Goal: Task Accomplishment & Management: Manage account settings

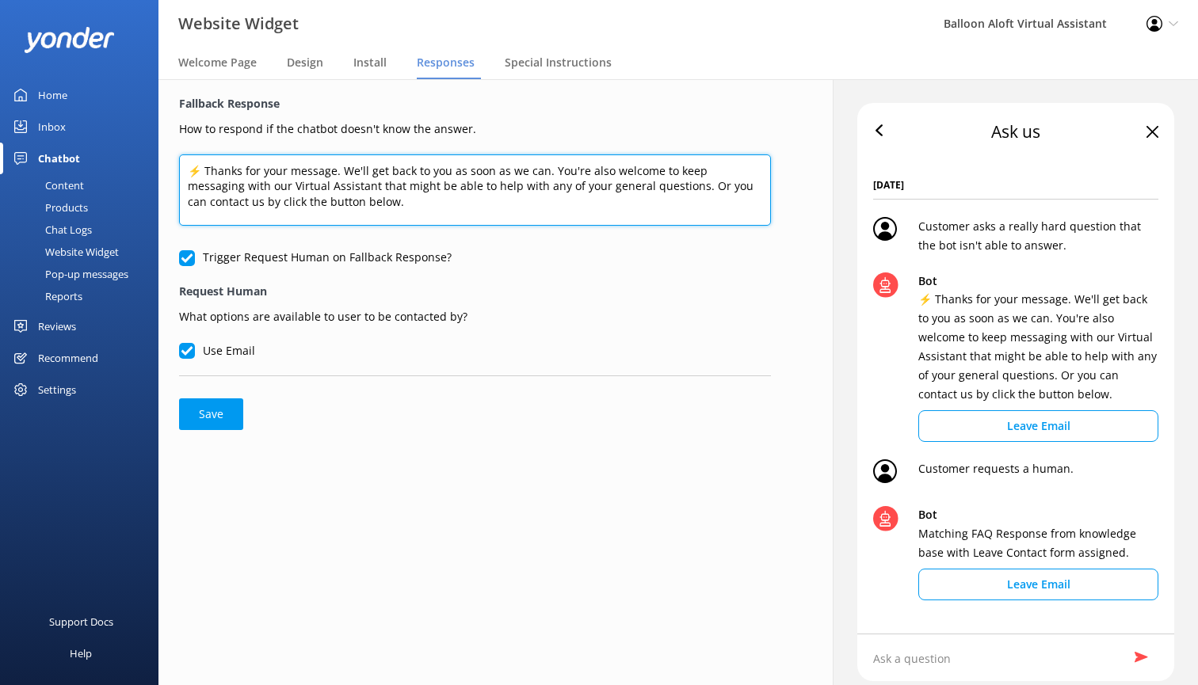
drag, startPoint x: 547, startPoint y: 171, endPoint x: 340, endPoint y: 174, distance: 206.8
click at [340, 174] on textarea "⚡ Thanks for your message. We'll get back to you as soon as we can. You're also…" at bounding box center [475, 190] width 592 height 71
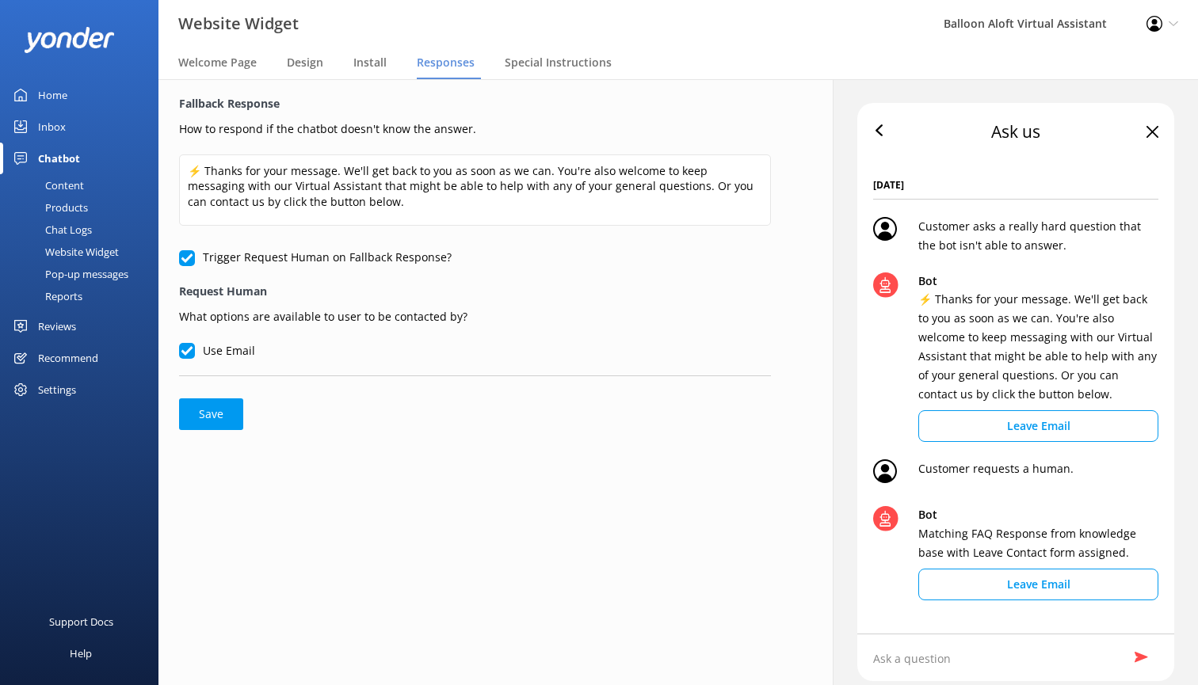
click at [418, 395] on form "Fallback Response How to respond if the chatbot doesn't know the answer. ⚡ Than…" at bounding box center [475, 262] width 592 height 335
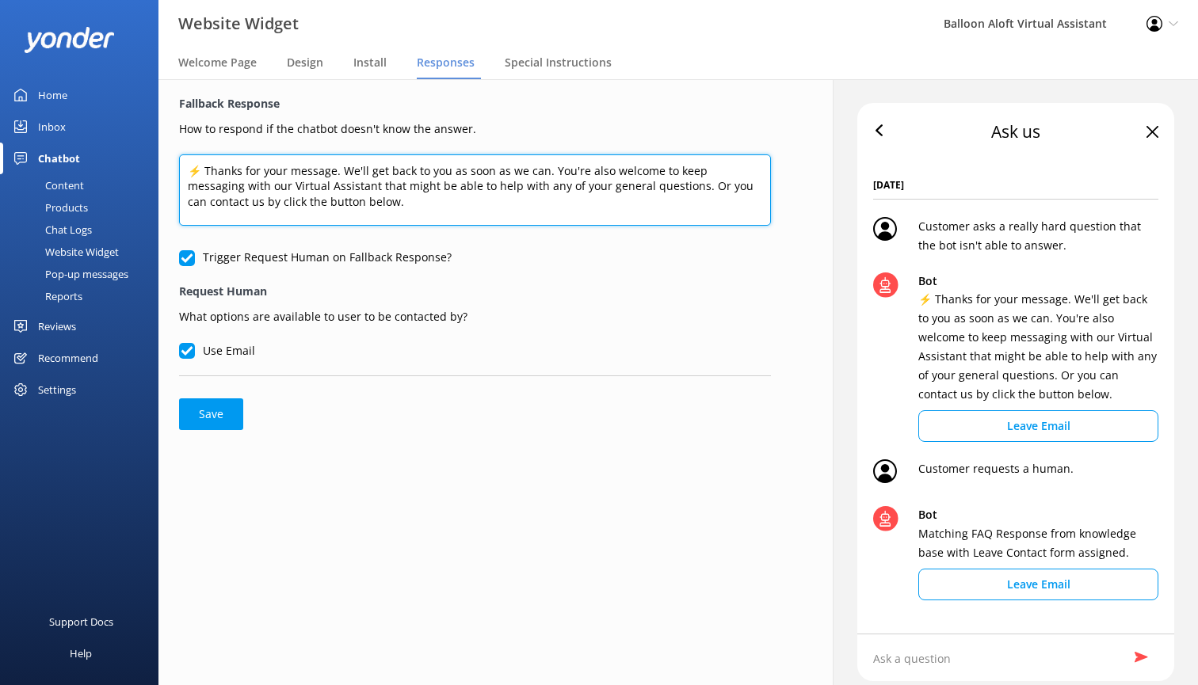
drag, startPoint x: 546, startPoint y: 171, endPoint x: 343, endPoint y: 174, distance: 202.8
click at [343, 174] on textarea "⚡ Thanks for your message. We'll get back to you as soon as we can. You're also…" at bounding box center [475, 190] width 592 height 71
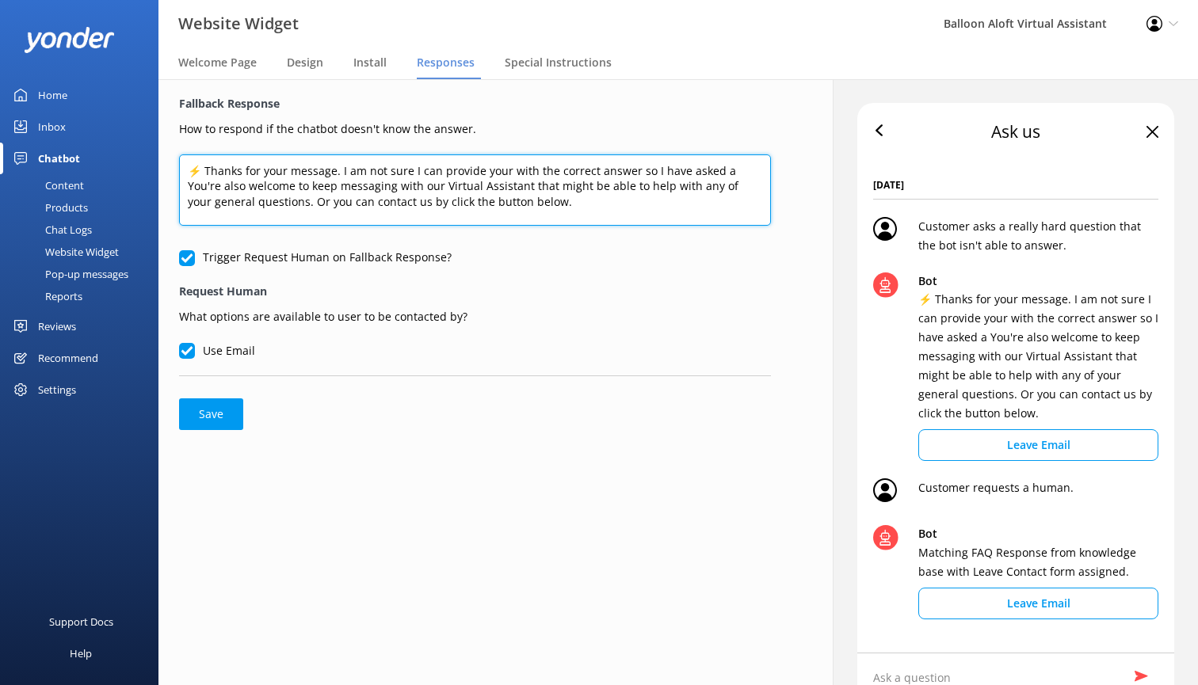
click at [633, 169] on textarea "⚡ Thanks for your message. I am not sure I can provide your with the correct an…" at bounding box center [475, 190] width 592 height 71
click at [750, 174] on textarea "⚡ Thanks for your message. I am not sure I can provide your with the correct an…" at bounding box center [475, 190] width 592 height 71
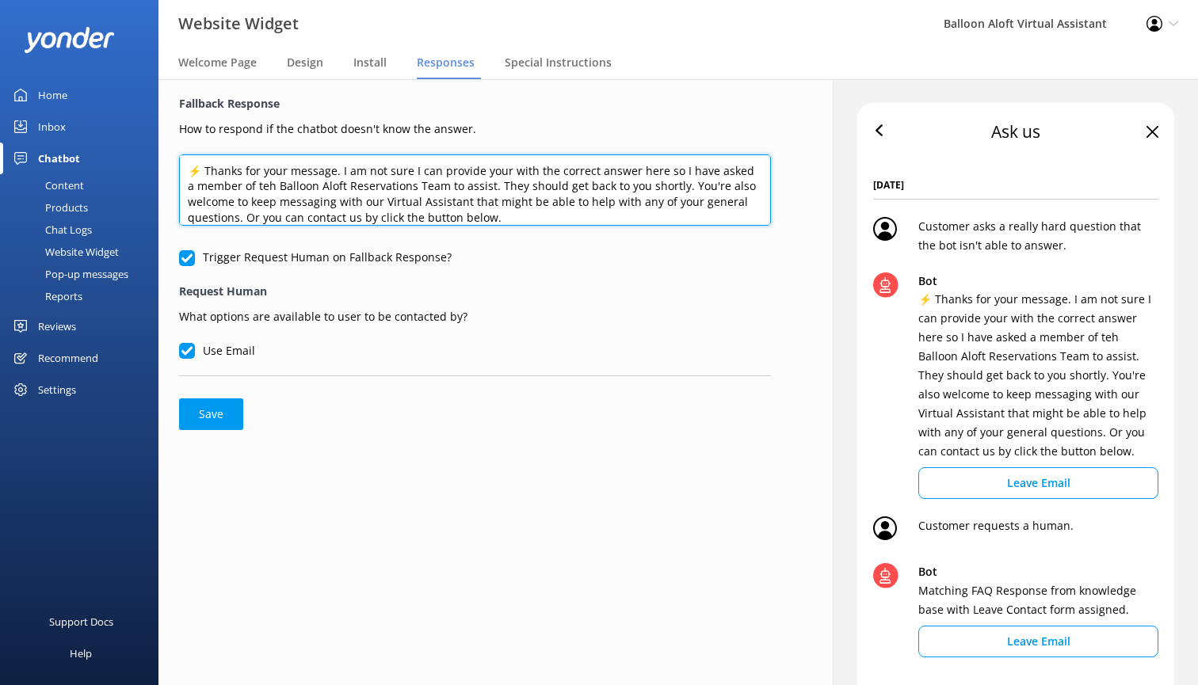
click at [650, 185] on textarea "⚡ Thanks for your message. I am not sure I can provide your with the correct an…" at bounding box center [475, 190] width 592 height 71
click at [503, 214] on textarea "⚡ Thanks for your message. I am not sure I can provide your with the correct an…" at bounding box center [475, 190] width 592 height 71
click at [257, 184] on textarea "⚡ Thanks for your message. I am not sure I can provide your with the correct an…" at bounding box center [475, 190] width 592 height 71
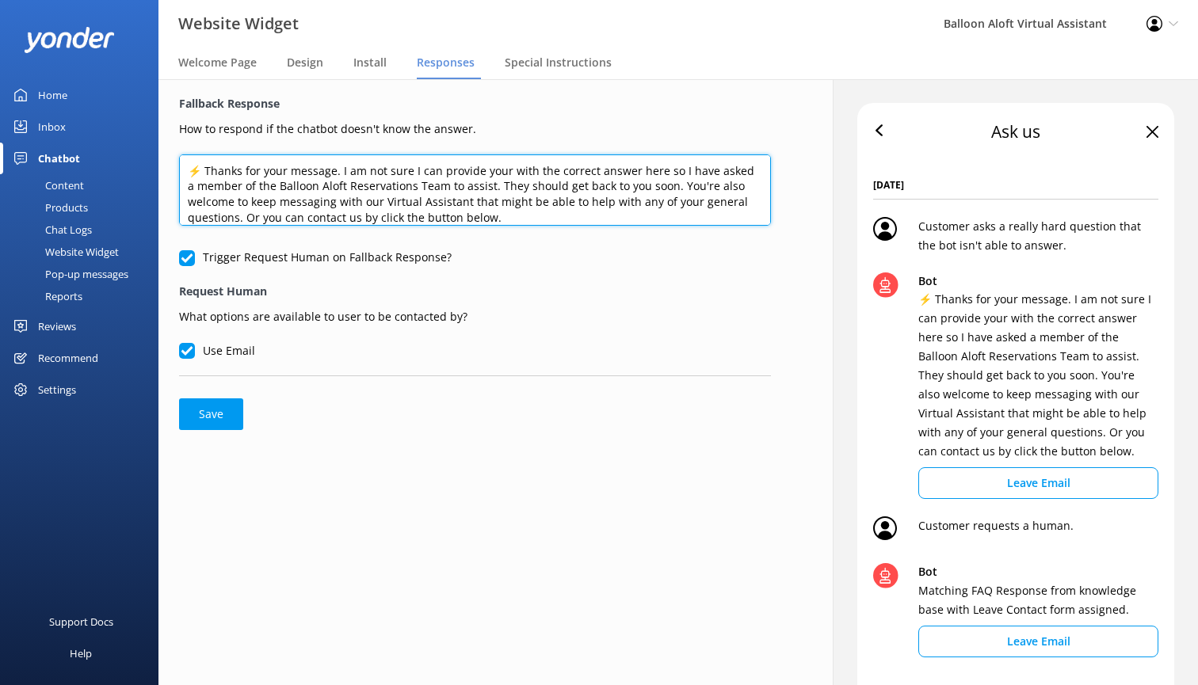
click at [507, 172] on textarea "⚡ Thanks for your message. I am not sure I can provide your with the correct an…" at bounding box center [475, 190] width 592 height 71
click at [653, 173] on textarea "⚡ Thanks for your message. I am not sure I can provide you with the correct ans…" at bounding box center [475, 190] width 592 height 71
drag, startPoint x: 383, startPoint y: 200, endPoint x: 359, endPoint y: 205, distance: 24.4
click at [359, 205] on textarea "⚡ Thanks for your message. I am not sure I can provide you with the correct ans…" at bounding box center [475, 190] width 592 height 71
click at [487, 200] on textarea "⚡ Thanks for your message. I am not sure I can provide you with the correct ans…" at bounding box center [475, 190] width 592 height 71
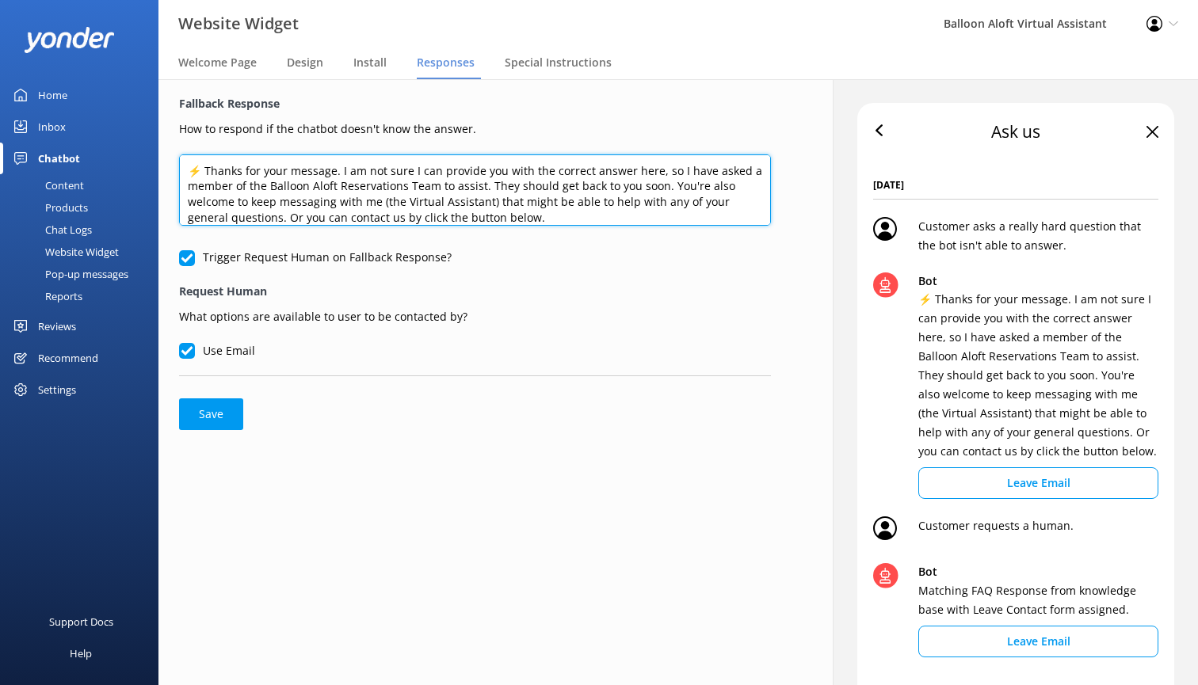
drag, startPoint x: 589, startPoint y: 201, endPoint x: 493, endPoint y: 198, distance: 95.9
click at [492, 197] on textarea "⚡ Thanks for your message. I am not sure I can provide you with the correct ans…" at bounding box center [475, 190] width 592 height 71
click at [544, 200] on textarea "⚡ Thanks for your message. I am not sure I can provide you with the correct ans…" at bounding box center [475, 190] width 592 height 71
click at [294, 216] on textarea "⚡ Thanks for your message. I am not sure I can provide you with the correct ans…" at bounding box center [475, 190] width 592 height 71
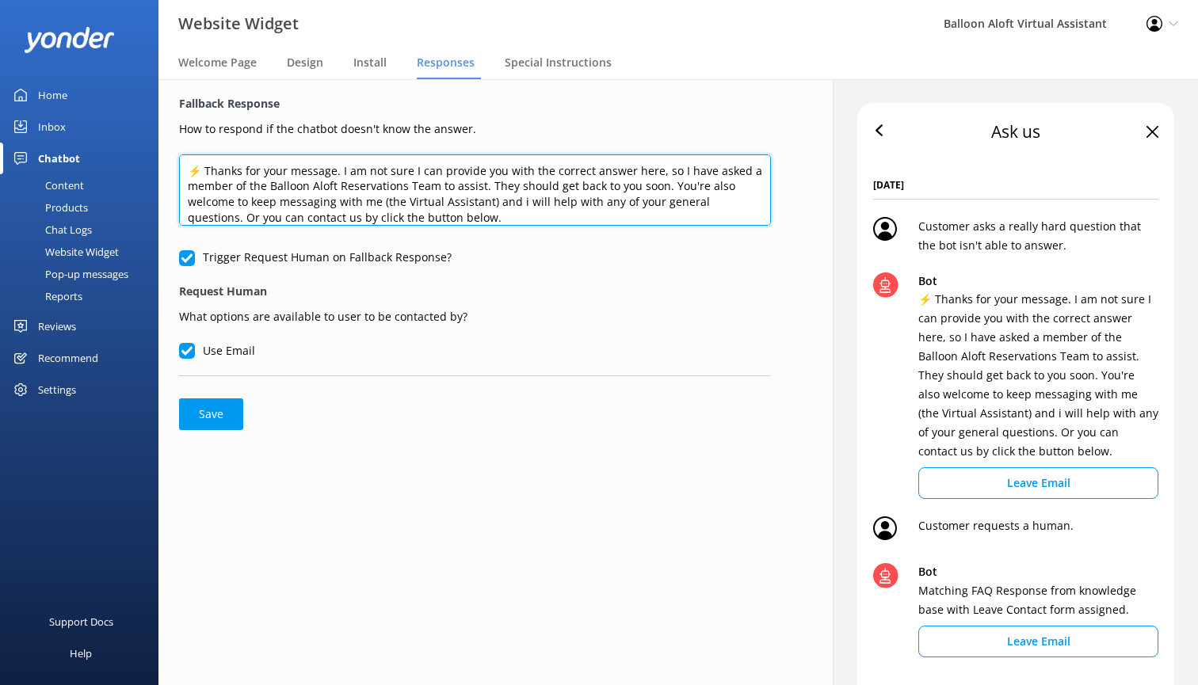
click at [294, 216] on textarea "⚡ Thanks for your message. I am not sure I can provide you with the correct ans…" at bounding box center [475, 190] width 592 height 71
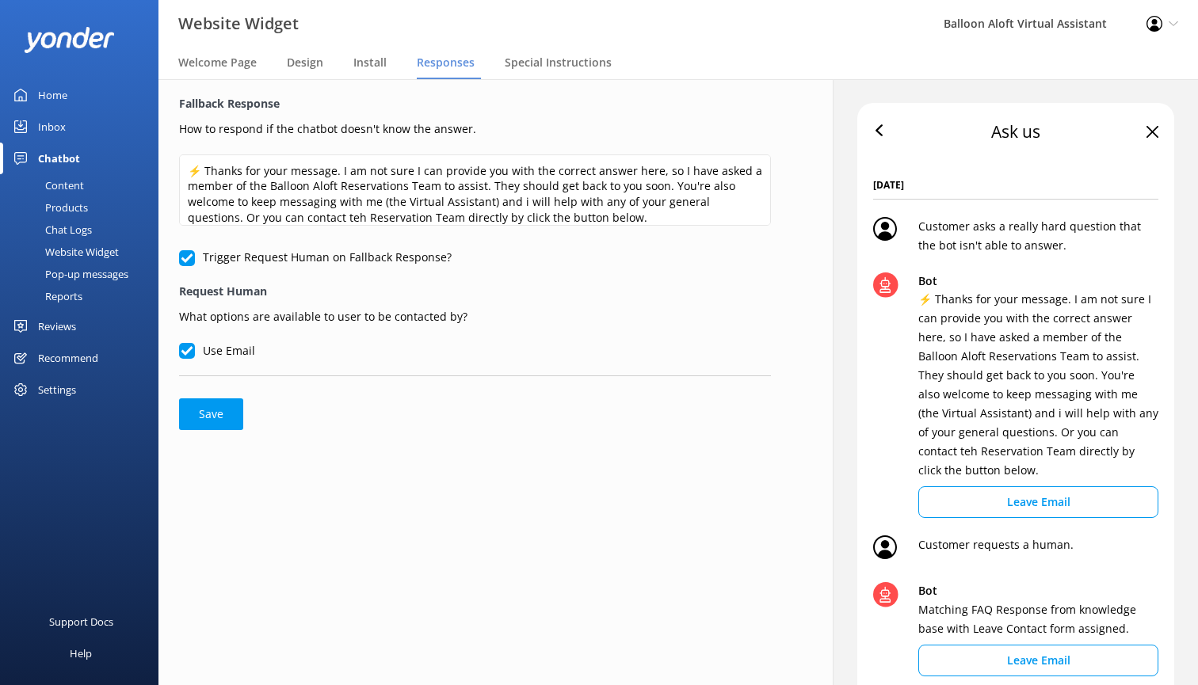
click at [462, 580] on div "Fallback Response How to respond if the chatbot doesn't know the answer. ⚡ Than…" at bounding box center [475, 430] width 674 height 702
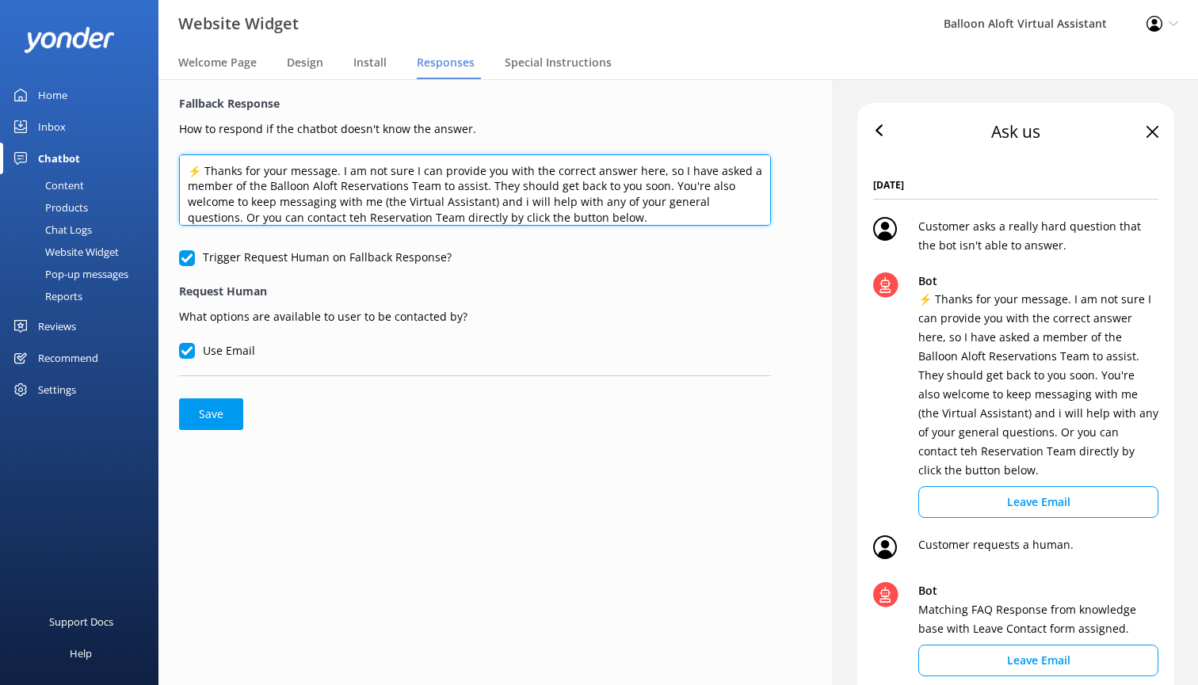
click at [520, 199] on textarea "⚡ Thanks for your message. I am not sure I can provide you with the correct ans…" at bounding box center [475, 190] width 592 height 71
click at [296, 214] on textarea "⚡ Thanks for your message. I am not sure I can provide you with the correct ans…" at bounding box center [475, 190] width 592 height 71
type textarea "⚡ Thanks for your message. I am not sure I can provide you with the correct ans…"
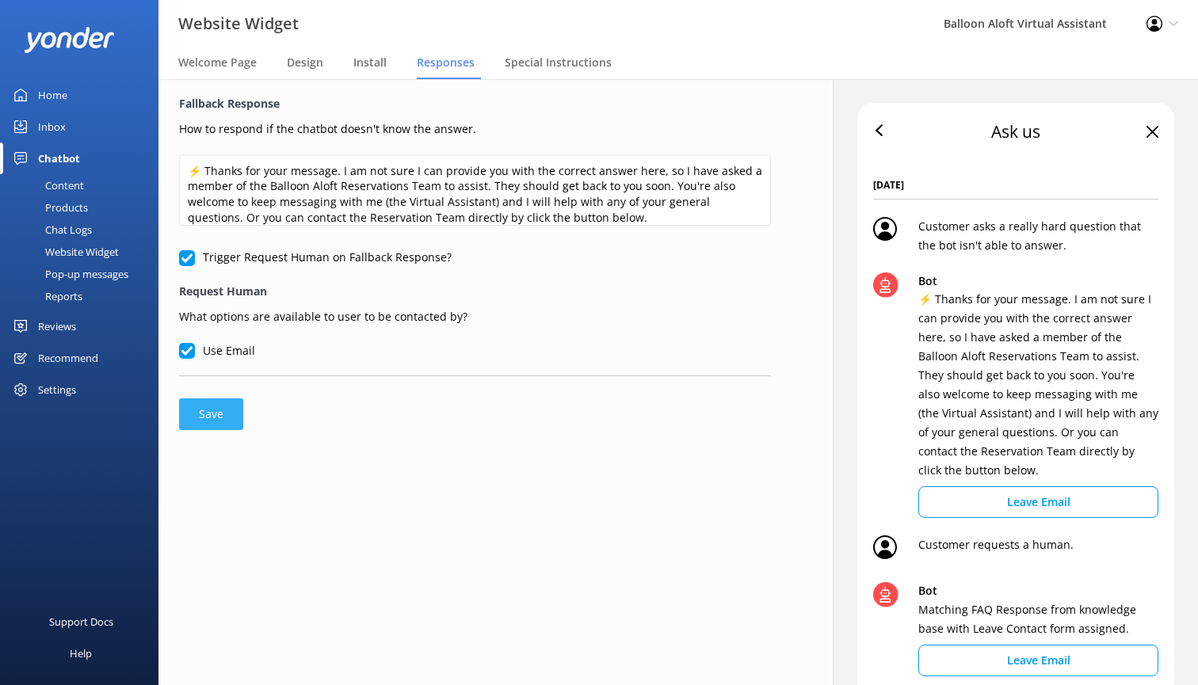
click at [208, 413] on button "Save" at bounding box center [211, 415] width 64 height 32
click at [53, 128] on div "Inbox" at bounding box center [52, 127] width 28 height 32
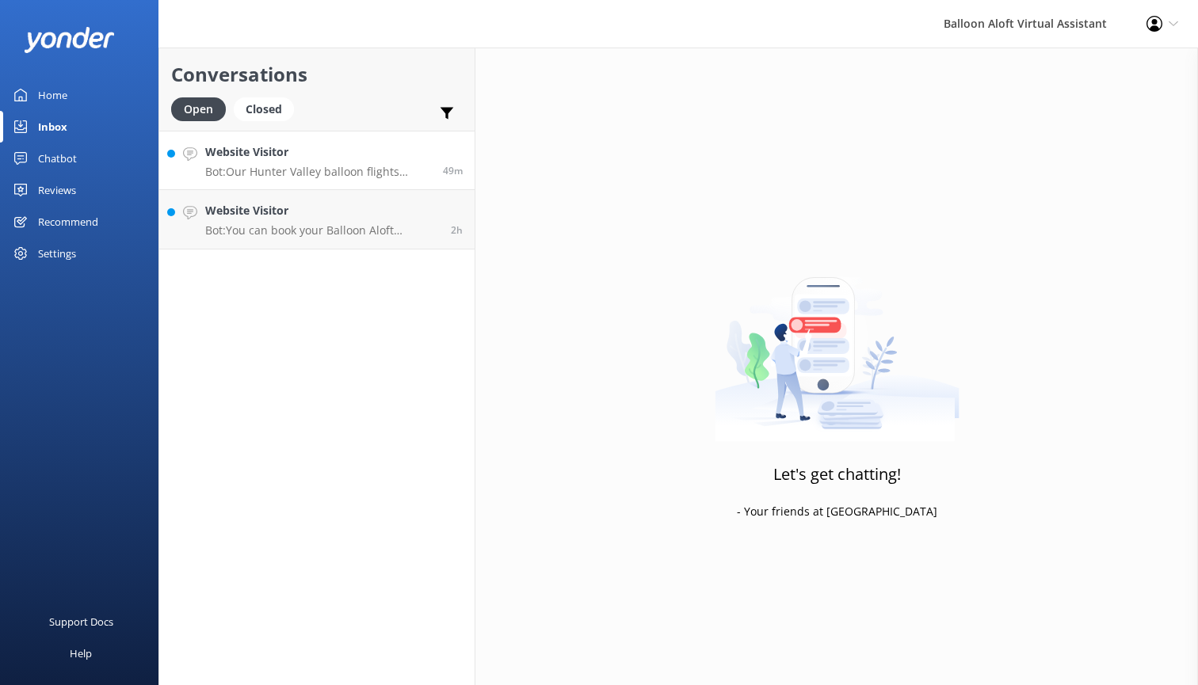
click at [367, 165] on p "Bot: Our Hunter Valley balloon flights begin at sunrise and take in views of th…" at bounding box center [318, 172] width 226 height 14
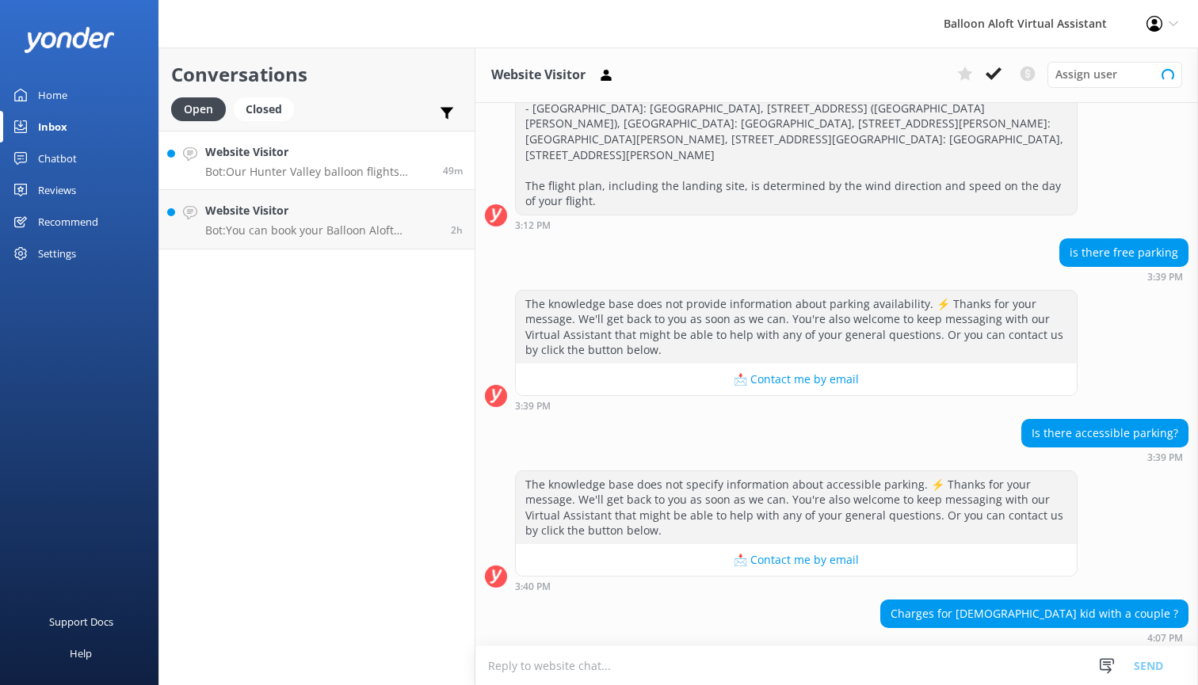
scroll to position [2465, 0]
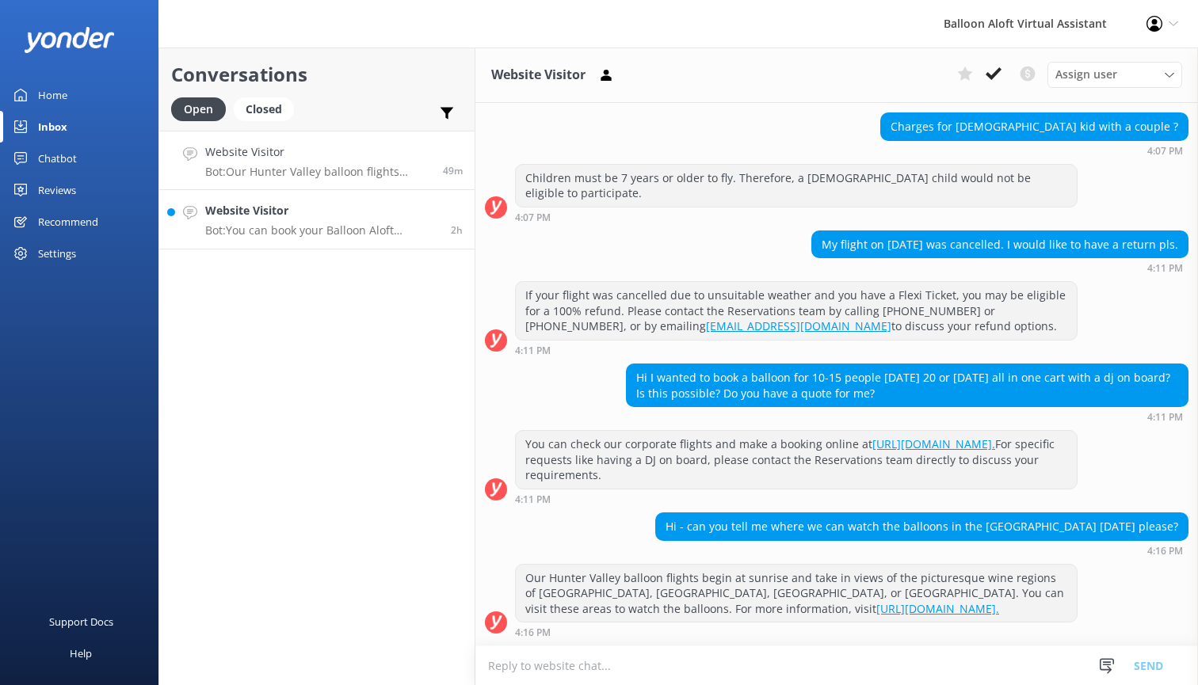
click at [349, 214] on h4 "Website Visitor" at bounding box center [322, 210] width 234 height 17
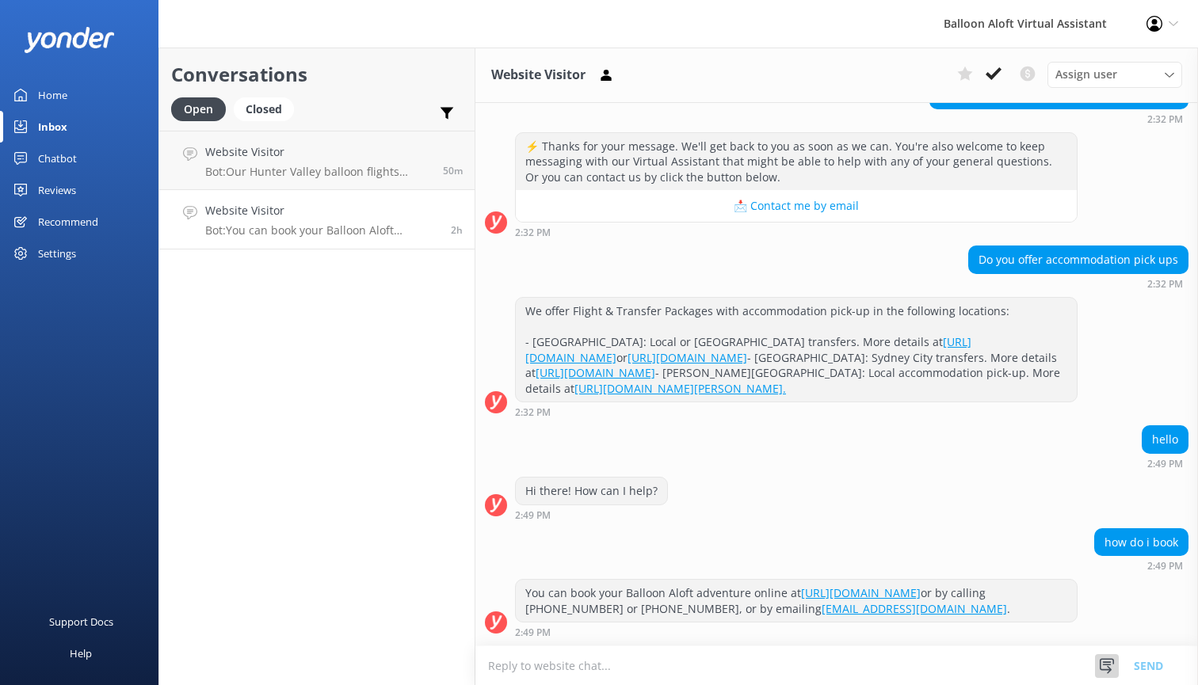
click at [1106, 665] on use at bounding box center [1107, 665] width 14 height 15
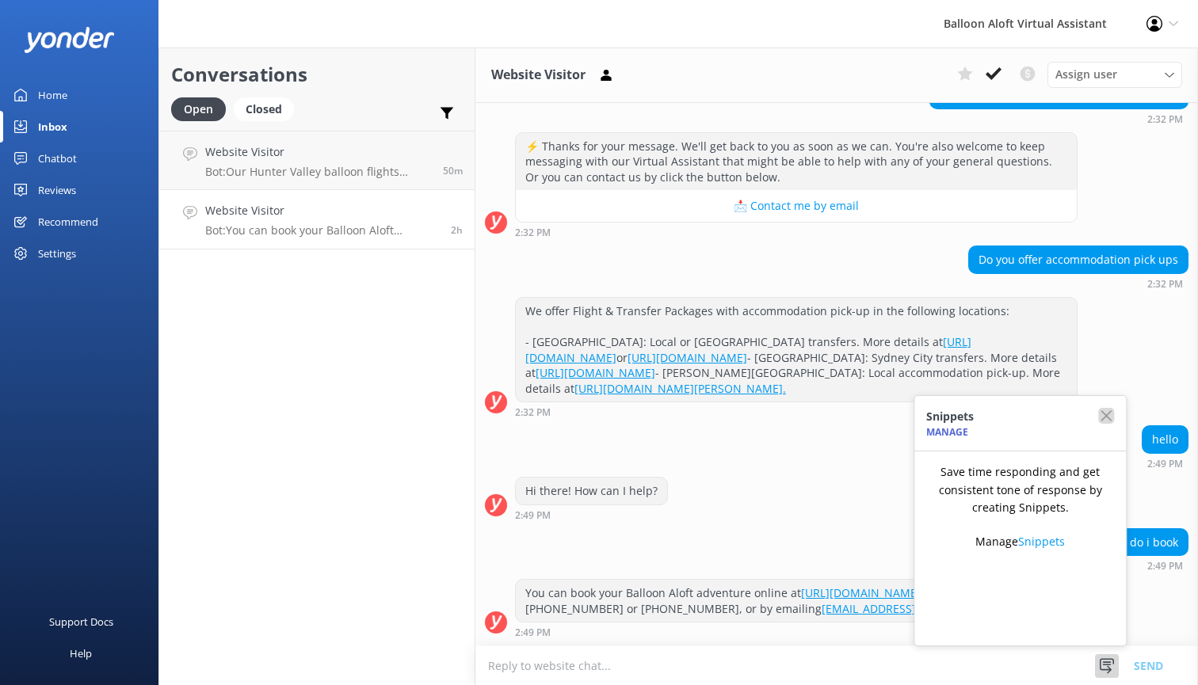
click at [1111, 414] on icon "button" at bounding box center [1106, 416] width 16 height 16
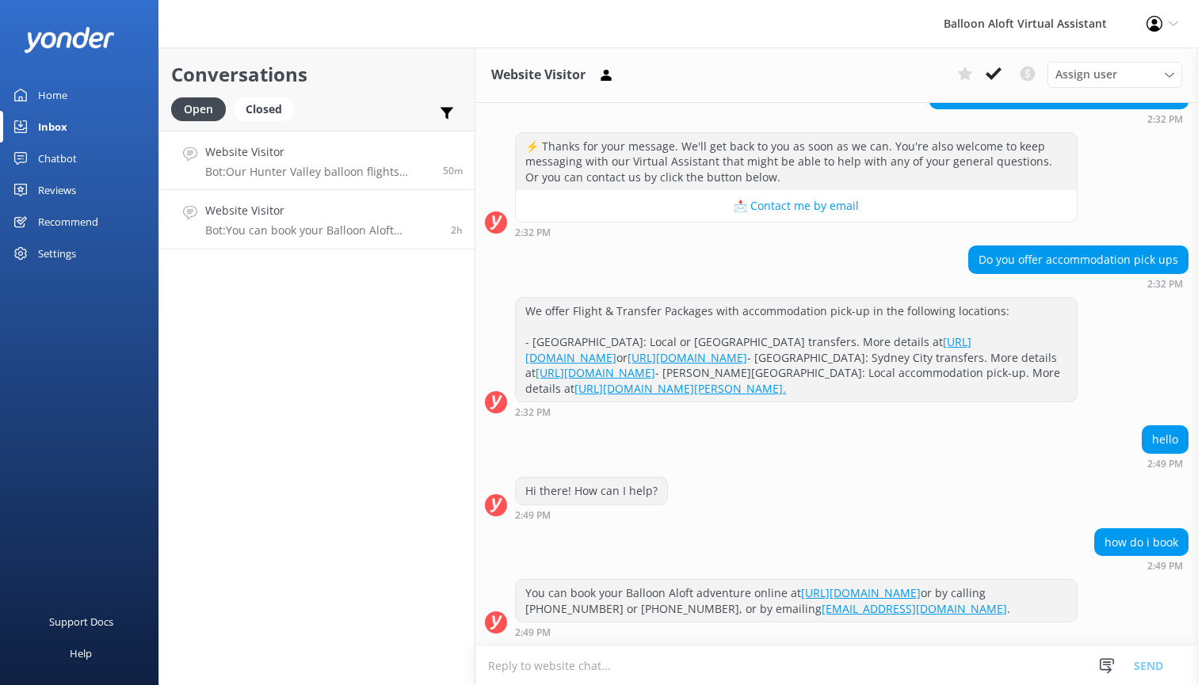
click at [441, 157] on div "50m" at bounding box center [447, 160] width 32 height 34
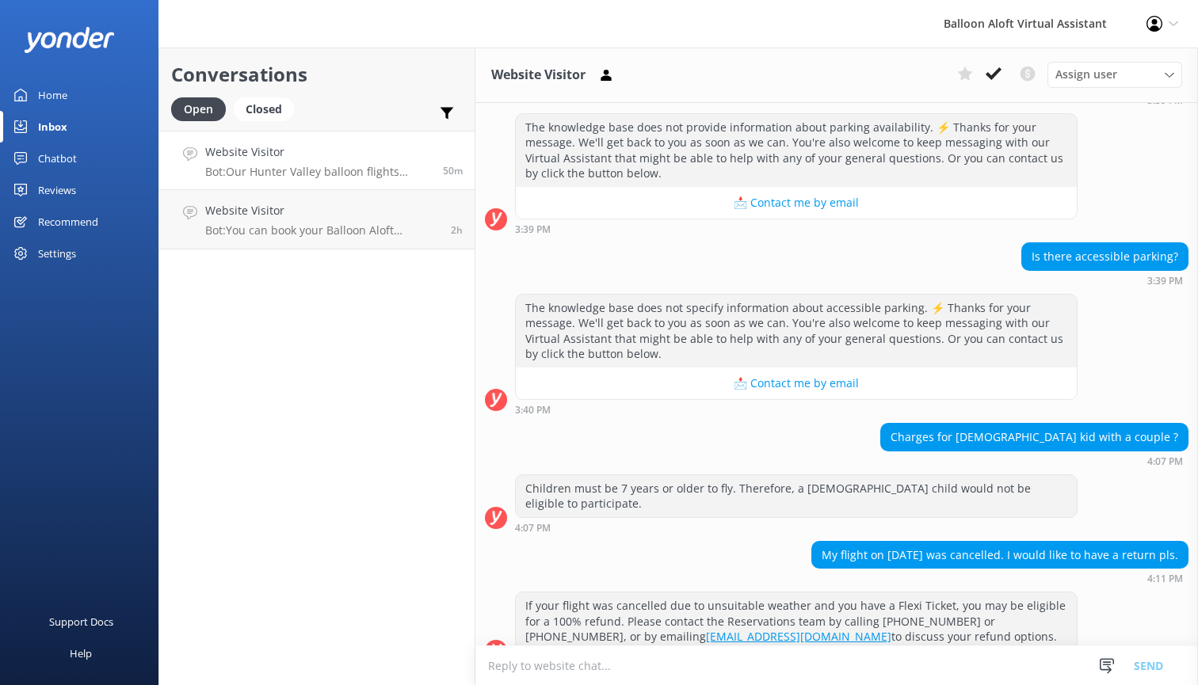
scroll to position [2465, 0]
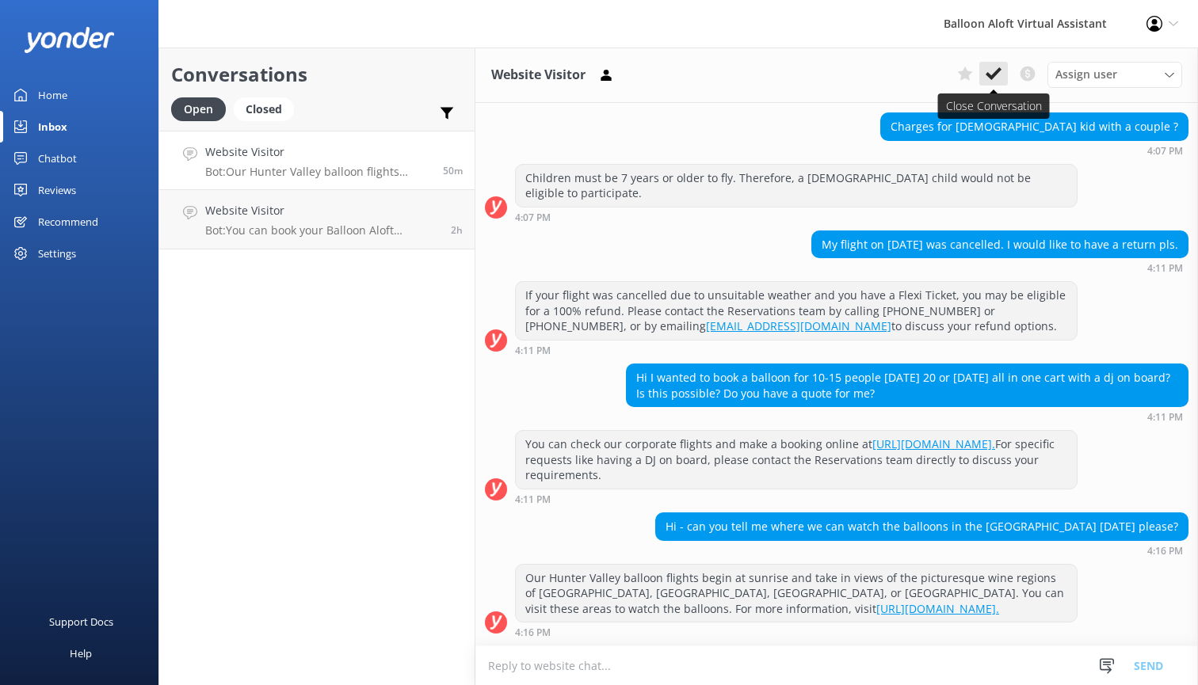
click at [992, 72] on icon at bounding box center [994, 74] width 16 height 16
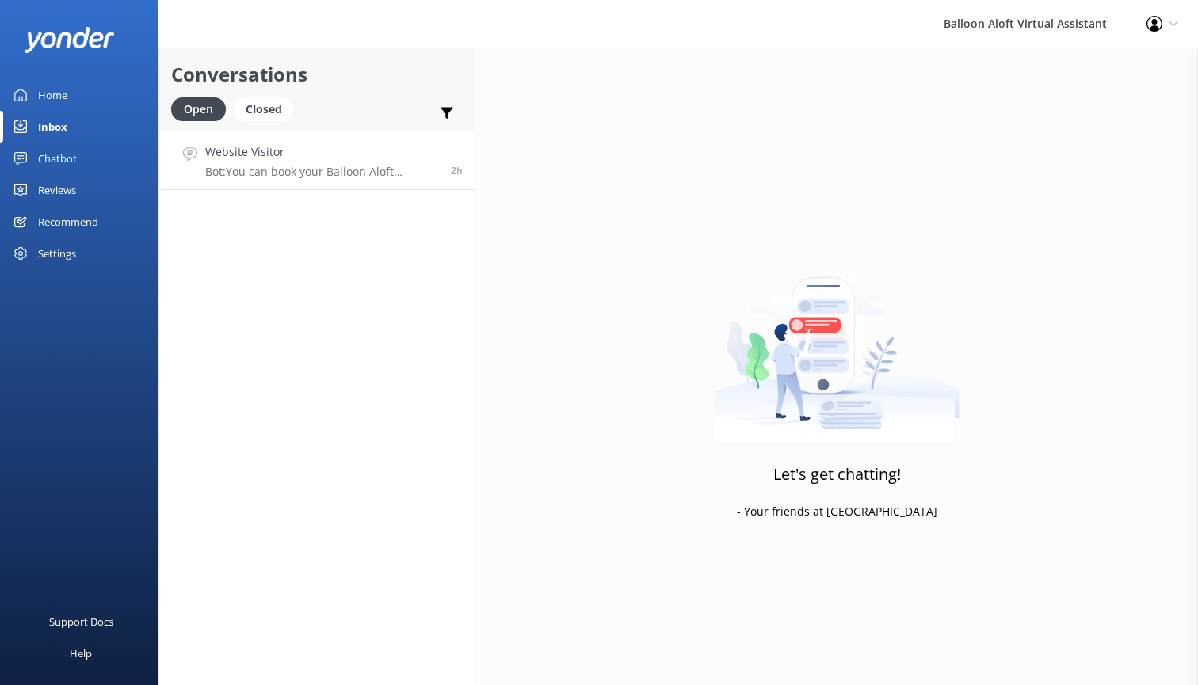
click at [421, 155] on h4 "Website Visitor" at bounding box center [322, 151] width 234 height 17
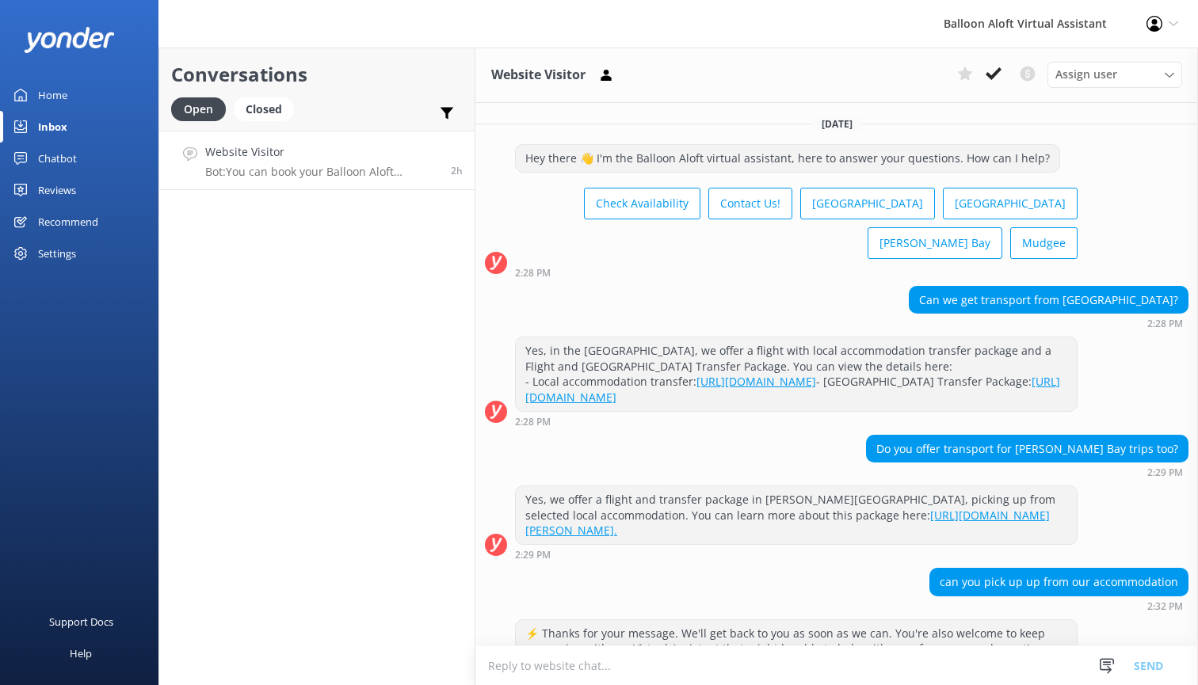
scroll to position [510, 0]
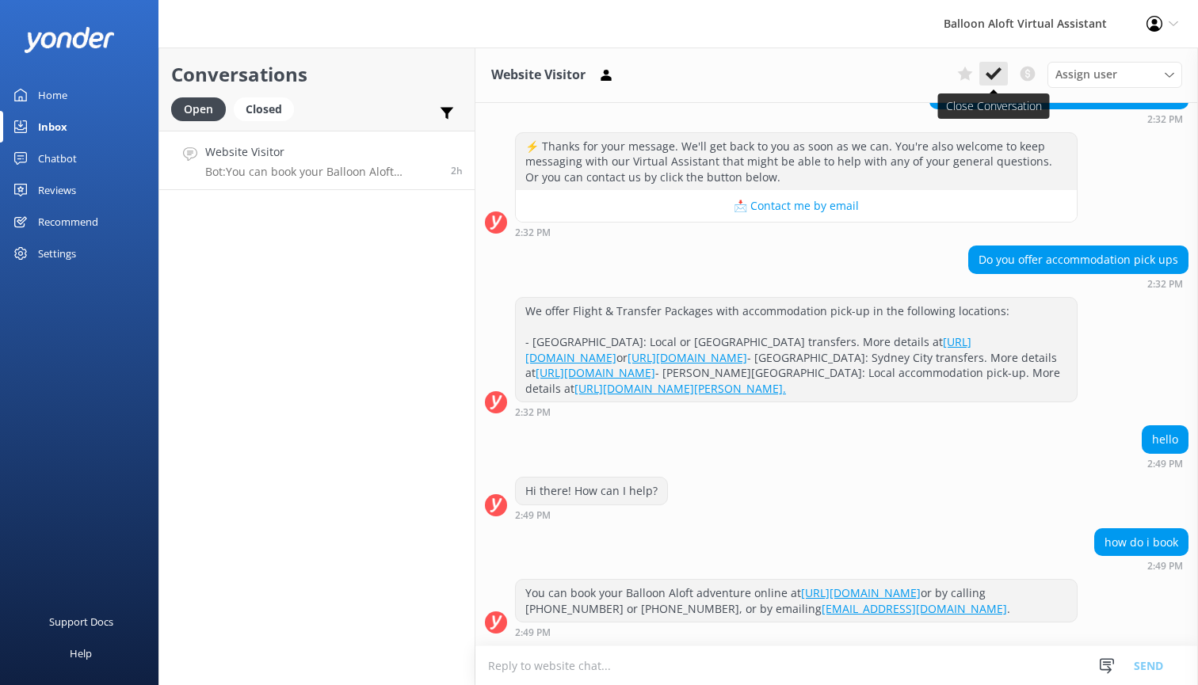
click at [994, 70] on icon at bounding box center [994, 74] width 16 height 16
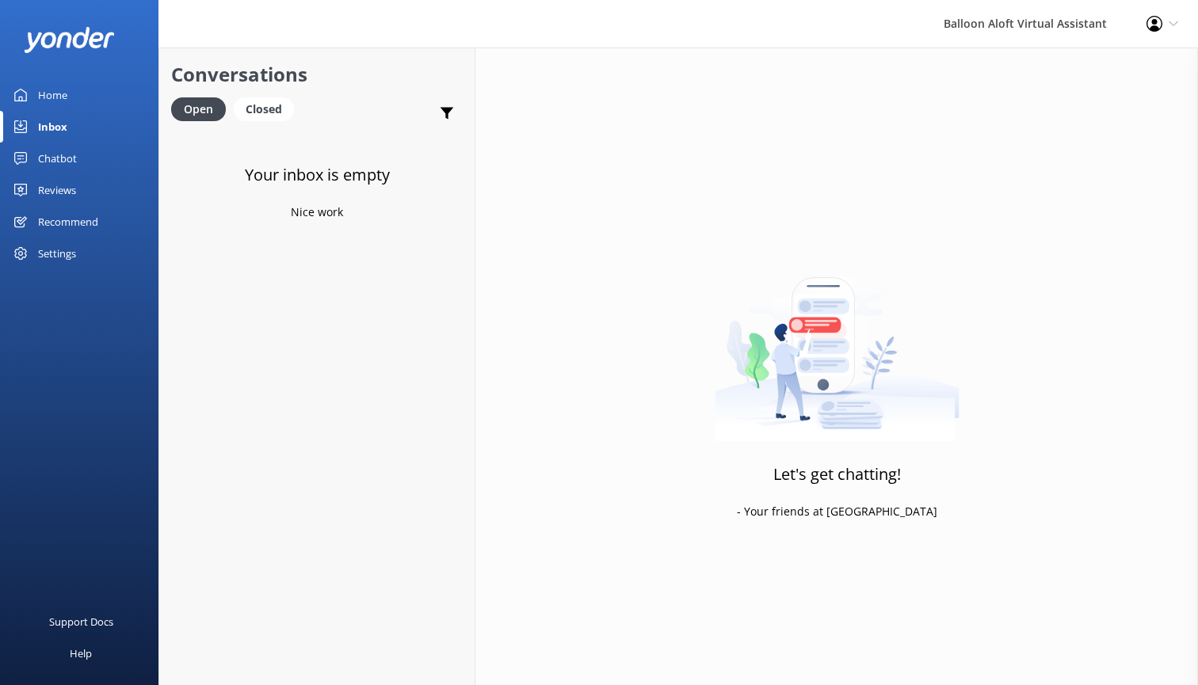
click at [50, 97] on div "Home" at bounding box center [52, 95] width 29 height 32
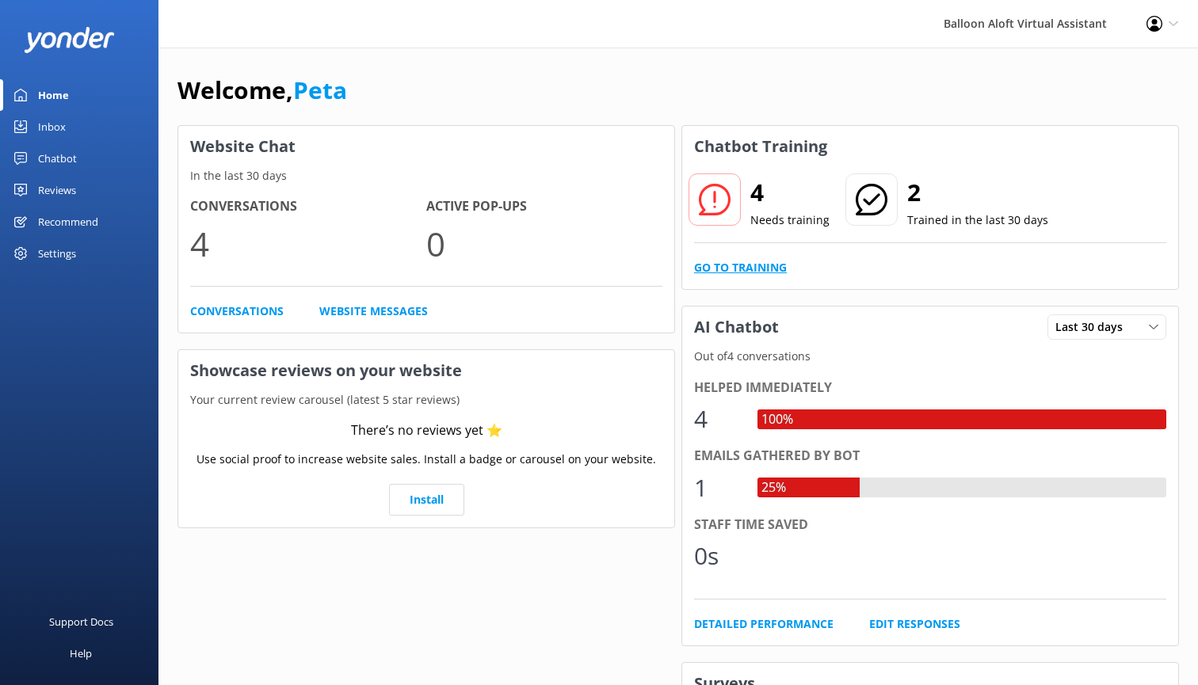
click at [773, 265] on link "Go to Training" at bounding box center [740, 267] width 93 height 17
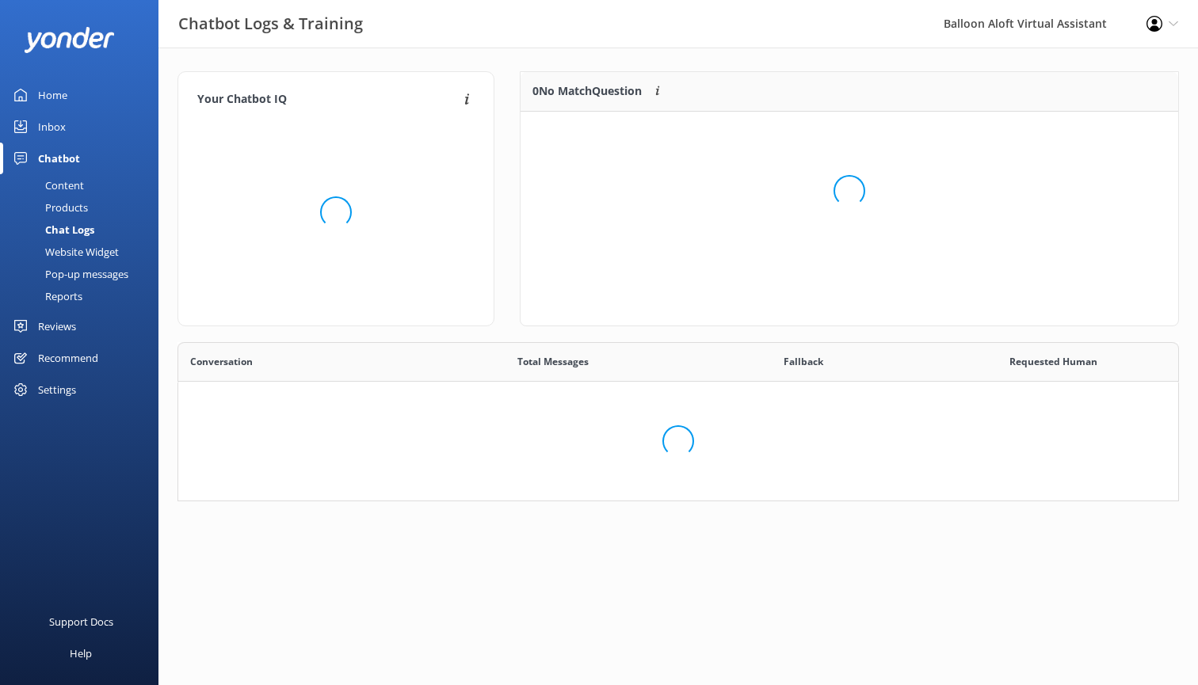
scroll to position [246, 1001]
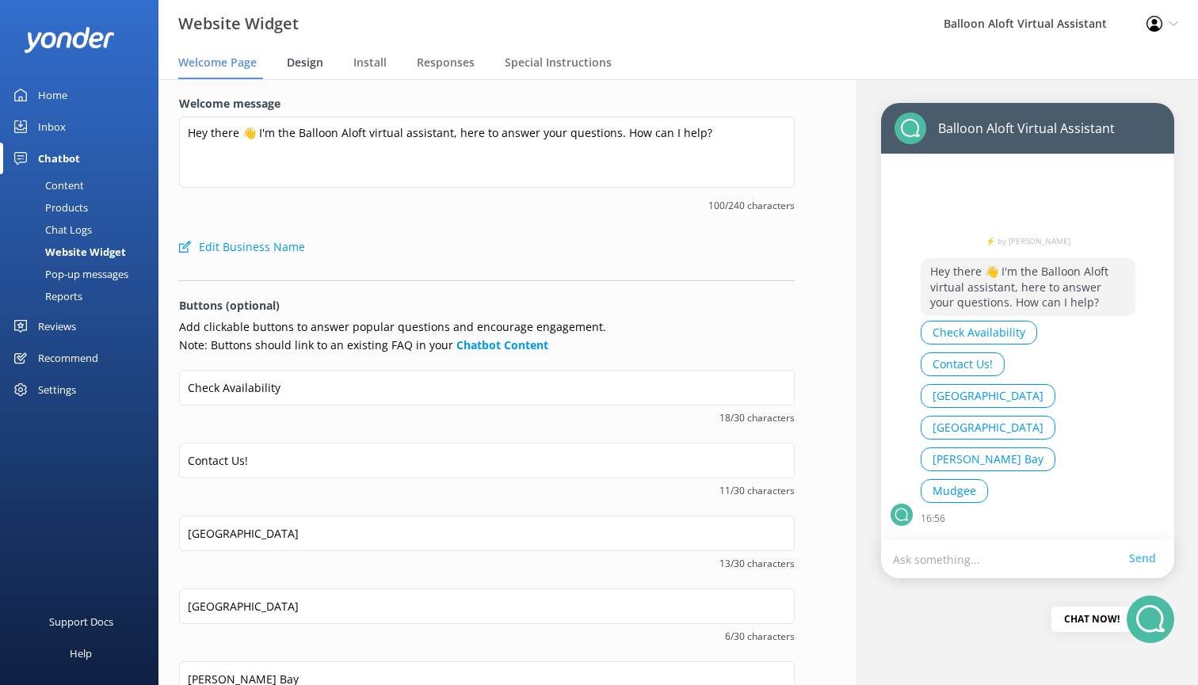
click at [303, 64] on span "Design" at bounding box center [305, 63] width 36 height 16
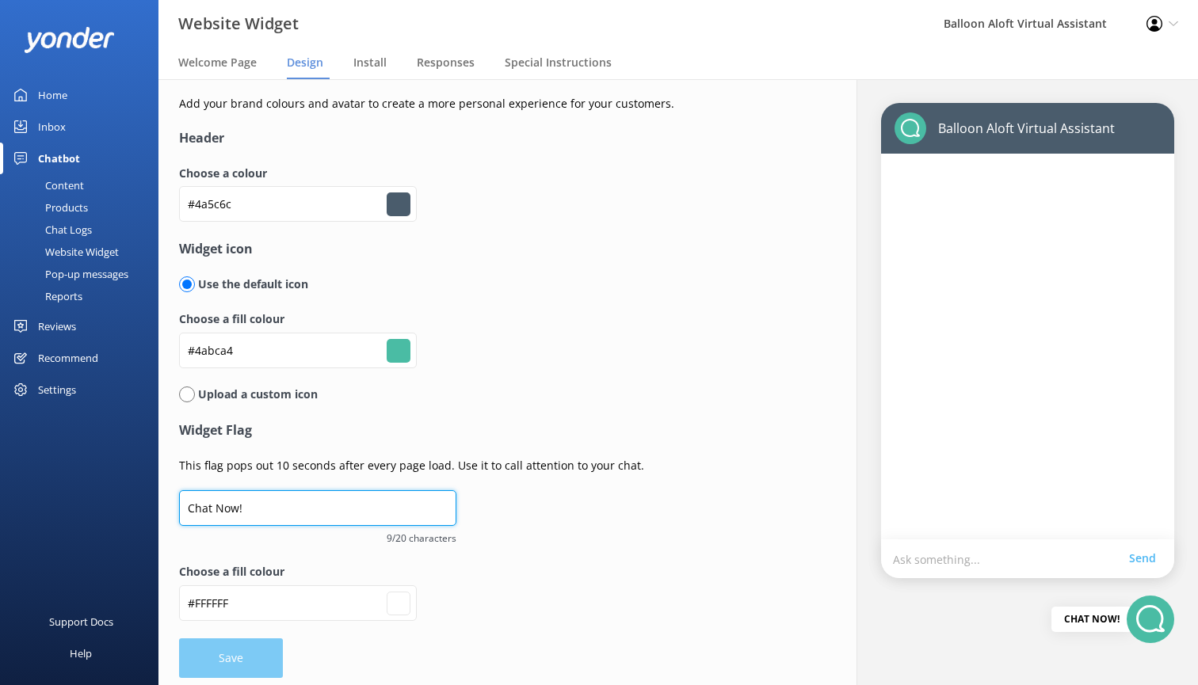
click at [246, 506] on input "Chat Now!" at bounding box center [317, 508] width 277 height 36
type input "Chat Now"
type input "#ffffff"
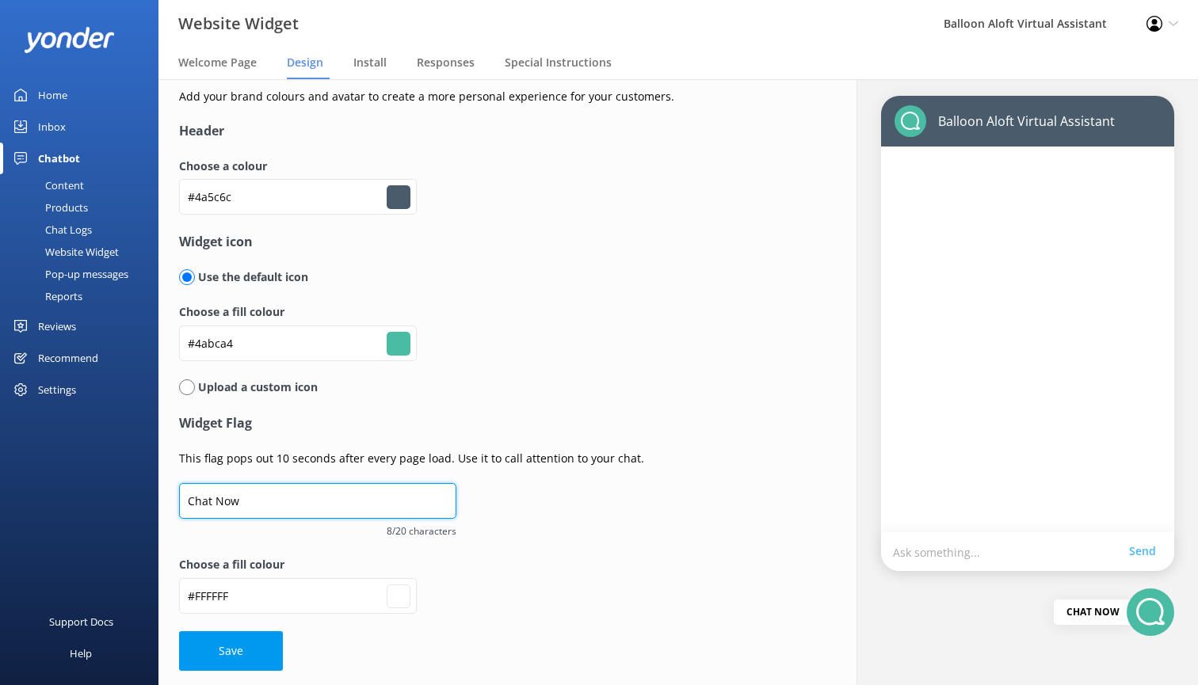
scroll to position [5, 0]
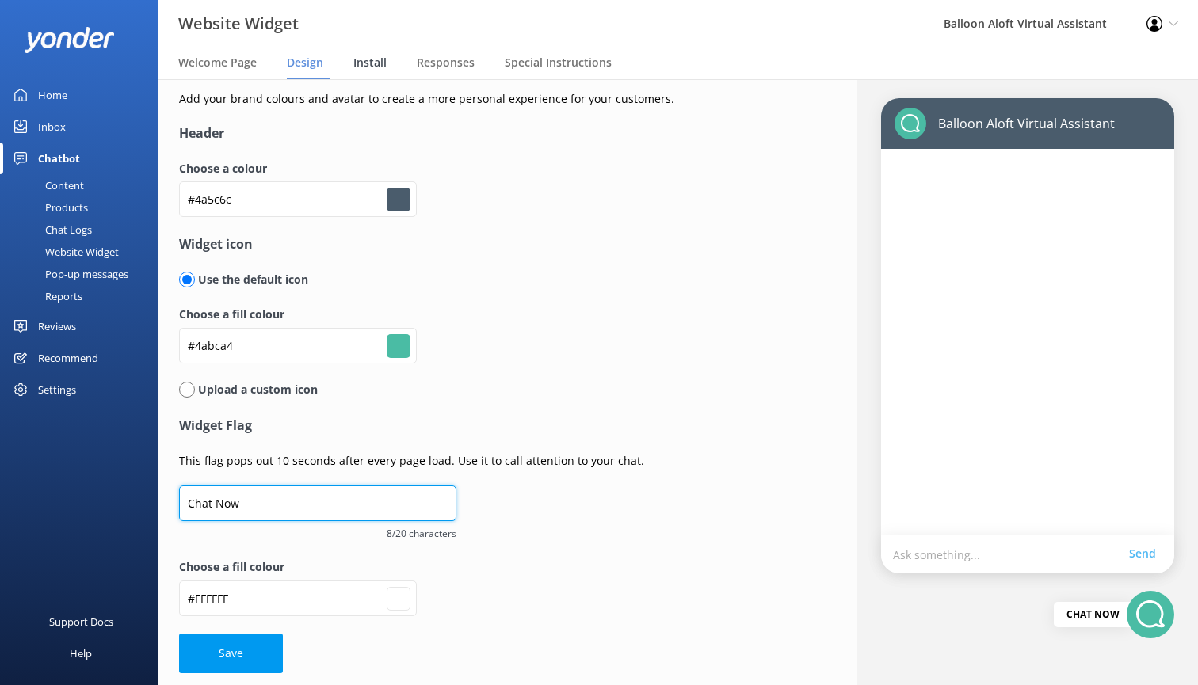
type input "Chat Now"
click at [374, 67] on span "Install" at bounding box center [369, 63] width 33 height 16
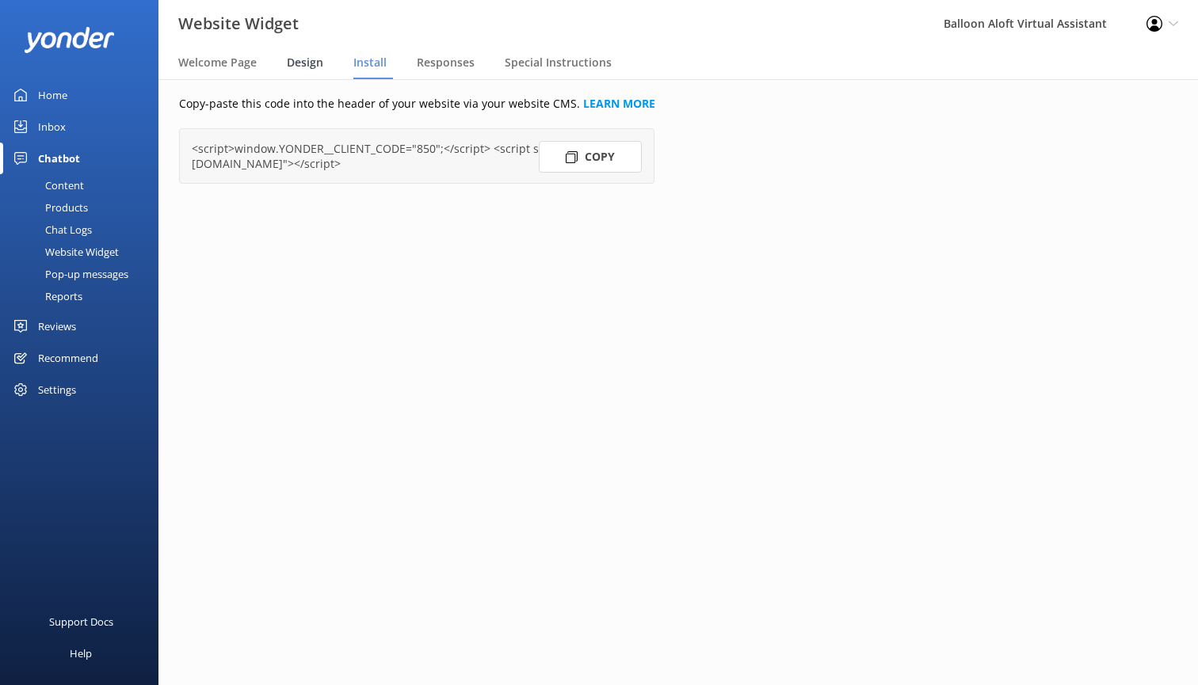
click at [298, 63] on span "Design" at bounding box center [305, 63] width 36 height 16
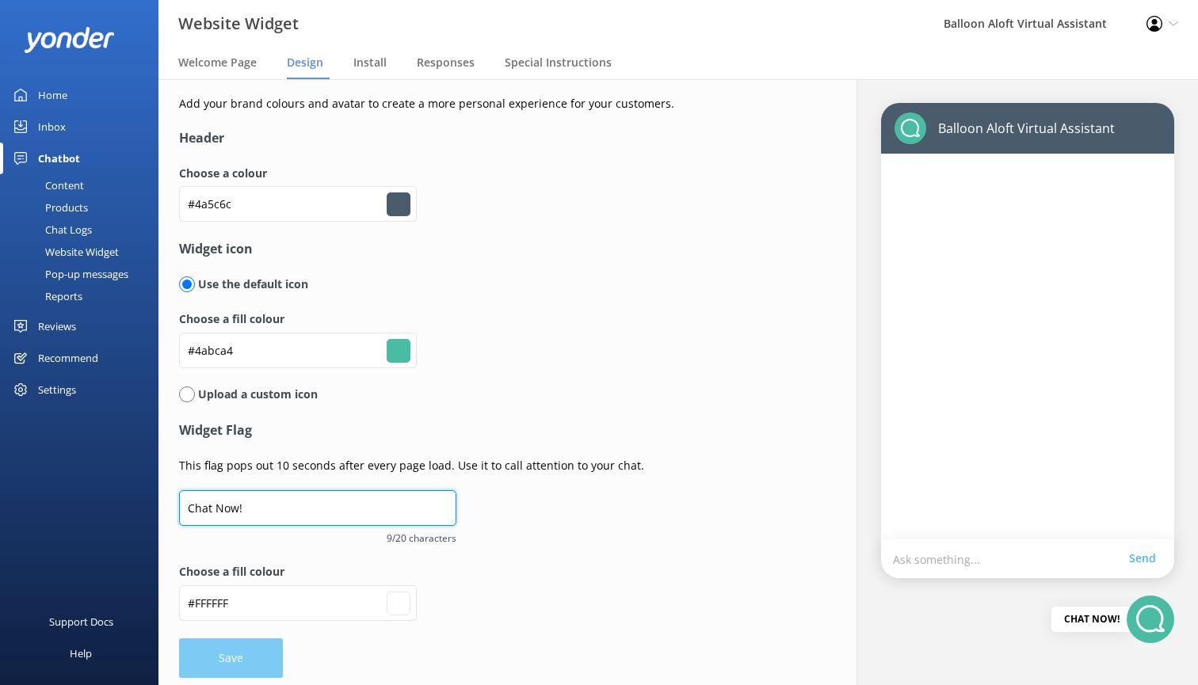
click at [245, 504] on input "Chat Now!" at bounding box center [317, 508] width 277 height 36
type input "Chat Now"
type input "#ffffff"
type input "Chat Now"
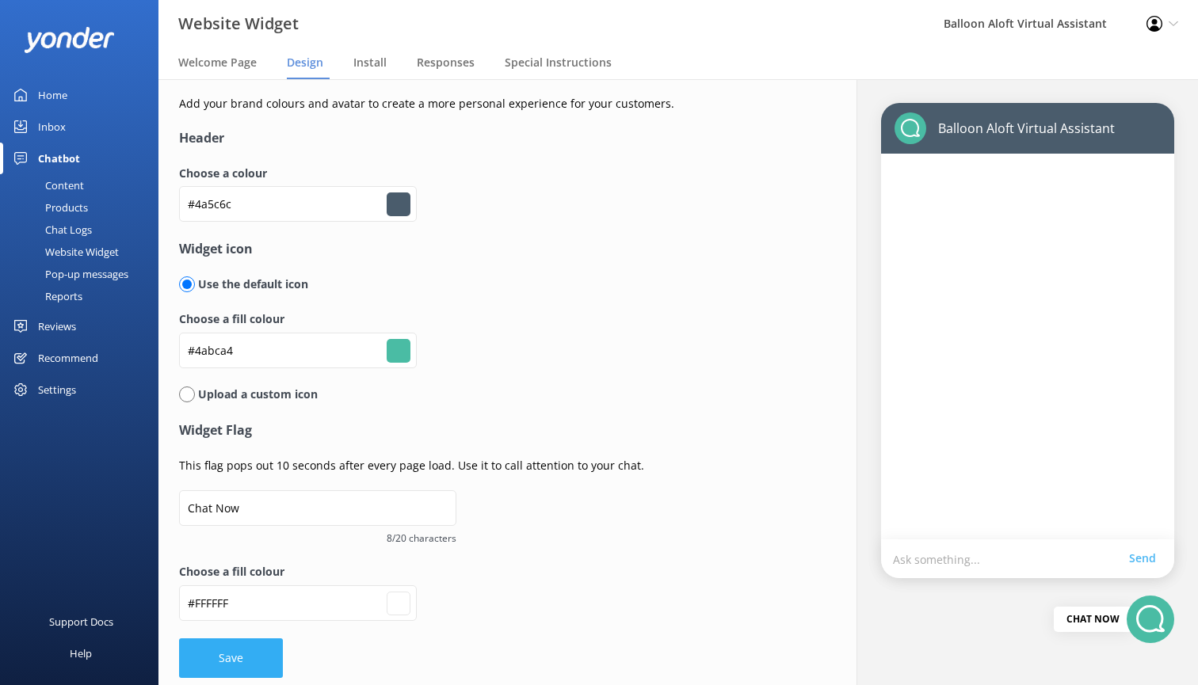
click at [232, 654] on button "Save" at bounding box center [231, 659] width 104 height 40
type input "#ffffff"
click at [444, 66] on span "Responses" at bounding box center [446, 63] width 58 height 16
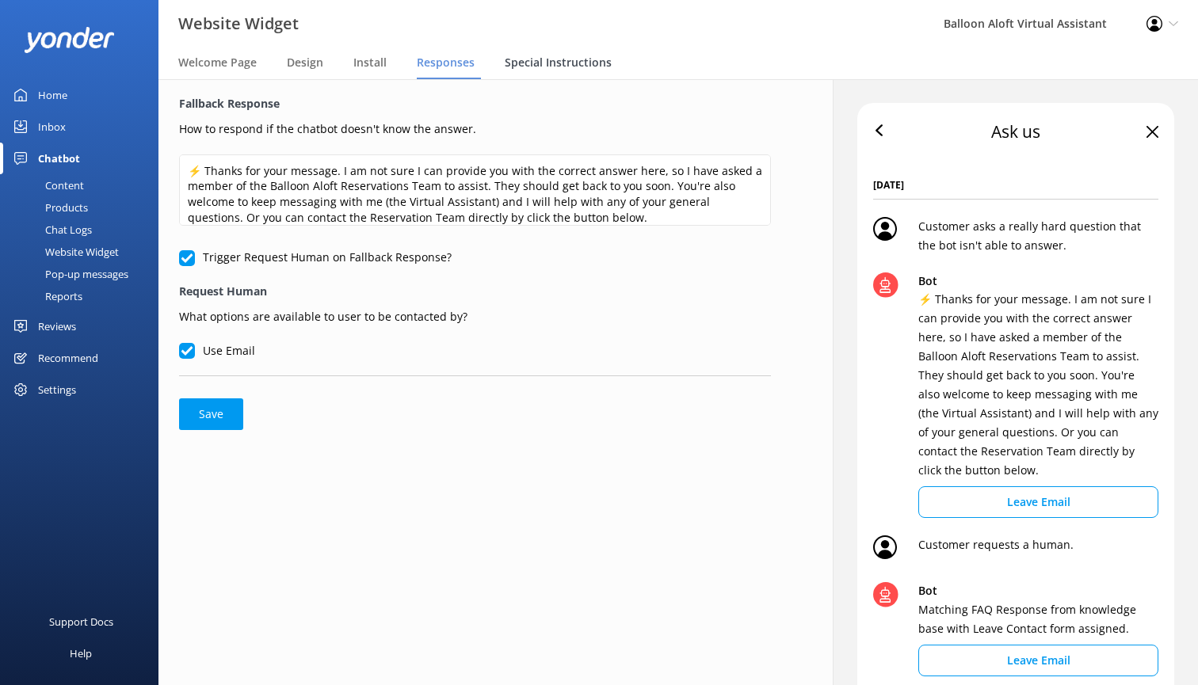
click at [555, 63] on span "Special Instructions" at bounding box center [558, 63] width 107 height 16
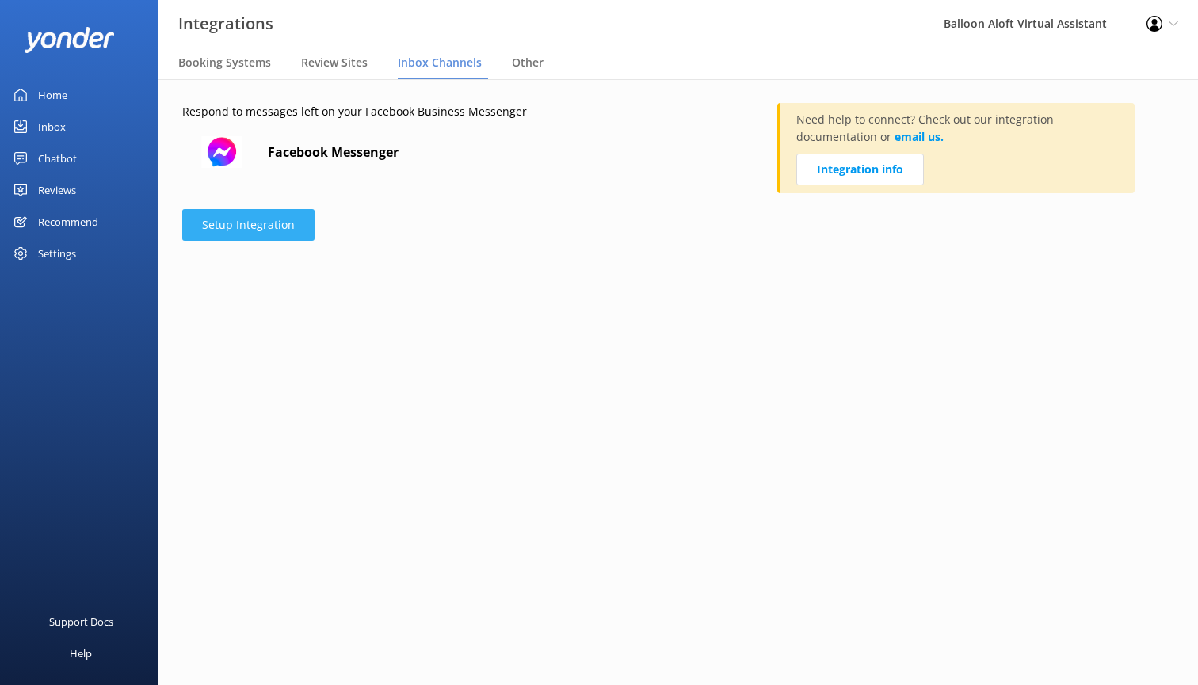
click at [294, 223] on link "Setup Integration" at bounding box center [248, 225] width 132 height 32
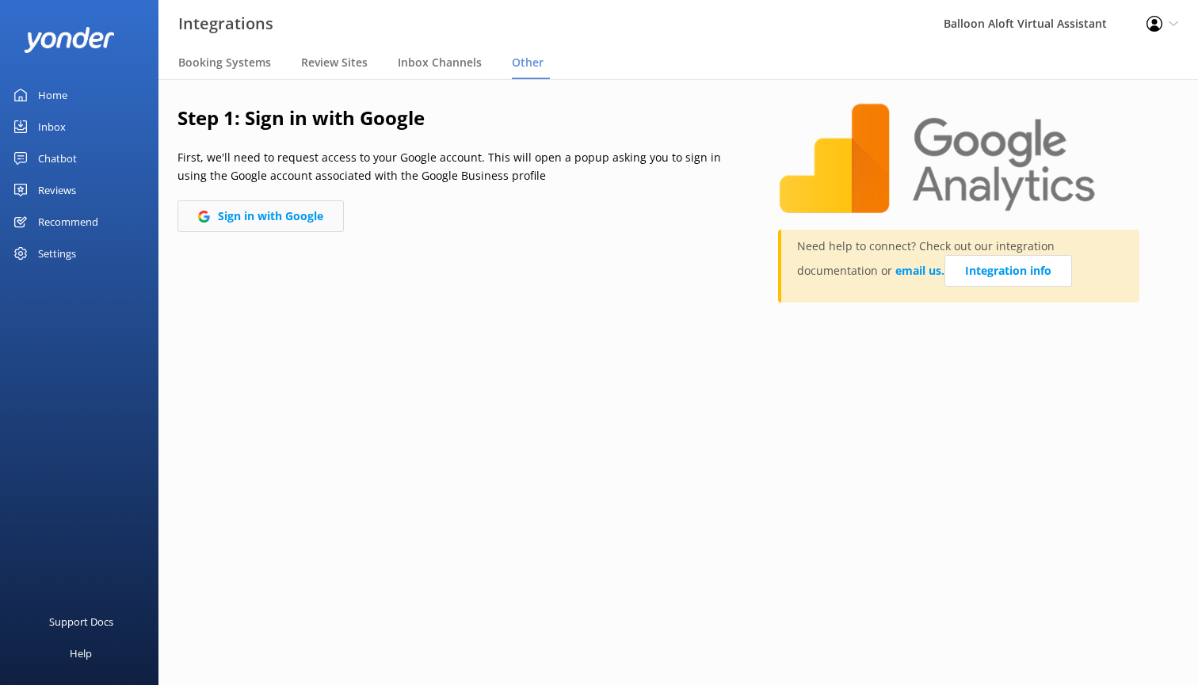
click at [322, 213] on button "Sign in with Google" at bounding box center [260, 216] width 166 height 32
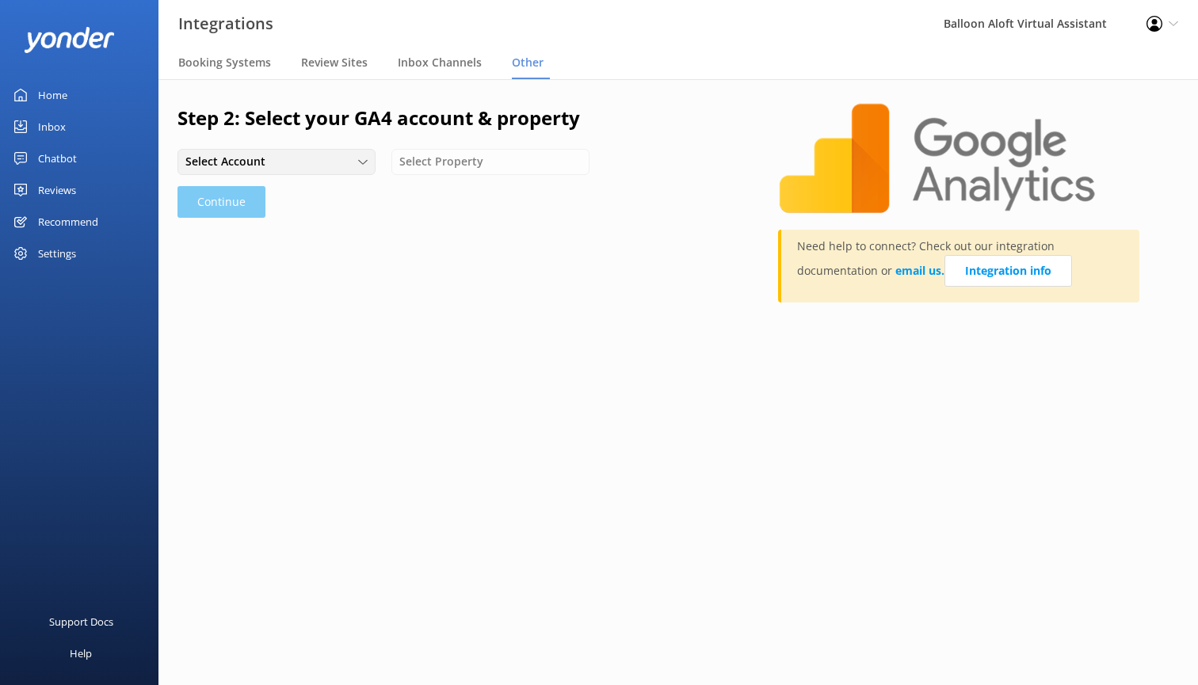
click at [355, 162] on div "Select Account" at bounding box center [276, 161] width 190 height 17
click at [351, 190] on div "International Balloon Flight Company" at bounding box center [271, 195] width 170 height 16
click at [487, 161] on div "International Balloon Flight Company International Balloon Flight Company Selec…" at bounding box center [457, 161] width 561 height 25
click at [487, 161] on span "Select Property" at bounding box center [486, 161] width 93 height 17
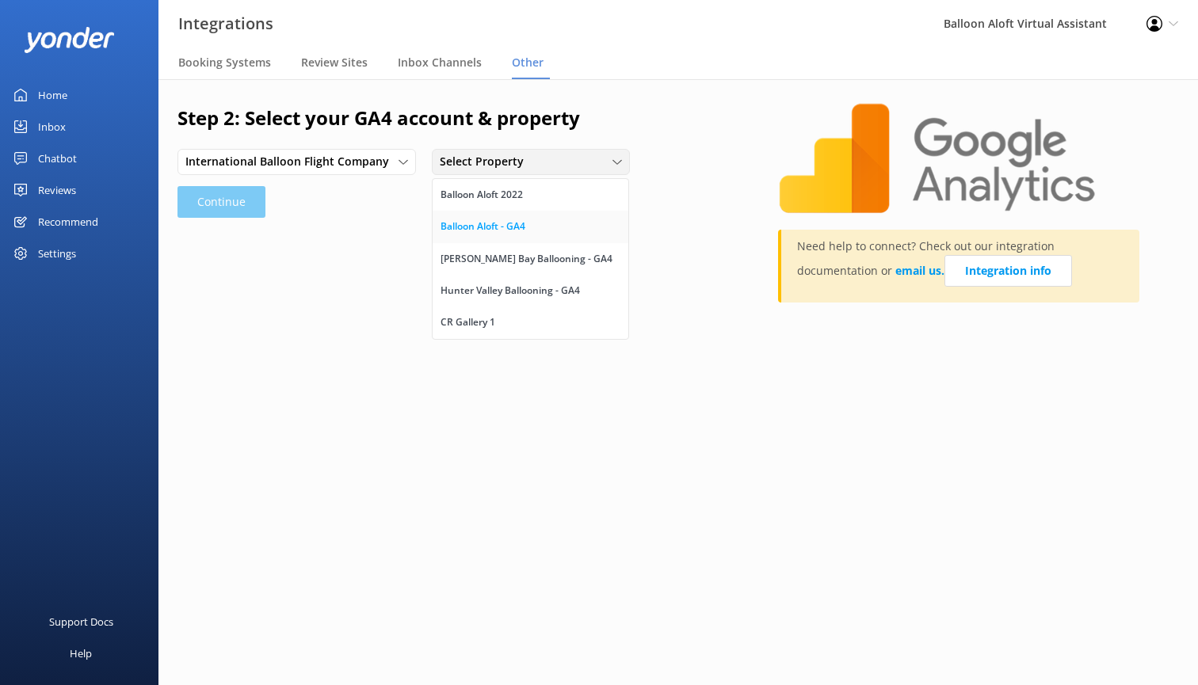
click at [486, 230] on div "Balloon Aloft - GA4" at bounding box center [483, 227] width 85 height 16
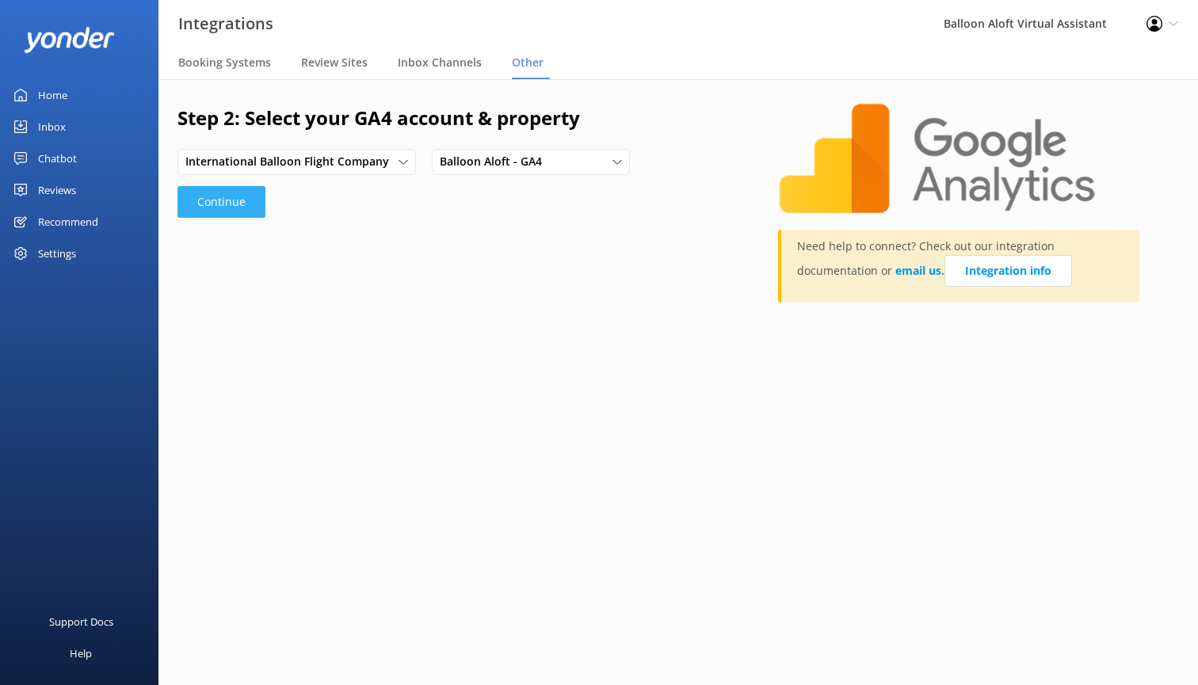
click at [230, 204] on button "Continue" at bounding box center [221, 202] width 88 height 32
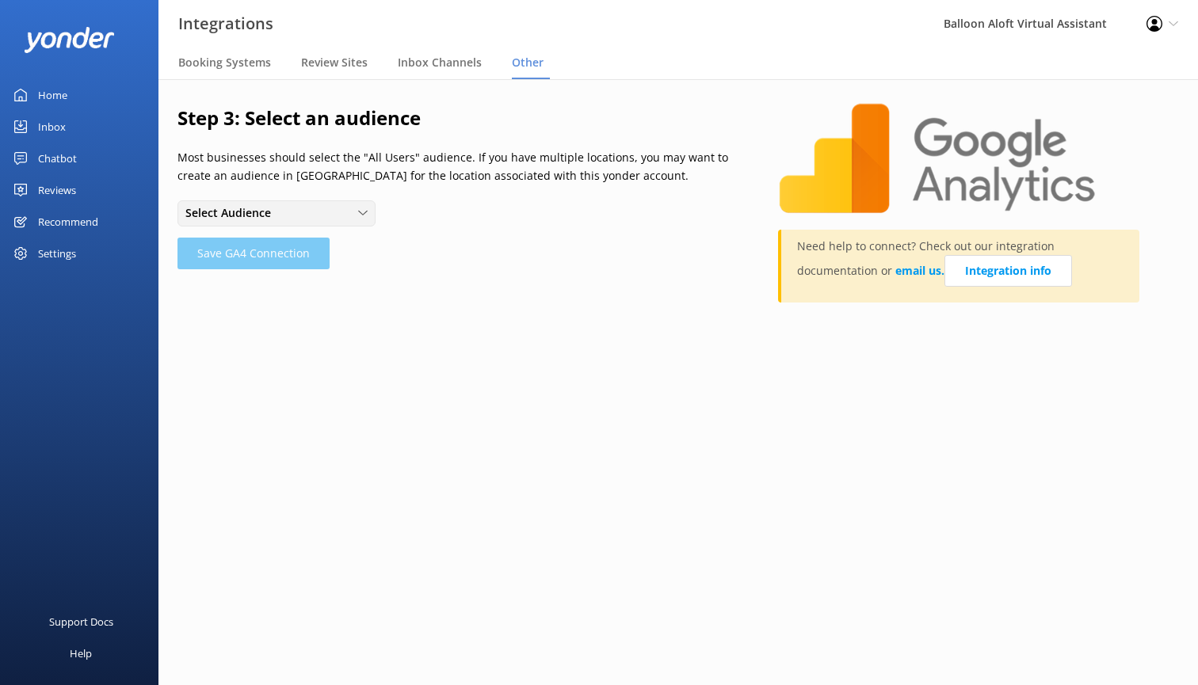
click at [357, 208] on div "Select Audience" at bounding box center [276, 212] width 190 height 17
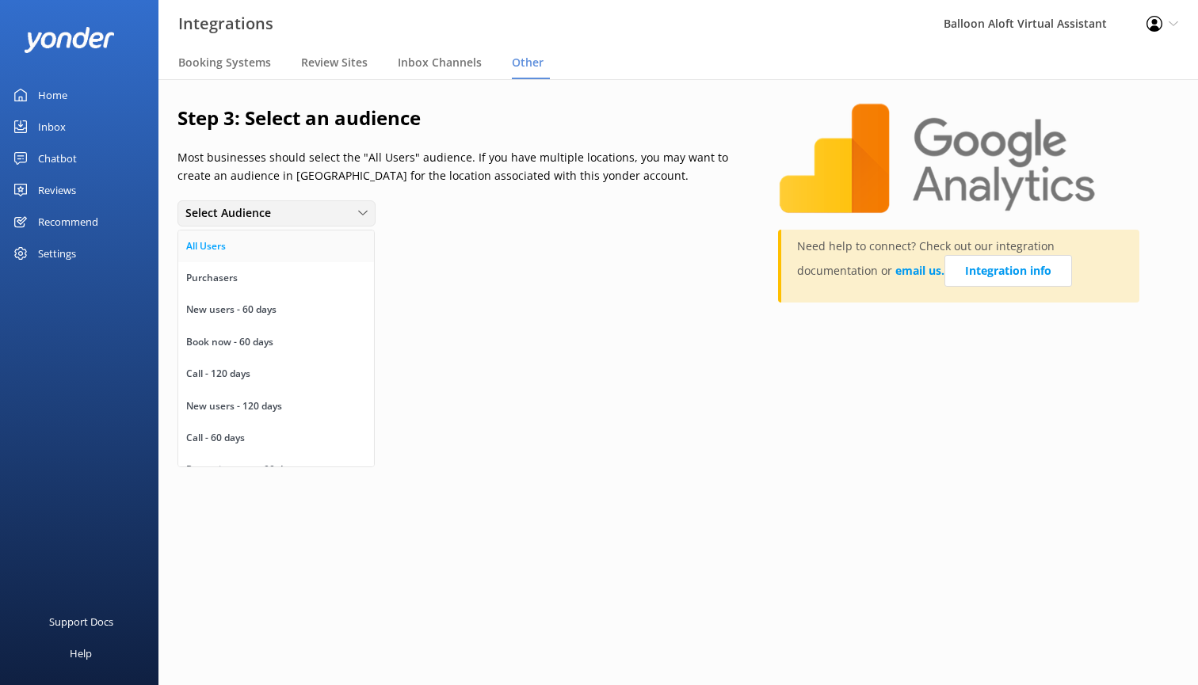
click at [340, 250] on link "All Users" at bounding box center [276, 247] width 196 height 32
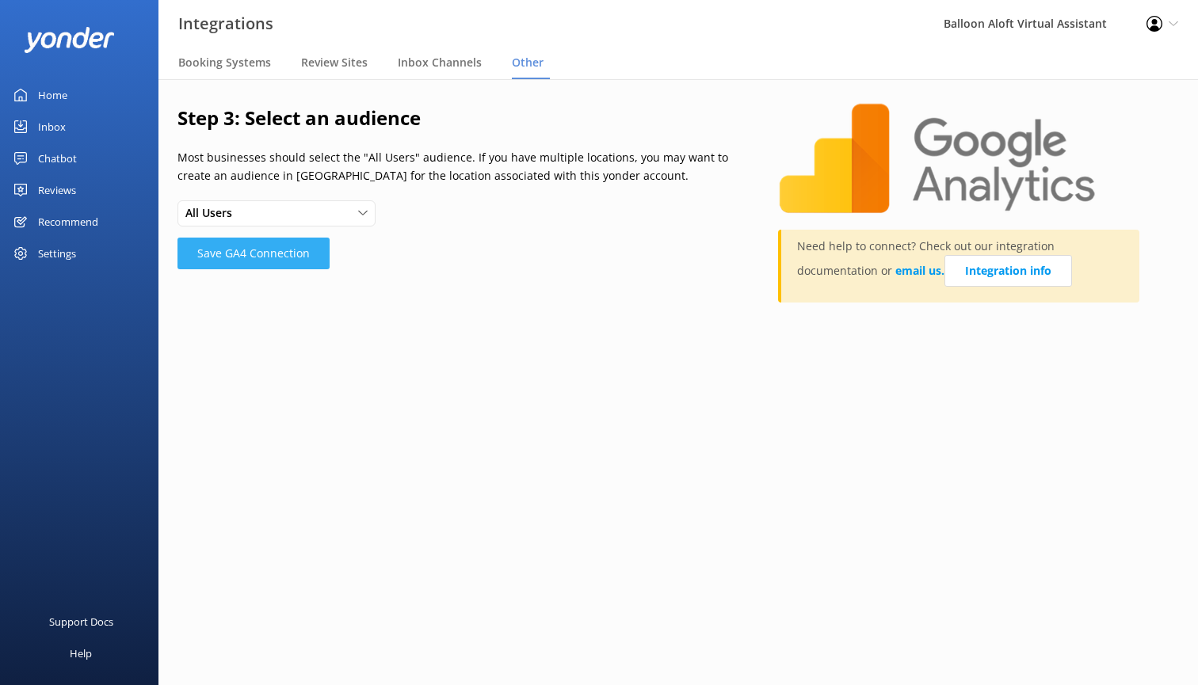
click at [296, 259] on button "Save GA4 Connection" at bounding box center [253, 254] width 152 height 32
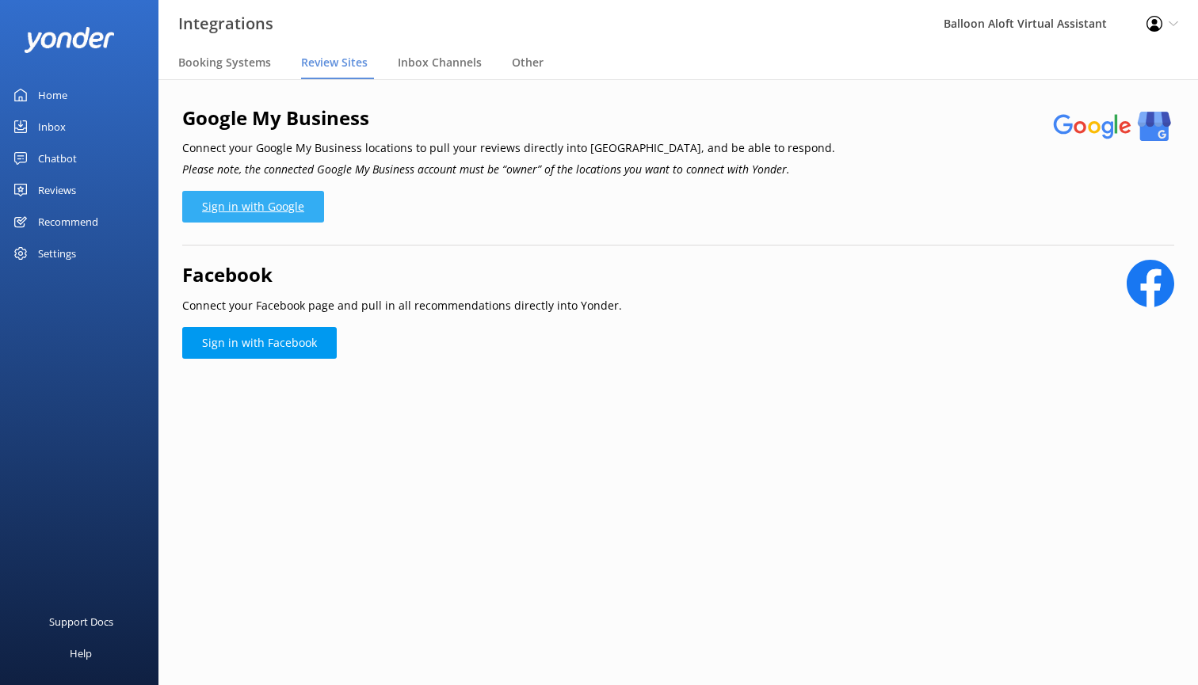
click at [307, 206] on link "Sign in with Google" at bounding box center [253, 207] width 142 height 32
click at [299, 211] on link "Sign in with Google" at bounding box center [253, 207] width 142 height 32
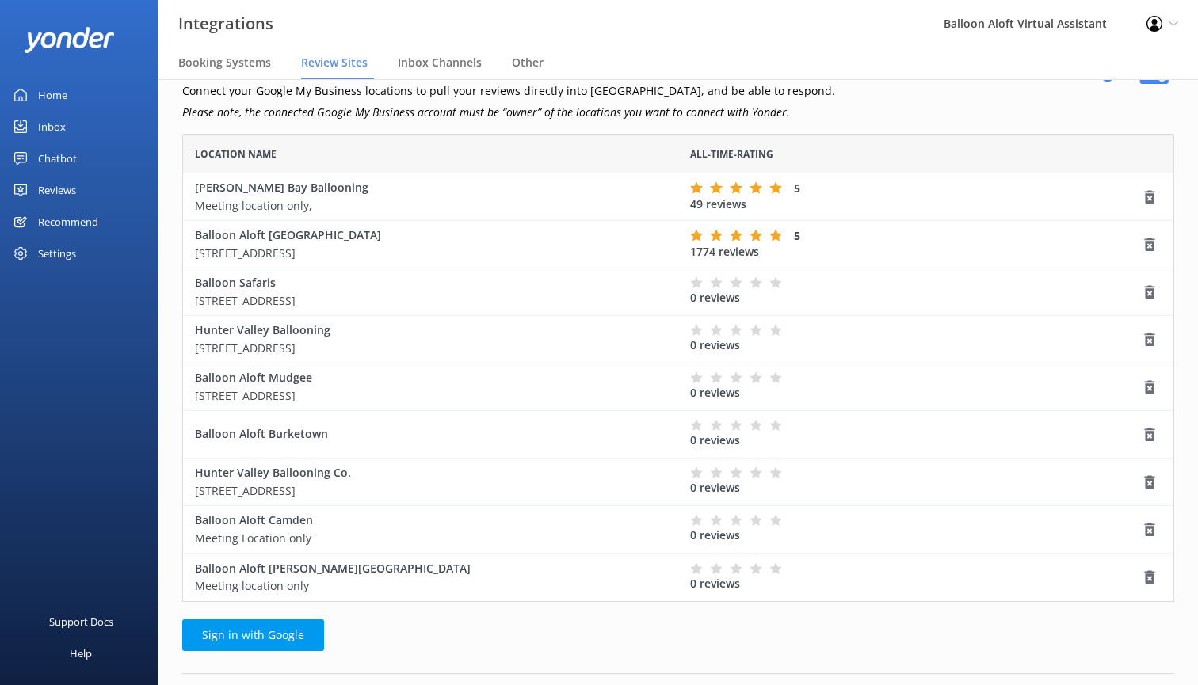
scroll to position [59, 0]
click at [1148, 288] on use "grid" at bounding box center [1150, 290] width 10 height 13
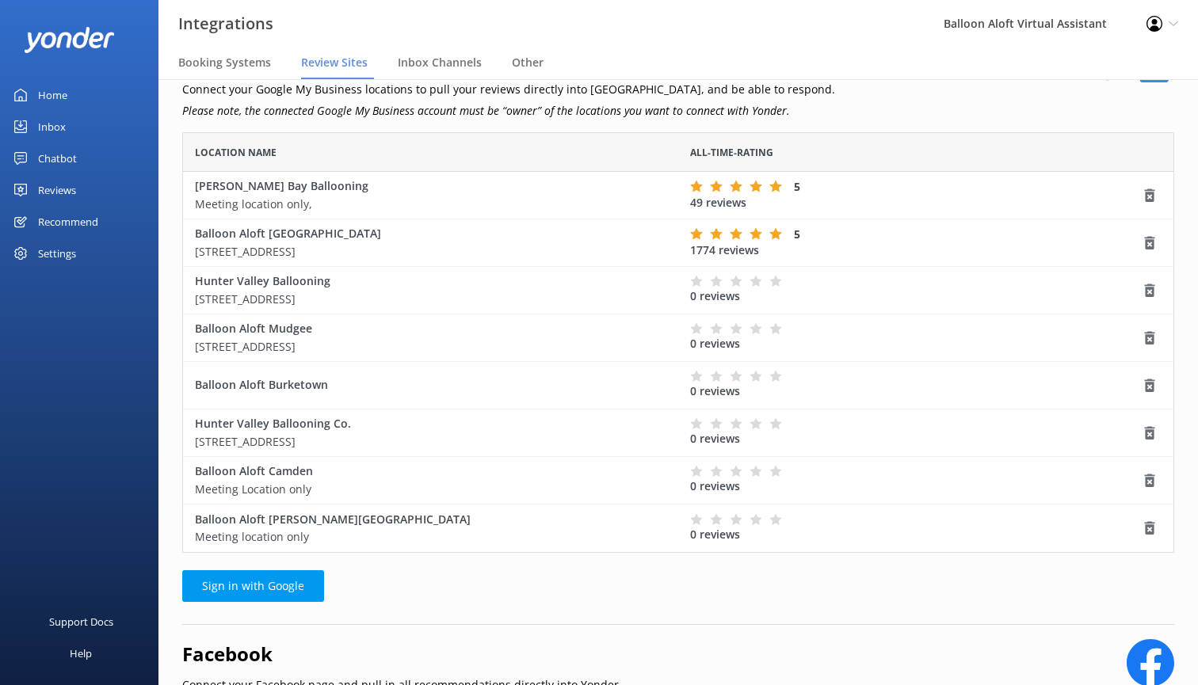
scroll to position [421, 992]
click at [1150, 431] on use "grid" at bounding box center [1150, 432] width 10 height 13
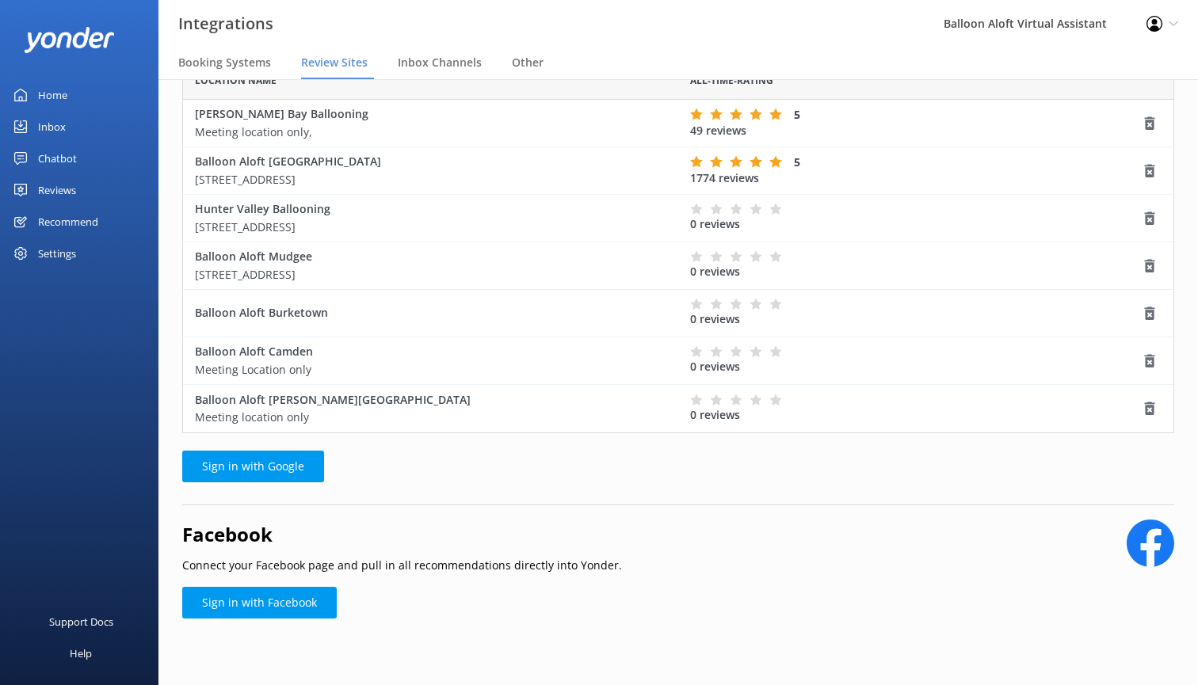
scroll to position [0, 0]
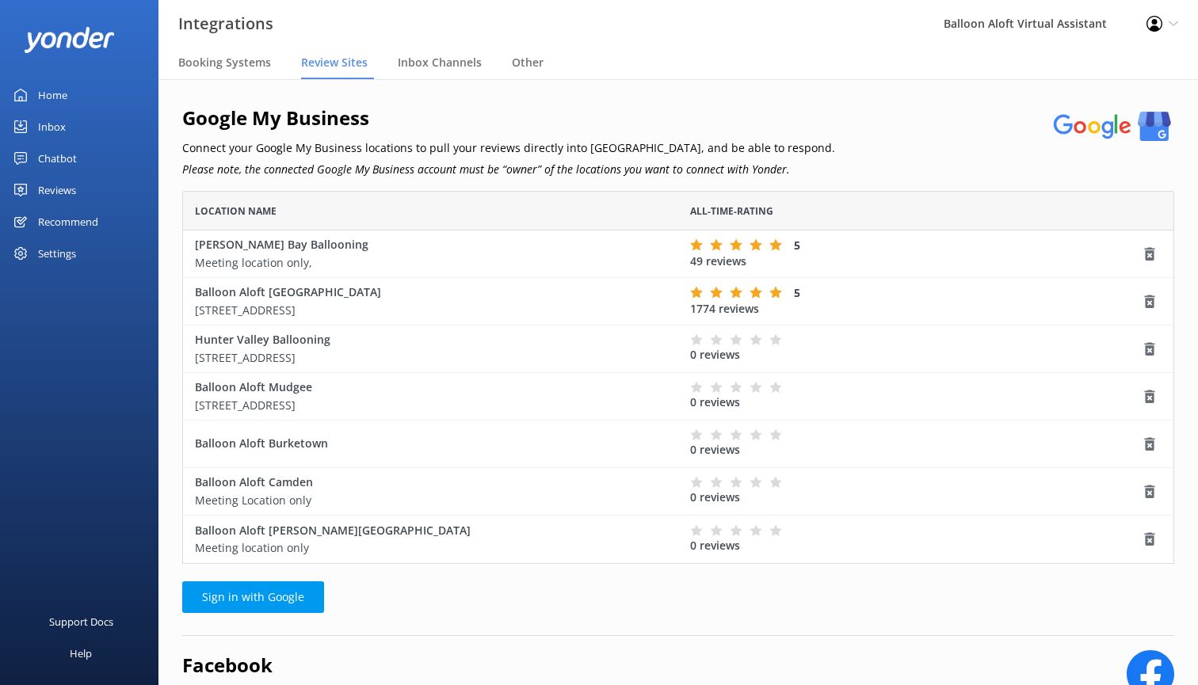
click at [376, 487] on div "Balloon Aloft Camden Meeting Location only" at bounding box center [430, 492] width 471 height 36
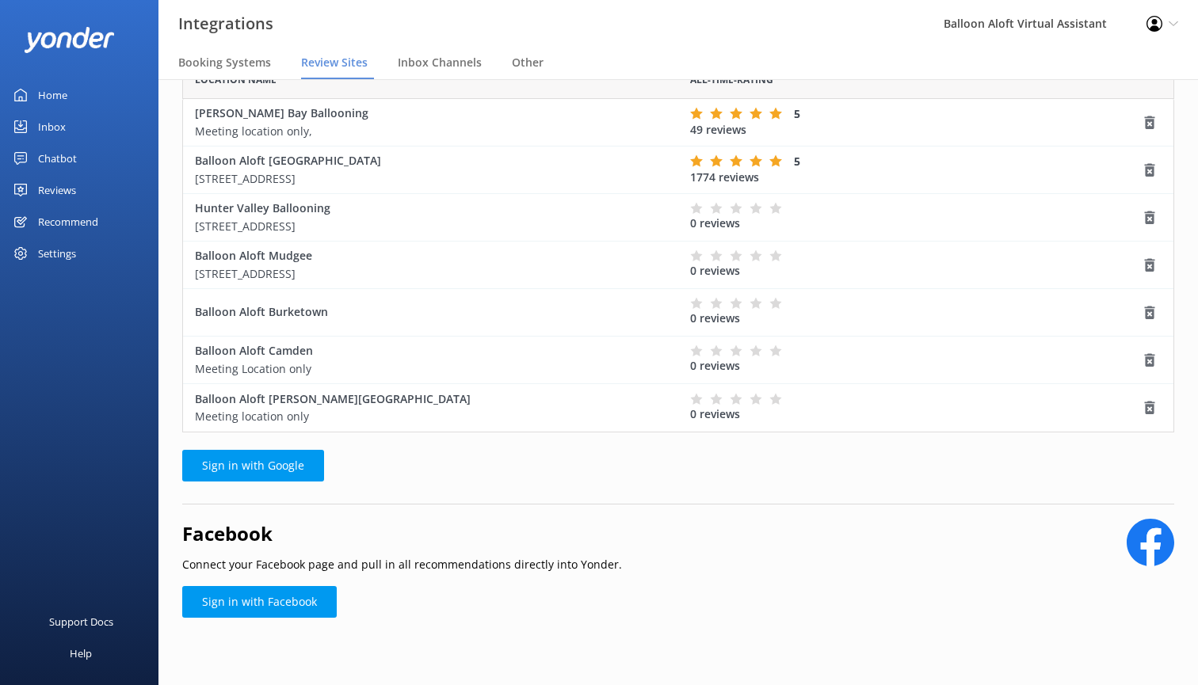
scroll to position [131, 0]
click at [296, 598] on link "Sign in with Facebook" at bounding box center [259, 603] width 155 height 32
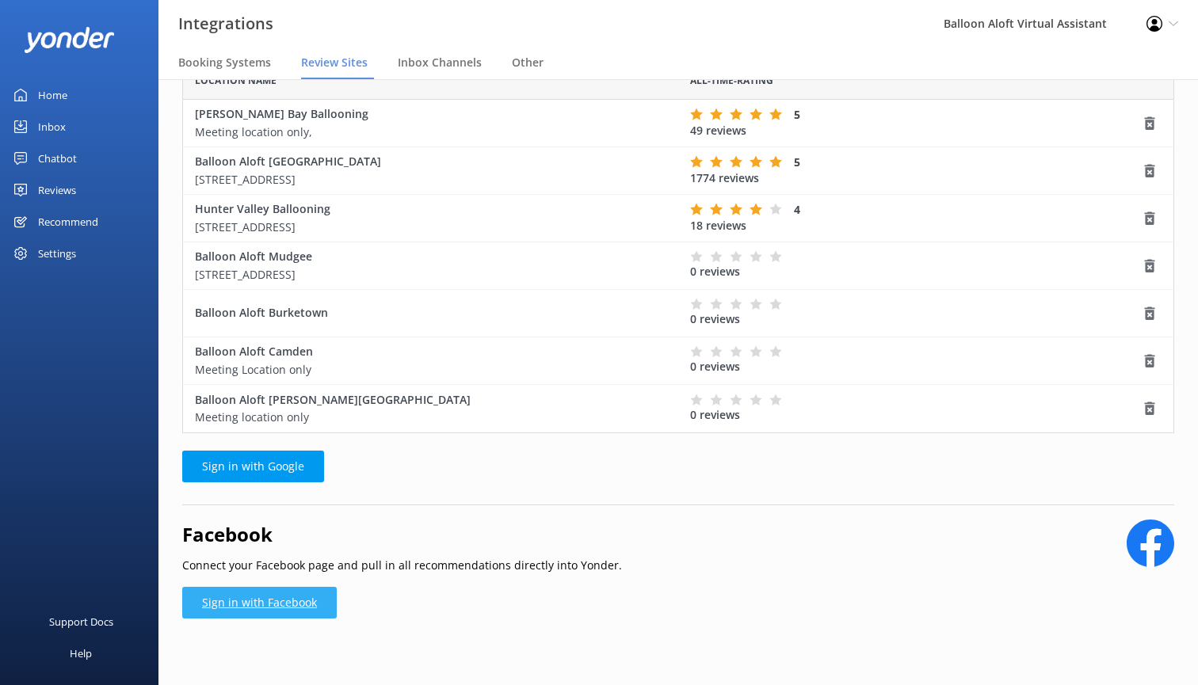
click at [295, 614] on link "Sign in with Facebook" at bounding box center [259, 603] width 155 height 32
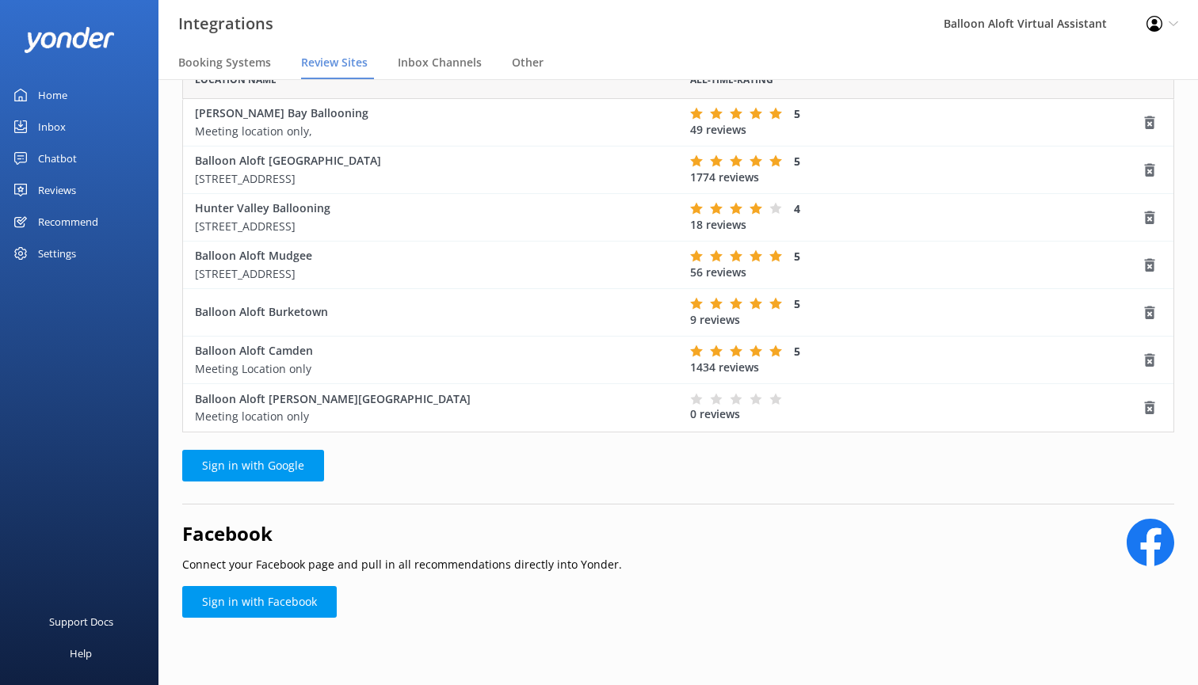
scroll to position [131, 0]
click at [300, 610] on link "Sign in with Facebook" at bounding box center [259, 603] width 155 height 32
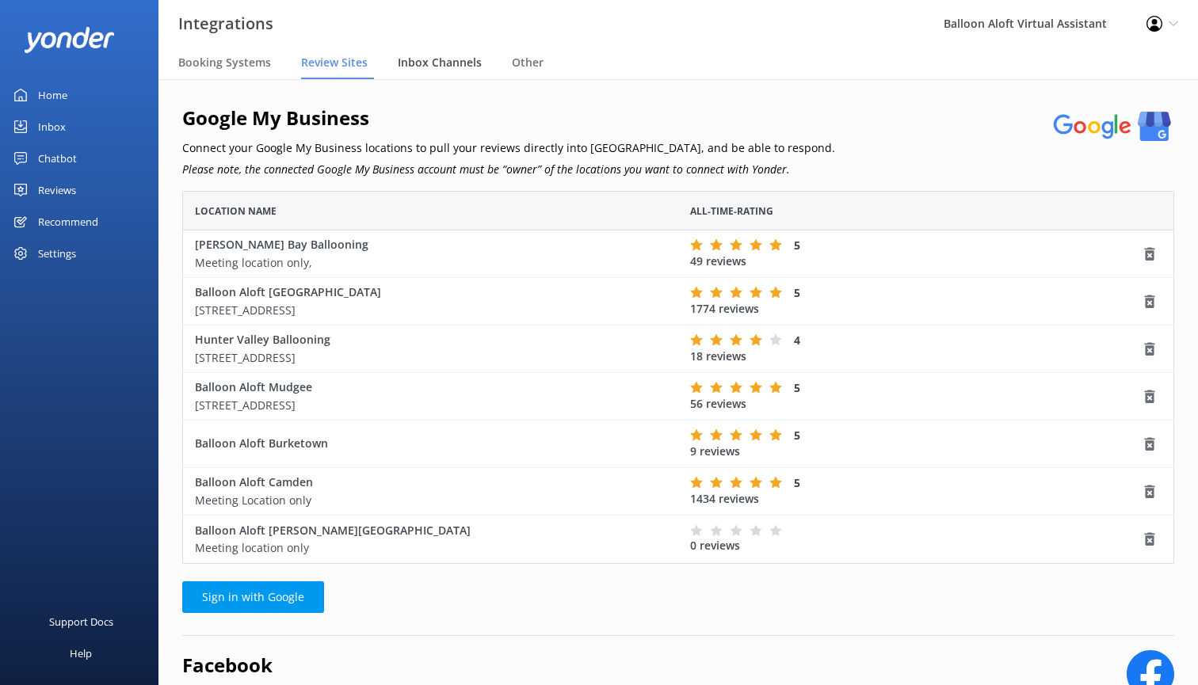
click at [443, 63] on span "Inbox Channels" at bounding box center [440, 63] width 84 height 16
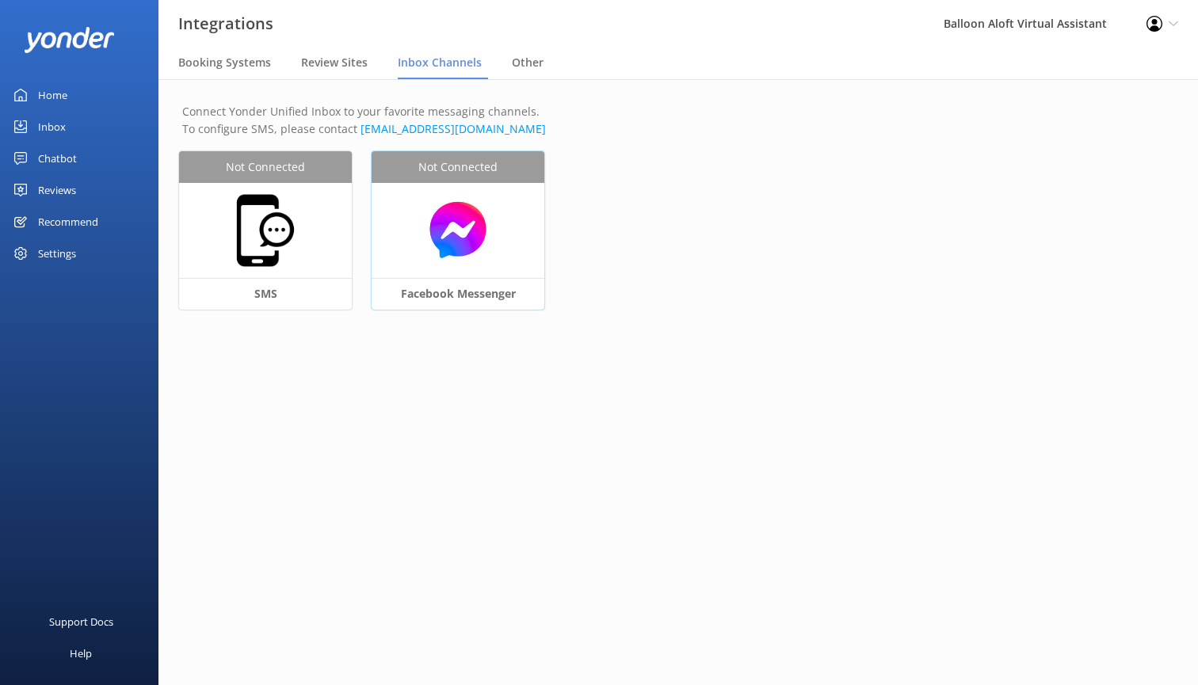
click at [460, 288] on div "Facebook Messenger" at bounding box center [458, 294] width 173 height 32
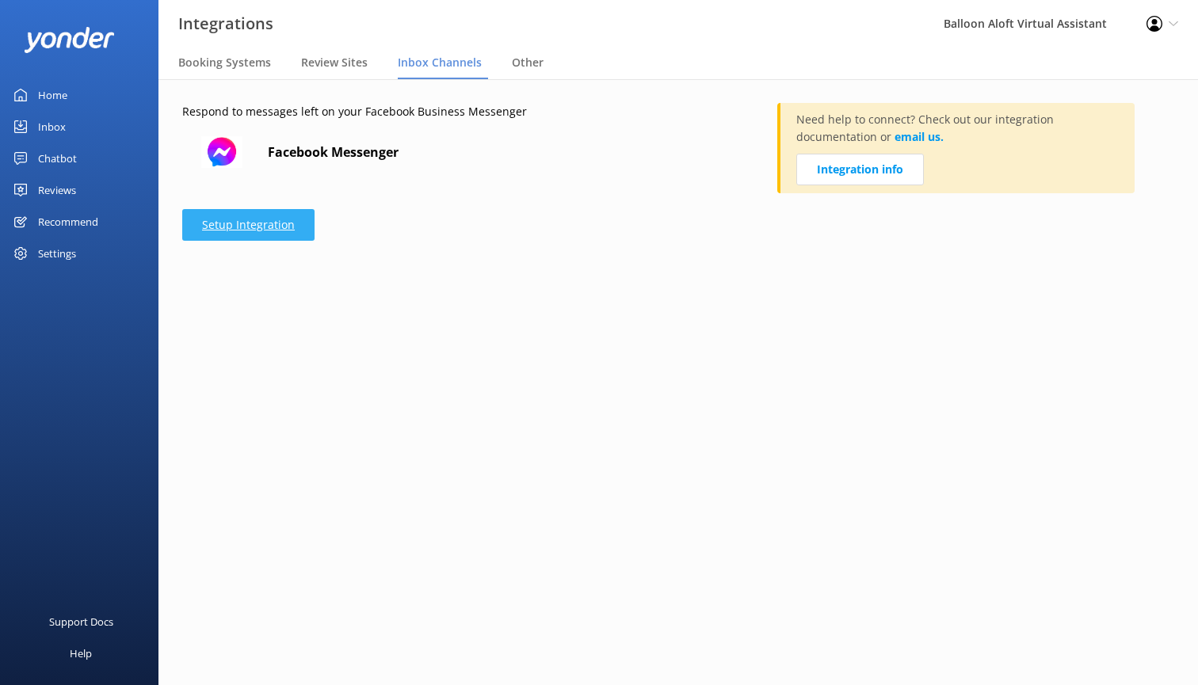
click at [272, 231] on link "Setup Integration" at bounding box center [248, 225] width 132 height 32
click at [902, 171] on link "Integration info" at bounding box center [860, 170] width 128 height 32
click at [290, 217] on link "Setup Integration" at bounding box center [248, 225] width 132 height 32
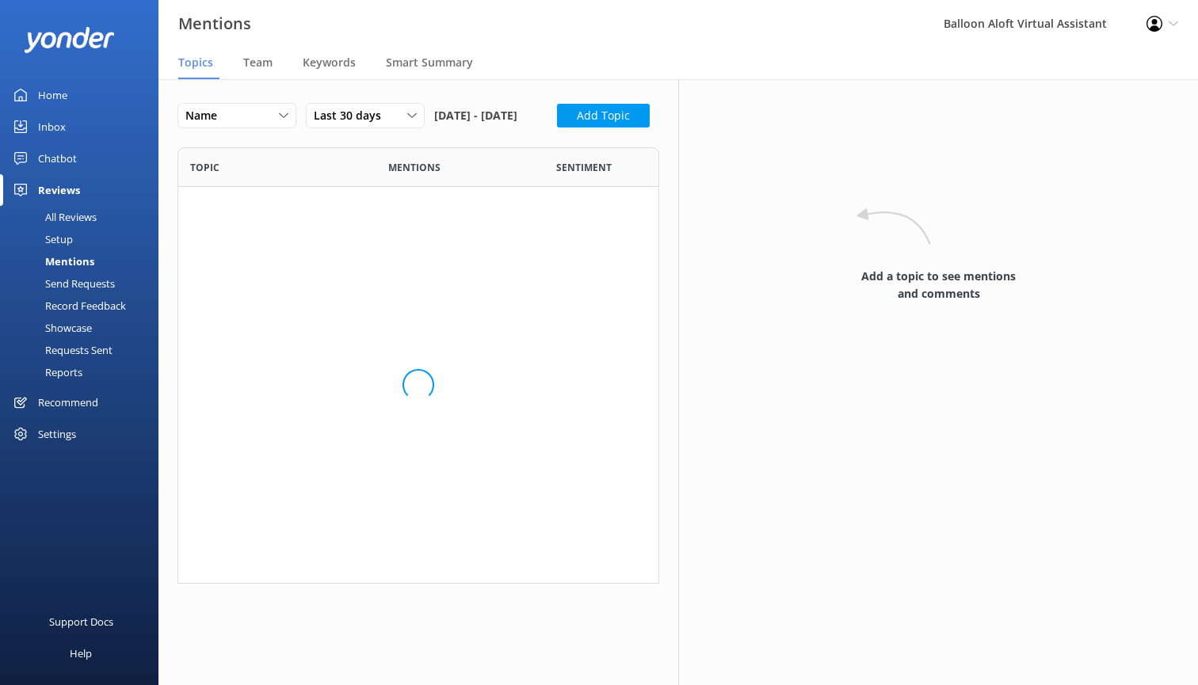
scroll to position [437, 482]
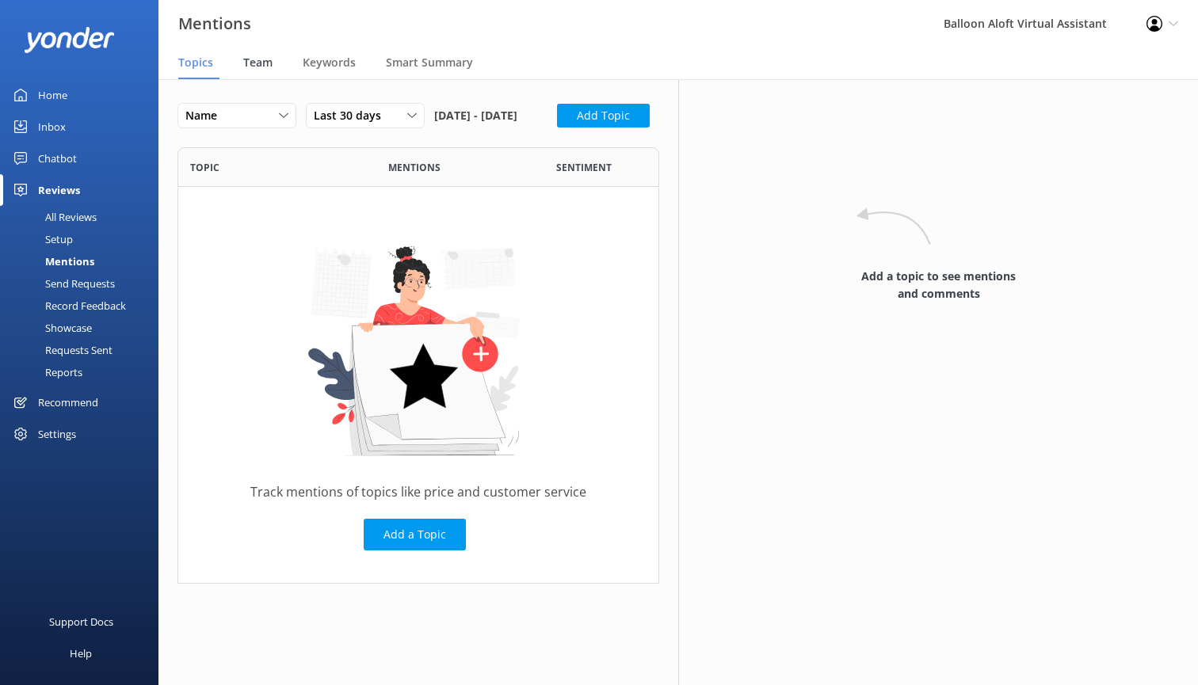
click at [267, 62] on span "Team" at bounding box center [257, 63] width 29 height 16
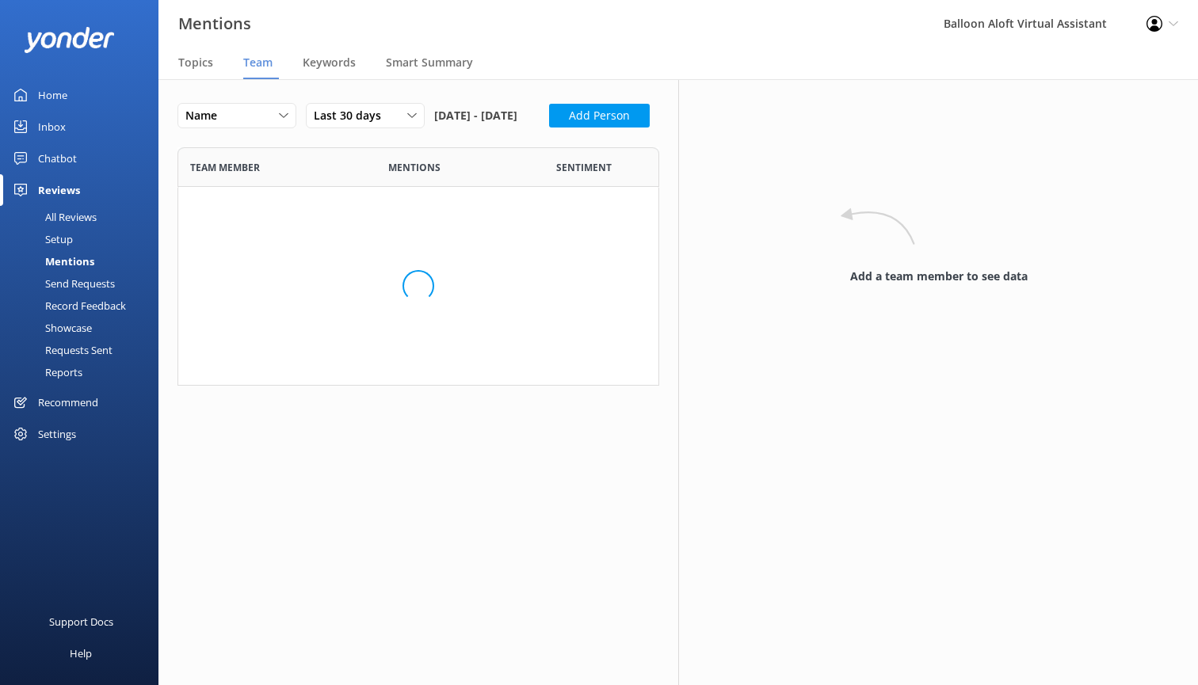
scroll to position [492, 482]
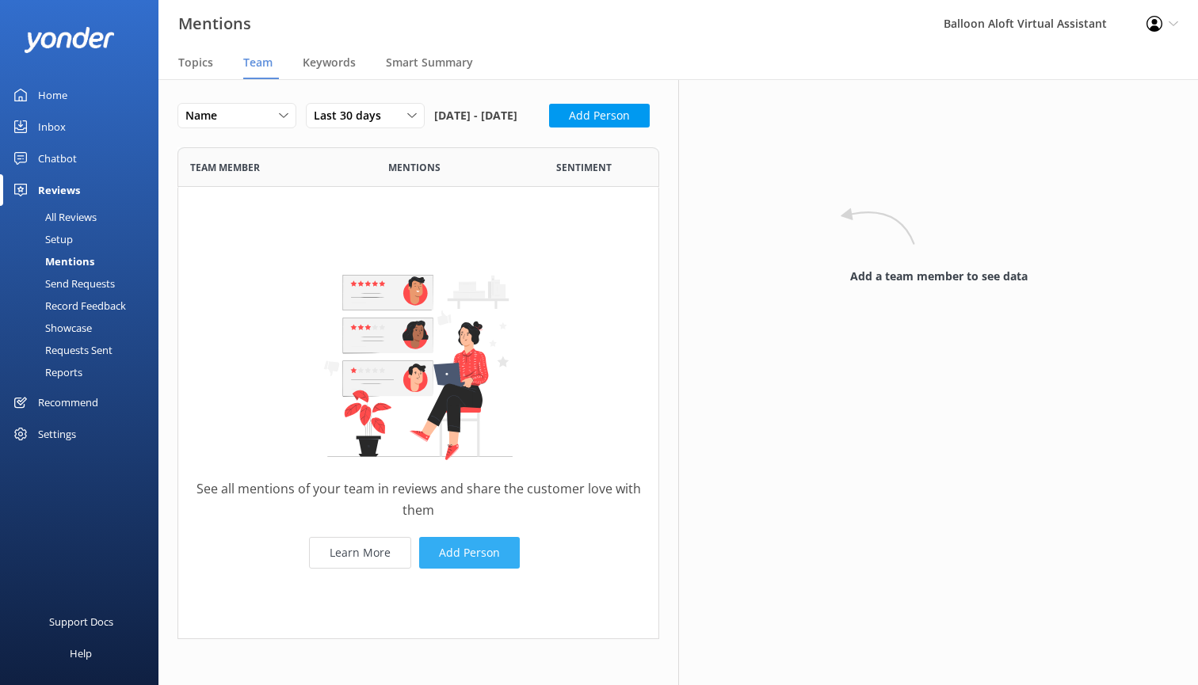
click at [468, 569] on button "Add Person" at bounding box center [469, 553] width 101 height 32
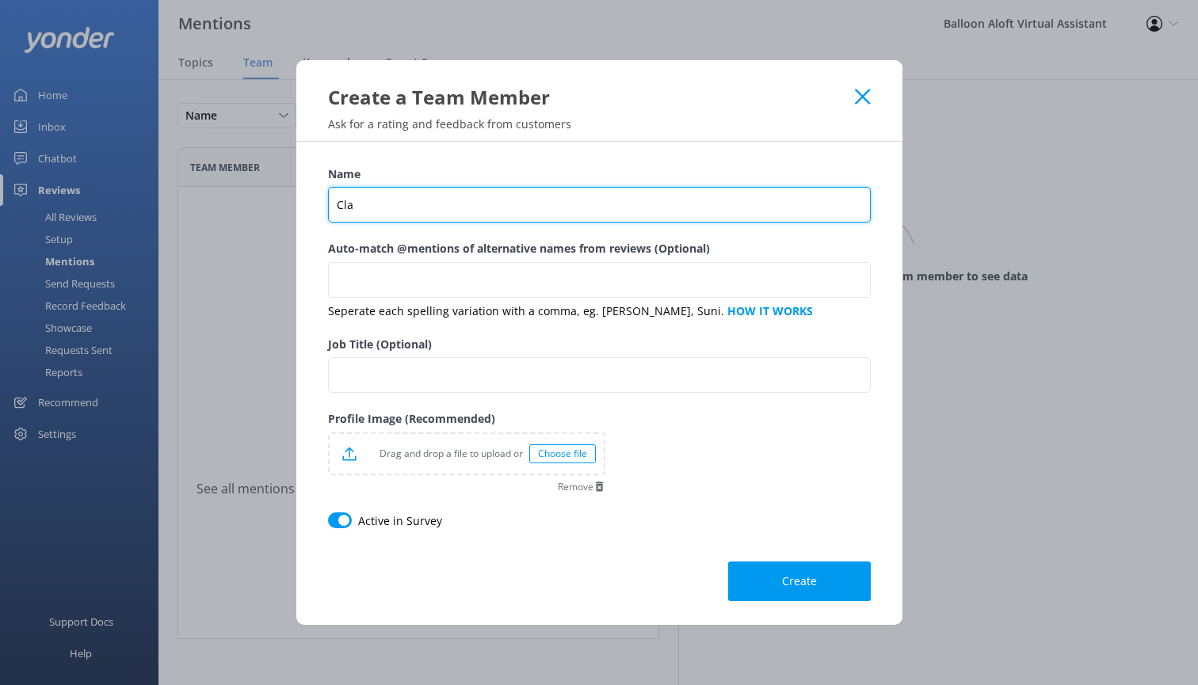
type input "Clay"
type input "[PERSON_NAME]"
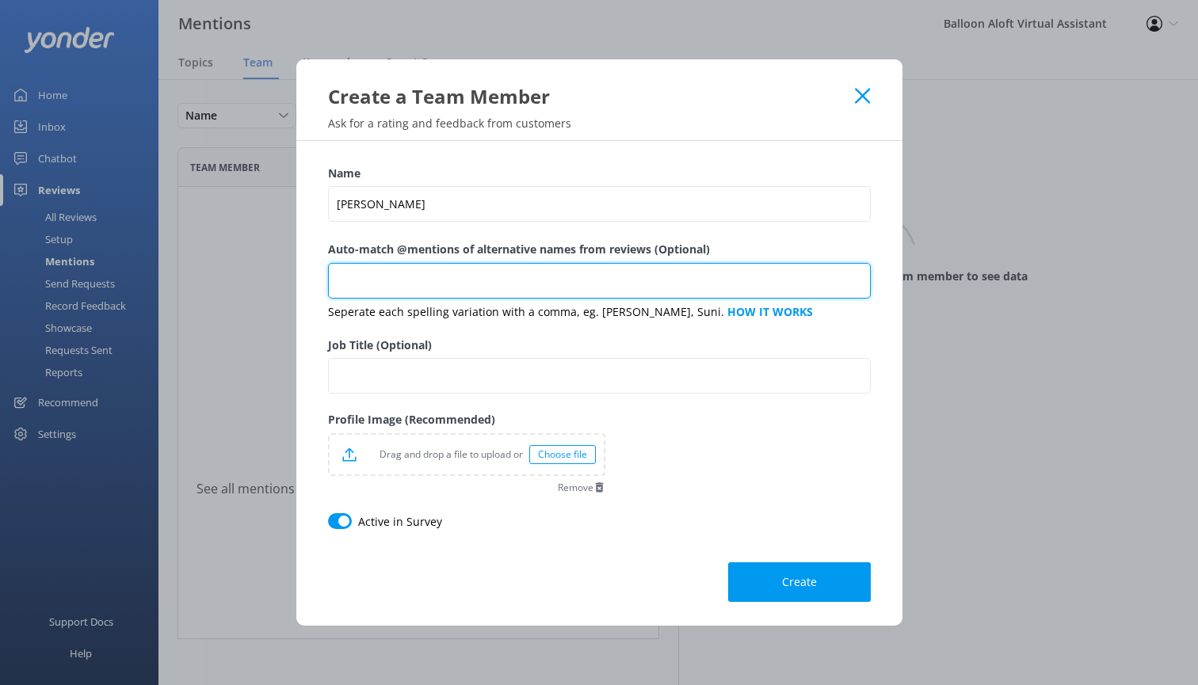
click at [450, 281] on input "Auto-match @mentions of alternative names from reviews (Optional)" at bounding box center [599, 281] width 543 height 36
type input "[PERSON_NAME]"
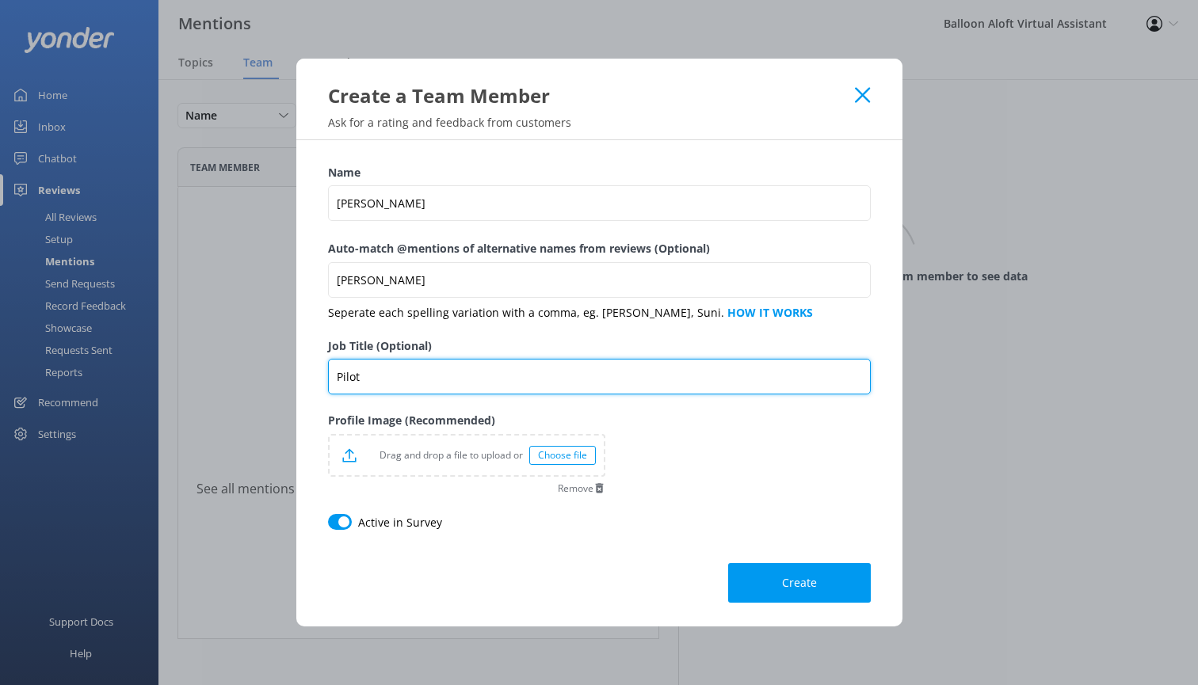
type input "Pilot"
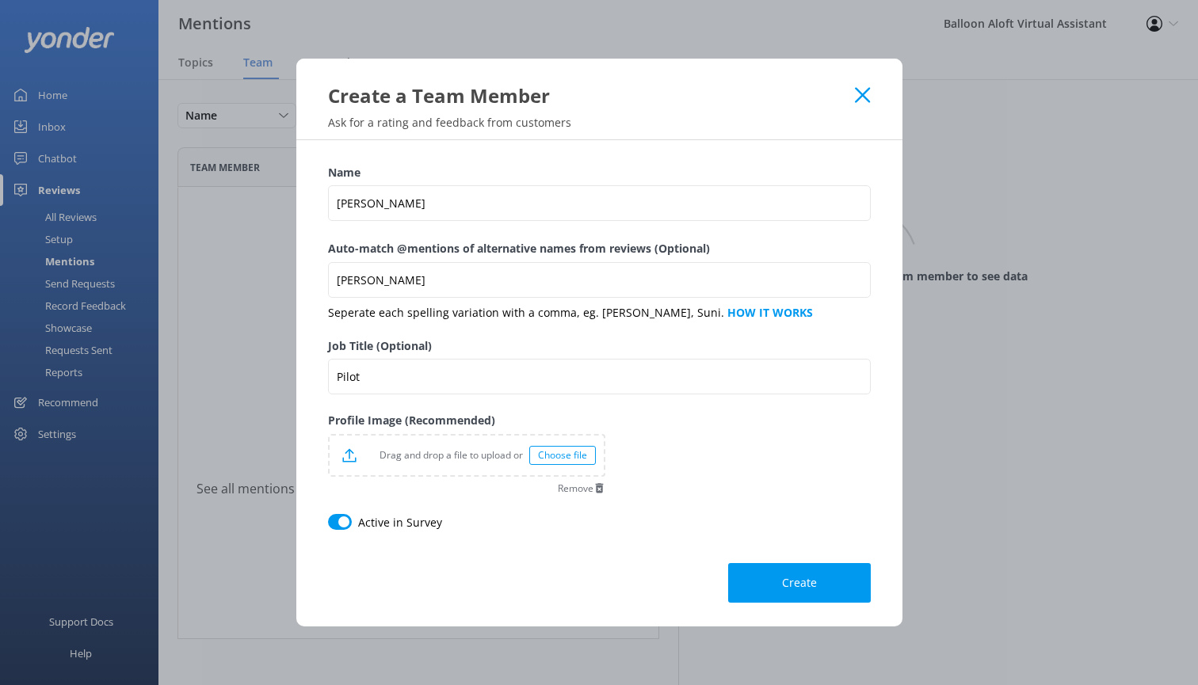
click at [562, 456] on div "Choose file" at bounding box center [562, 455] width 67 height 19
click at [790, 584] on span "Create" at bounding box center [799, 584] width 35 height 16
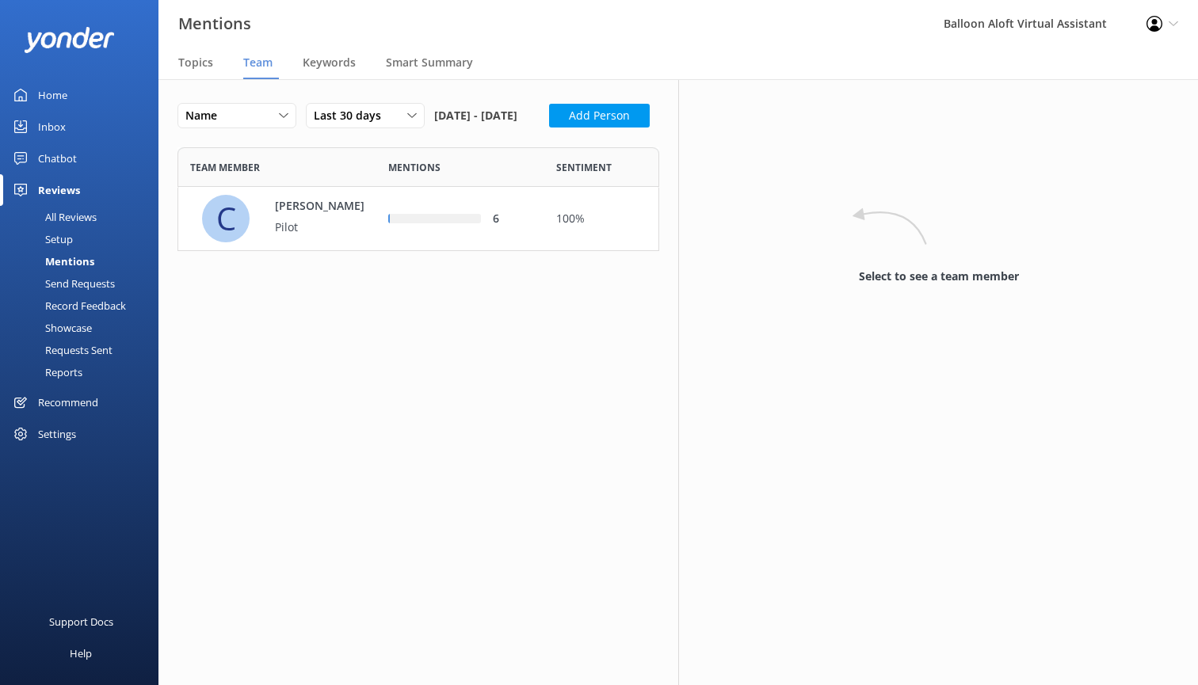
scroll to position [104, 482]
click at [549, 128] on button "Add Person" at bounding box center [599, 116] width 101 height 24
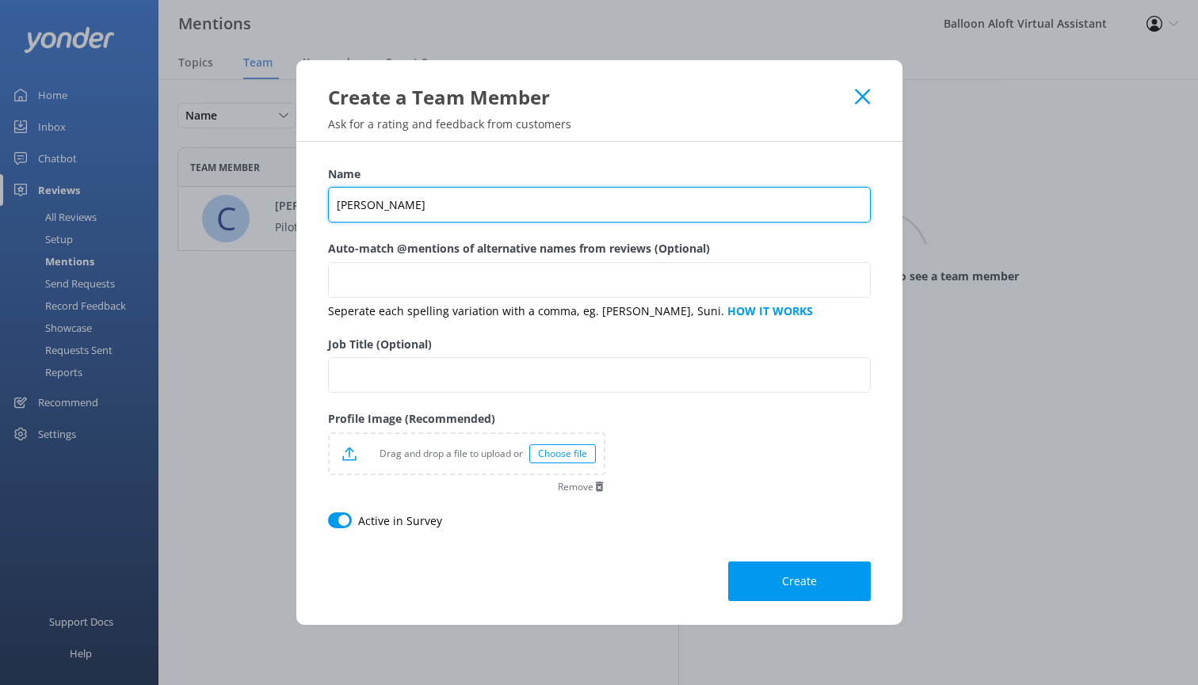
type input "[PERSON_NAME]"
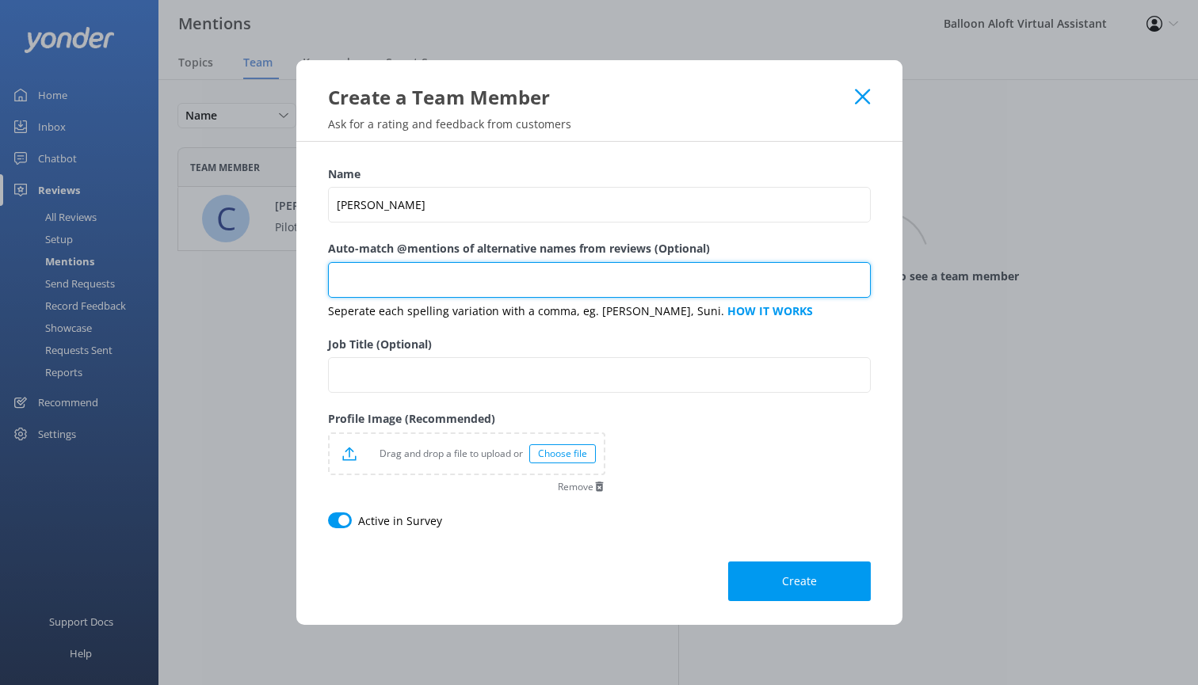
click at [410, 274] on input "Auto-match @mentions of alternative names from reviews (Optional)" at bounding box center [599, 280] width 543 height 36
type input "[PERSON_NAME], [PERSON_NAME], [PERSON_NAME], [PERSON_NAME]"
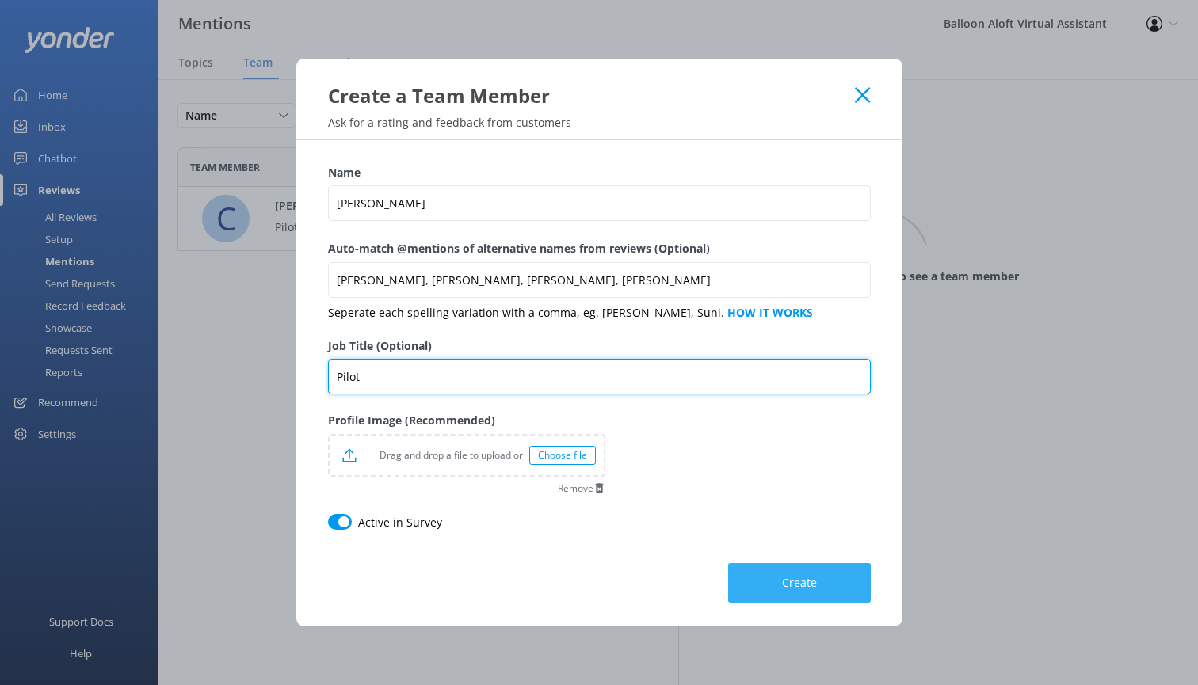
type input "Pilot"
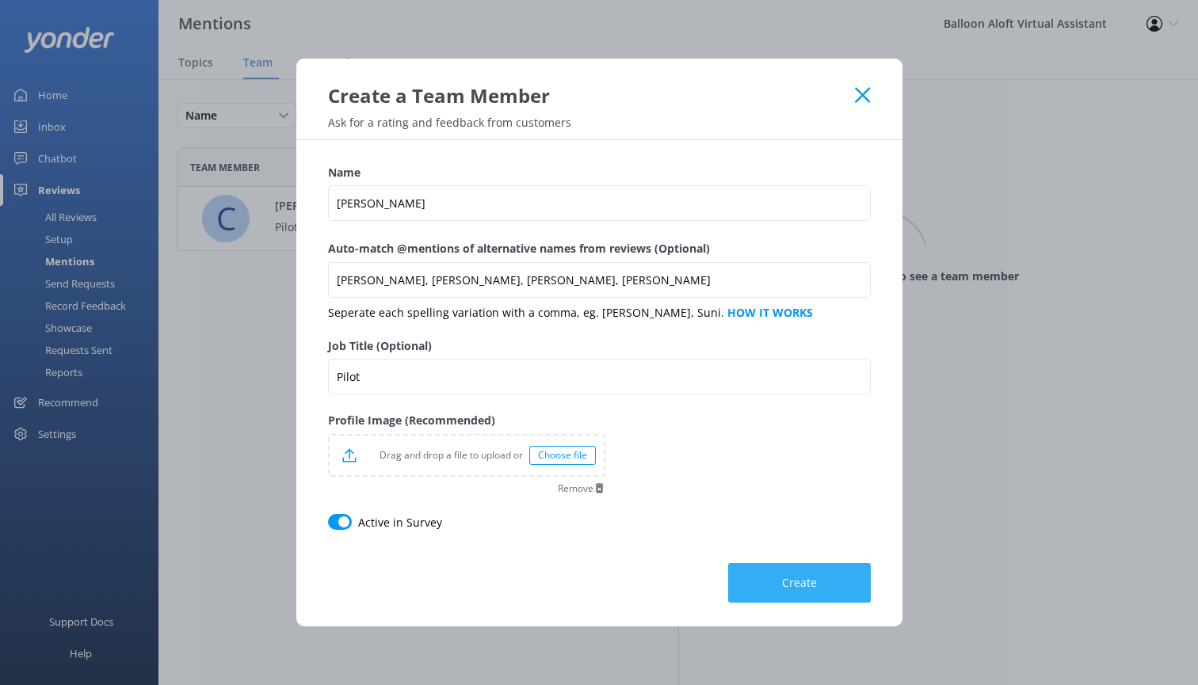
click at [786, 589] on span "Create" at bounding box center [799, 583] width 35 height 16
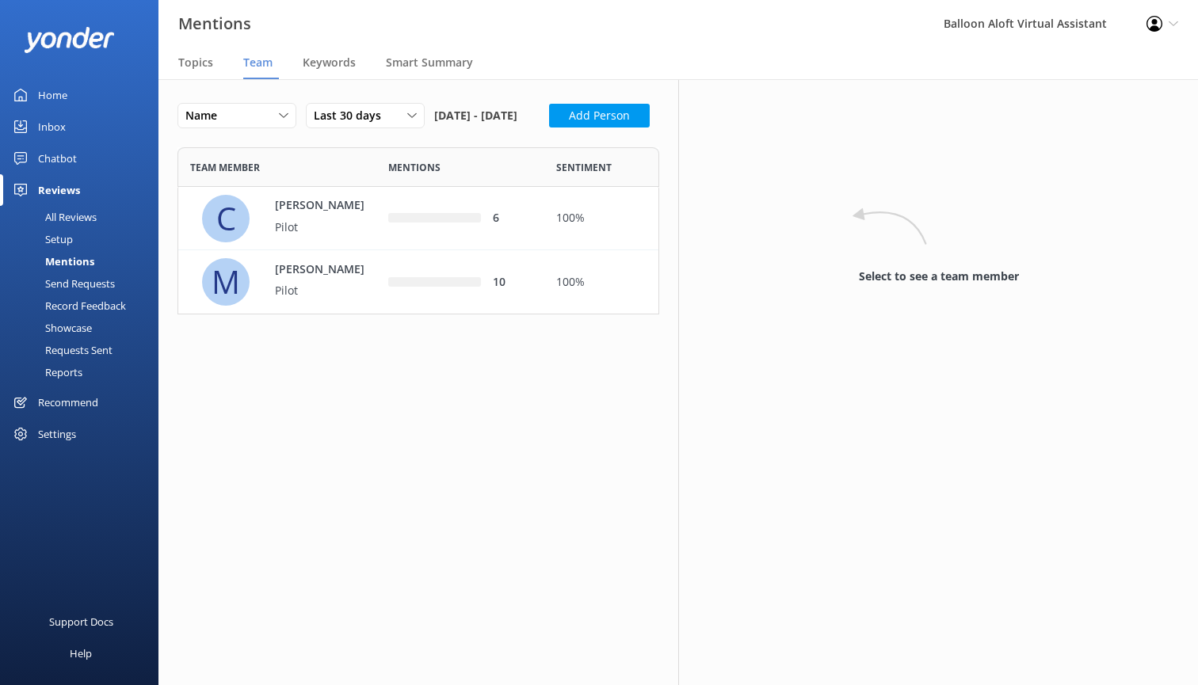
scroll to position [167, 482]
click at [549, 128] on button "Add Person" at bounding box center [599, 116] width 101 height 24
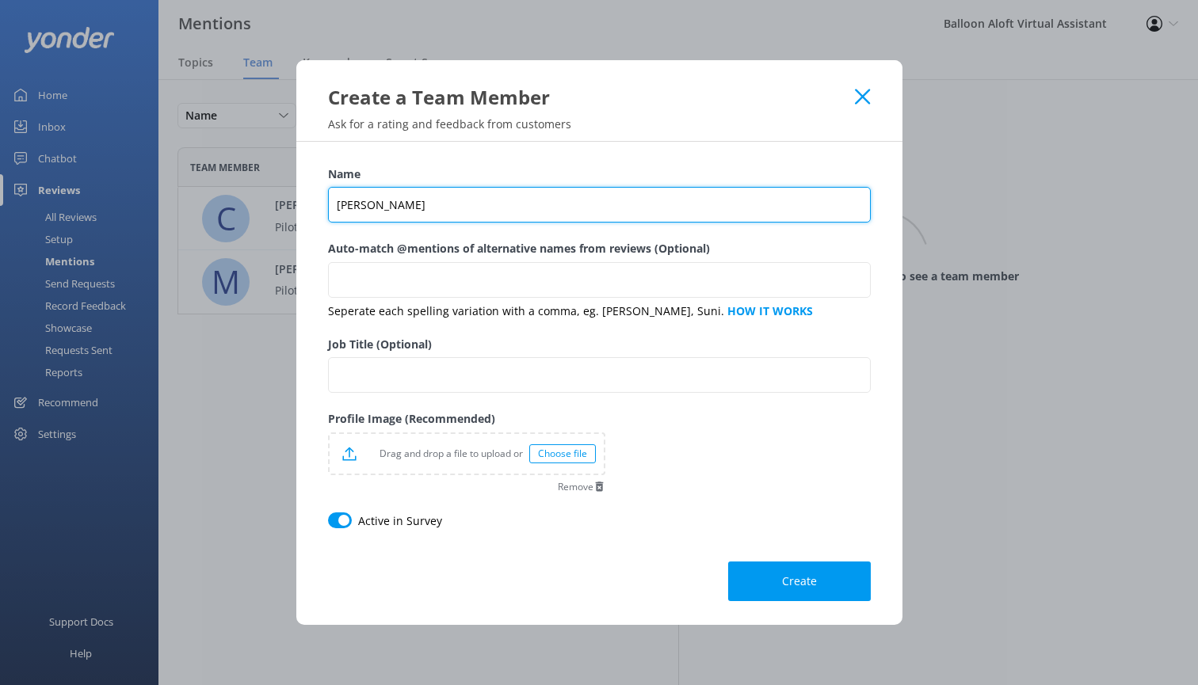
type input "[PERSON_NAME]"
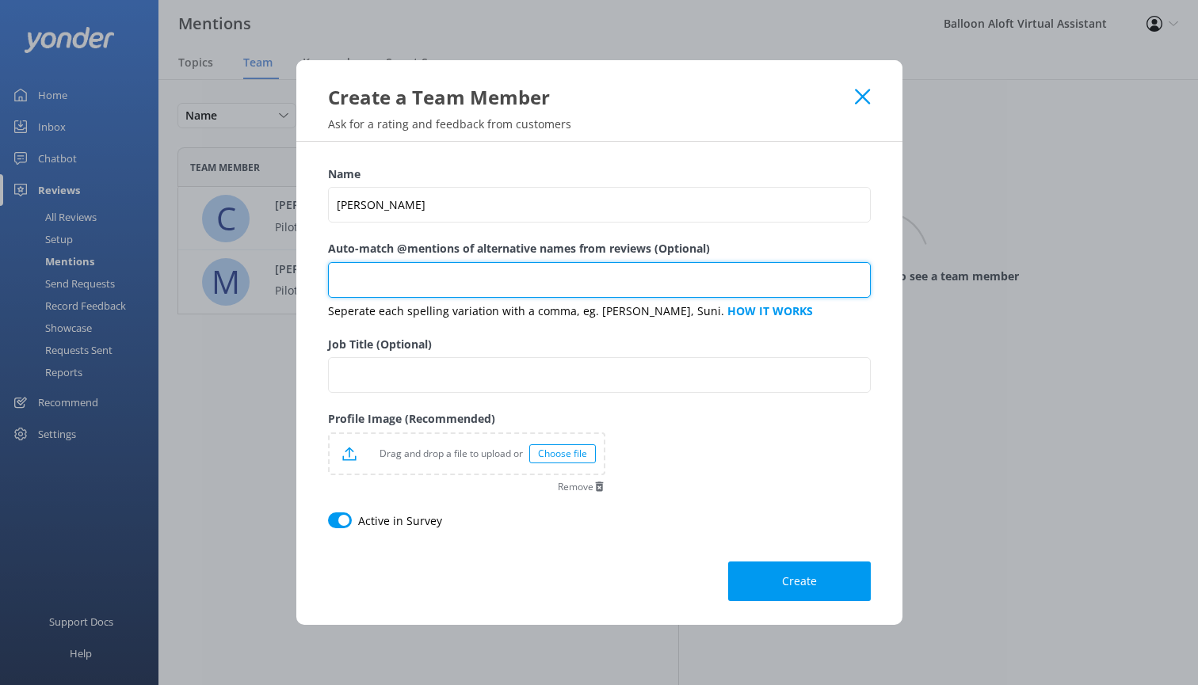
click at [357, 282] on input "Auto-match @mentions of alternative names from reviews (Optional)" at bounding box center [599, 280] width 543 height 36
type input "[PERSON_NAME], [PERSON_NAME], [PERSON_NAME], [PERSON_NAME]"
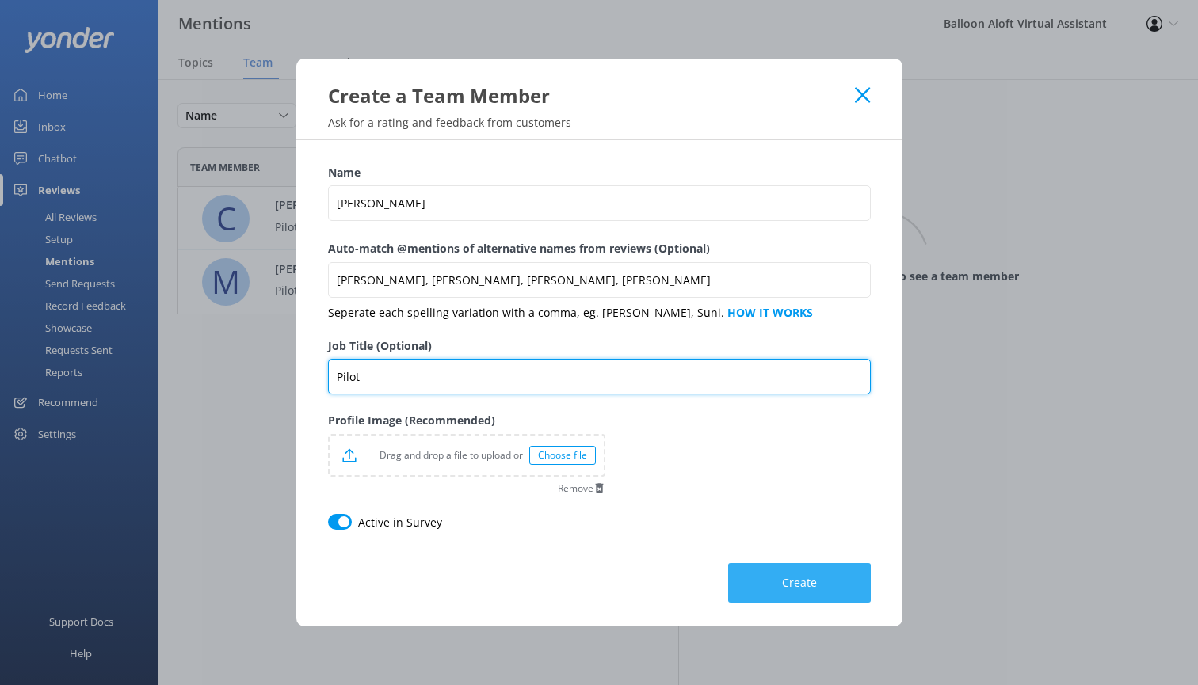
type input "Pilot"
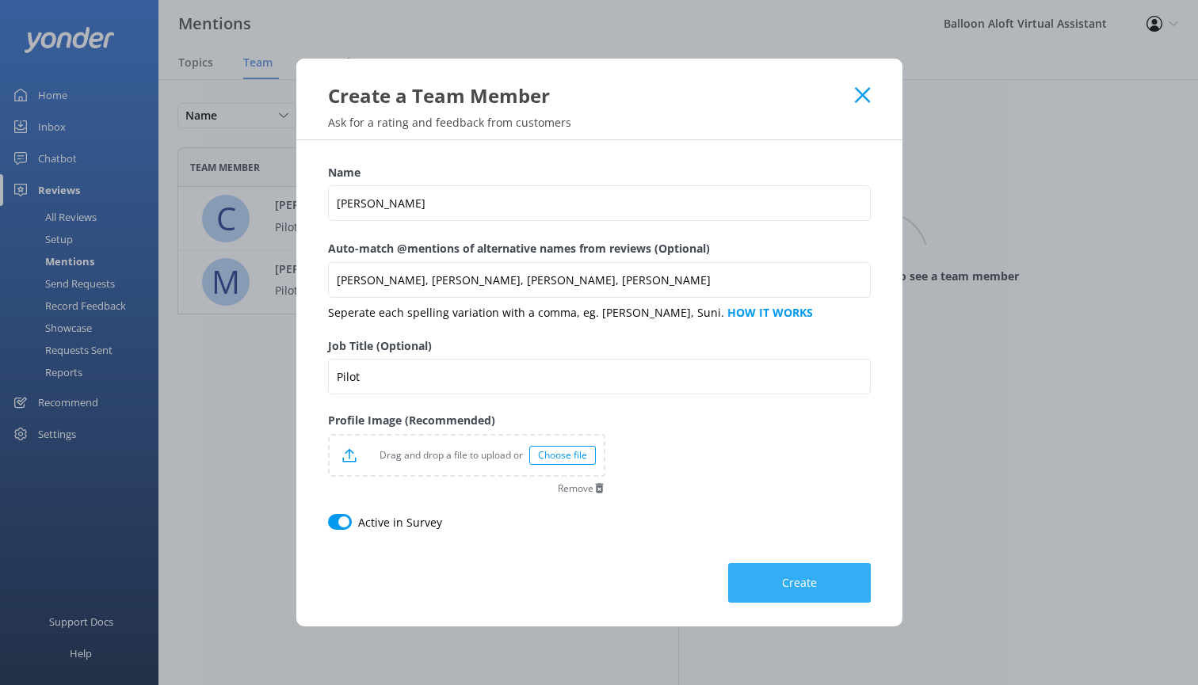
click at [798, 578] on span "Create" at bounding box center [799, 583] width 35 height 16
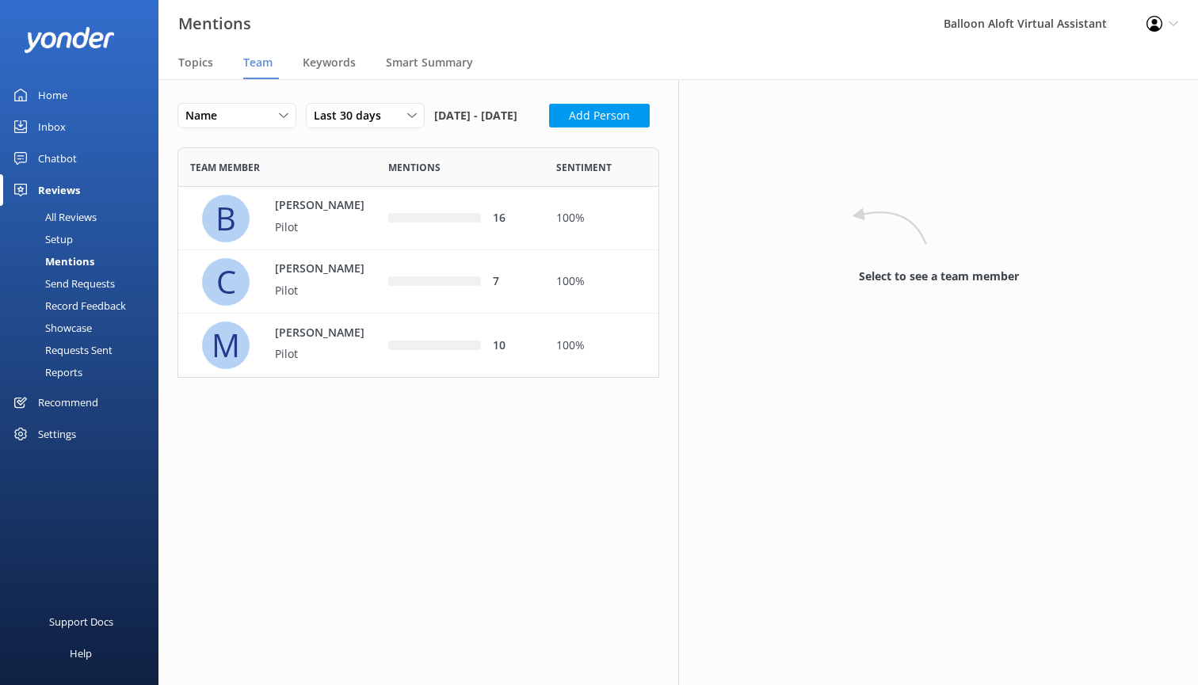
scroll to position [231, 482]
click at [549, 128] on button "Add Person" at bounding box center [599, 116] width 101 height 24
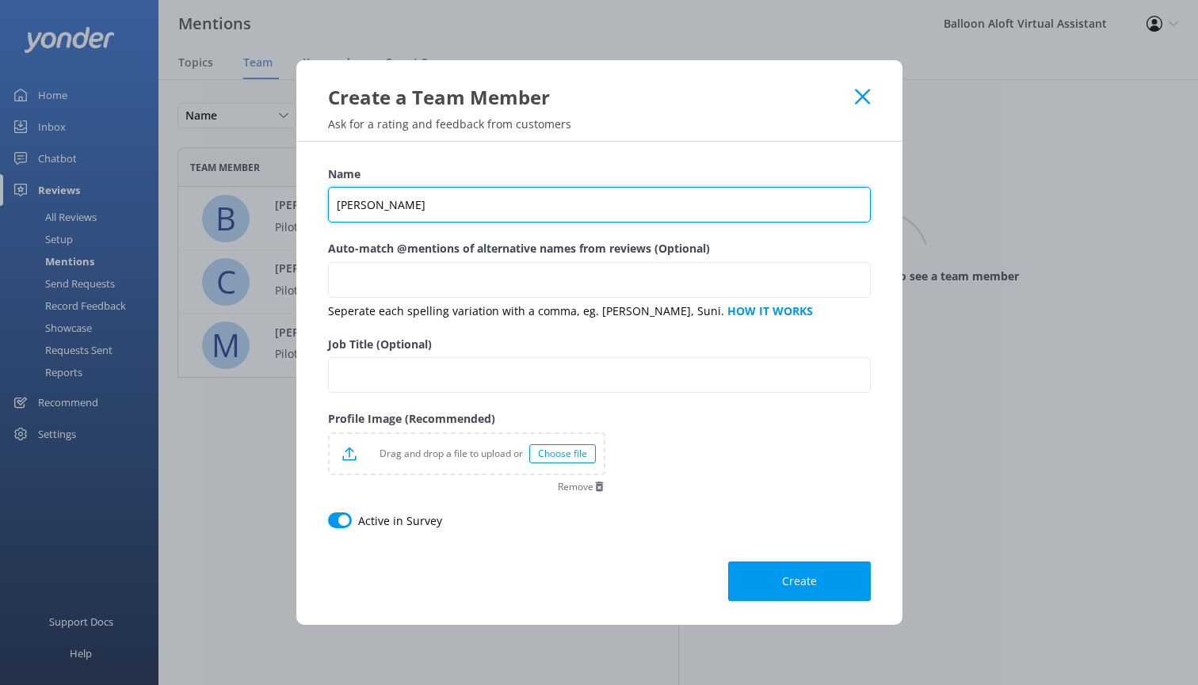
type input "[PERSON_NAME]"
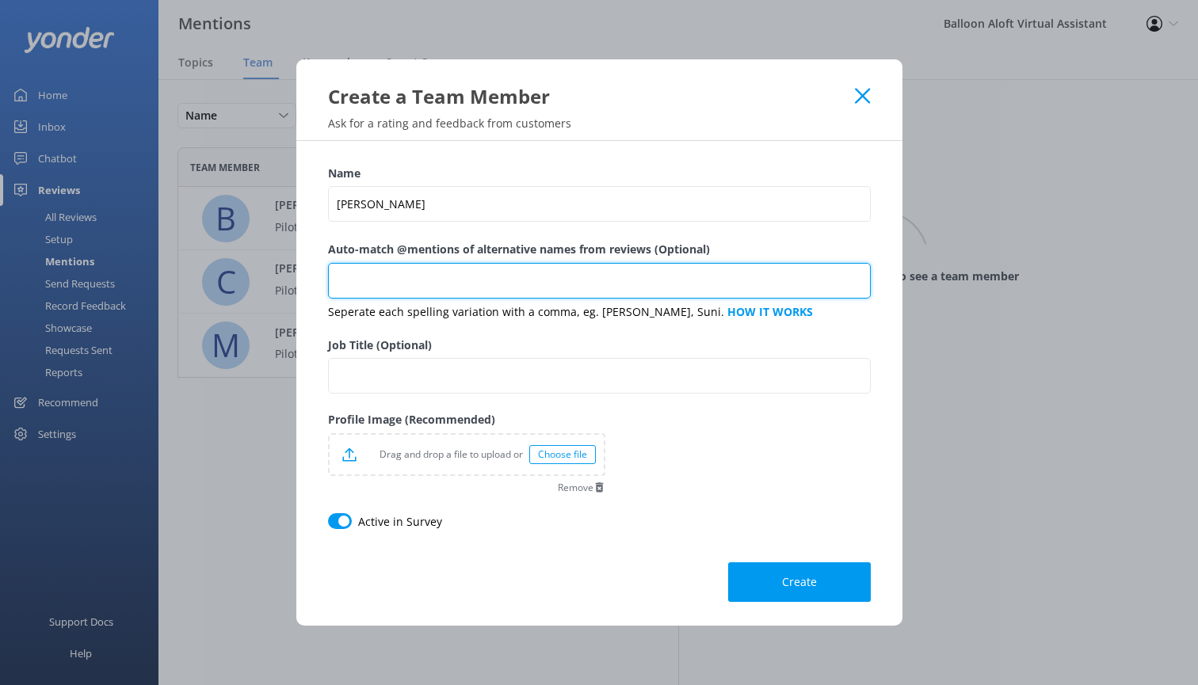
click at [513, 288] on input "Auto-match @mentions of alternative names from reviews (Optional)" at bounding box center [599, 281] width 543 height 36
type input "[PERSON_NAME], [PERSON_NAME]"
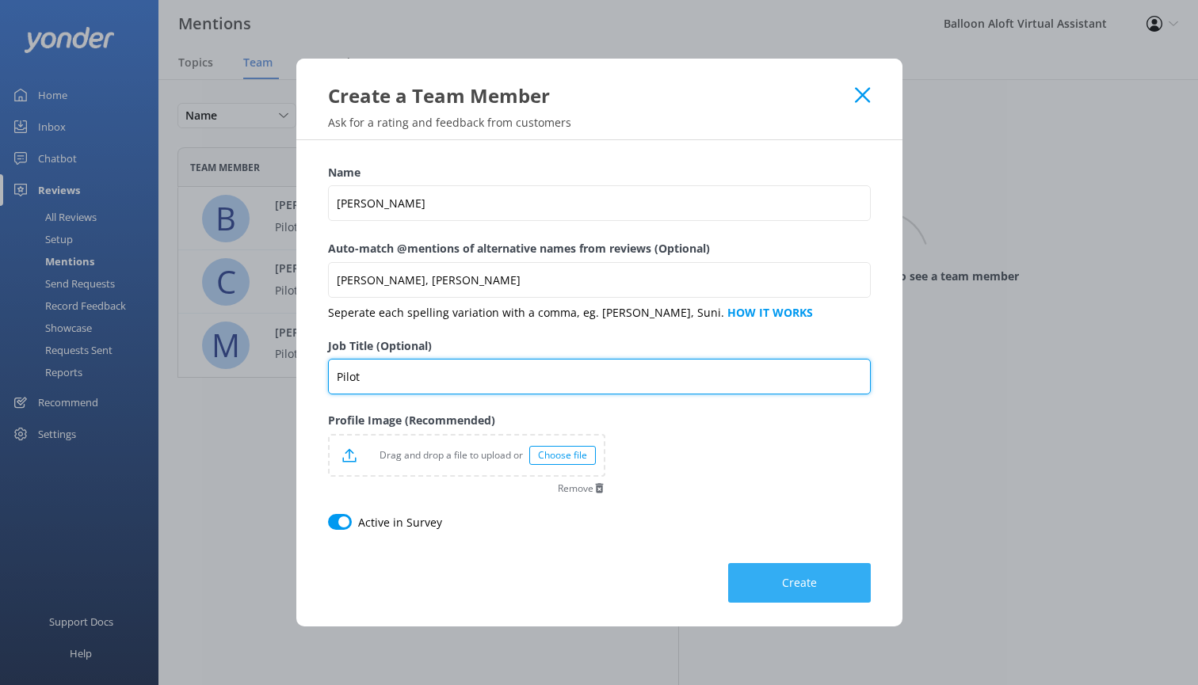
type input "Pilot"
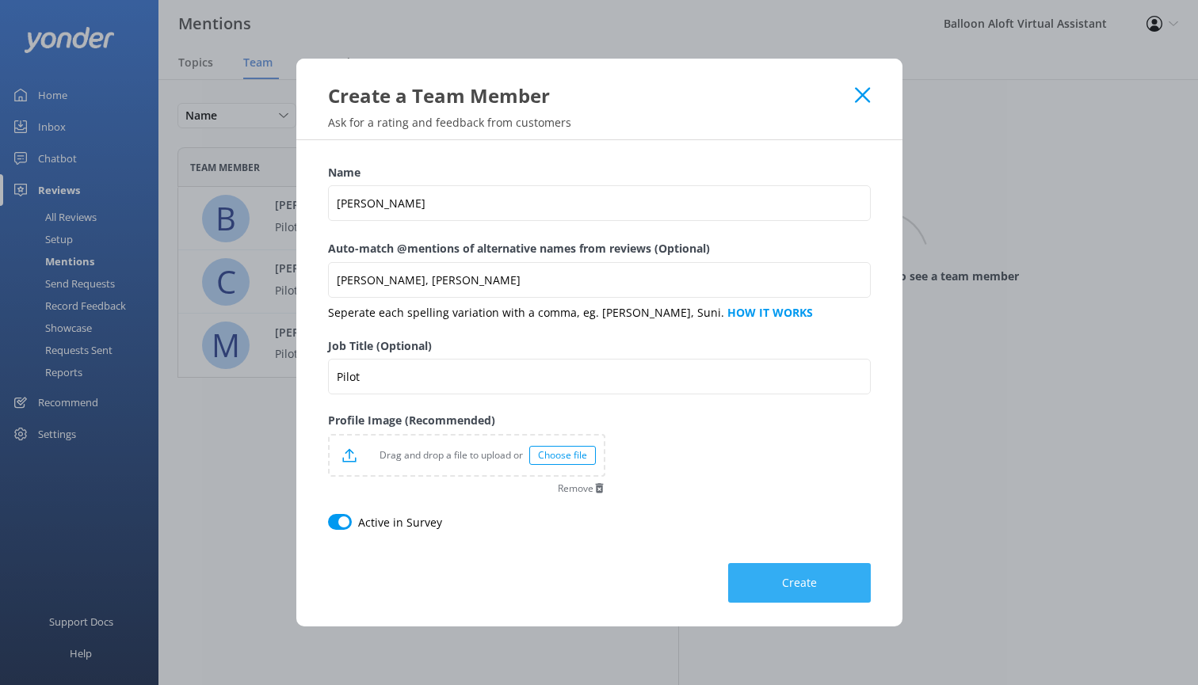
click at [830, 582] on button "Create" at bounding box center [799, 583] width 143 height 40
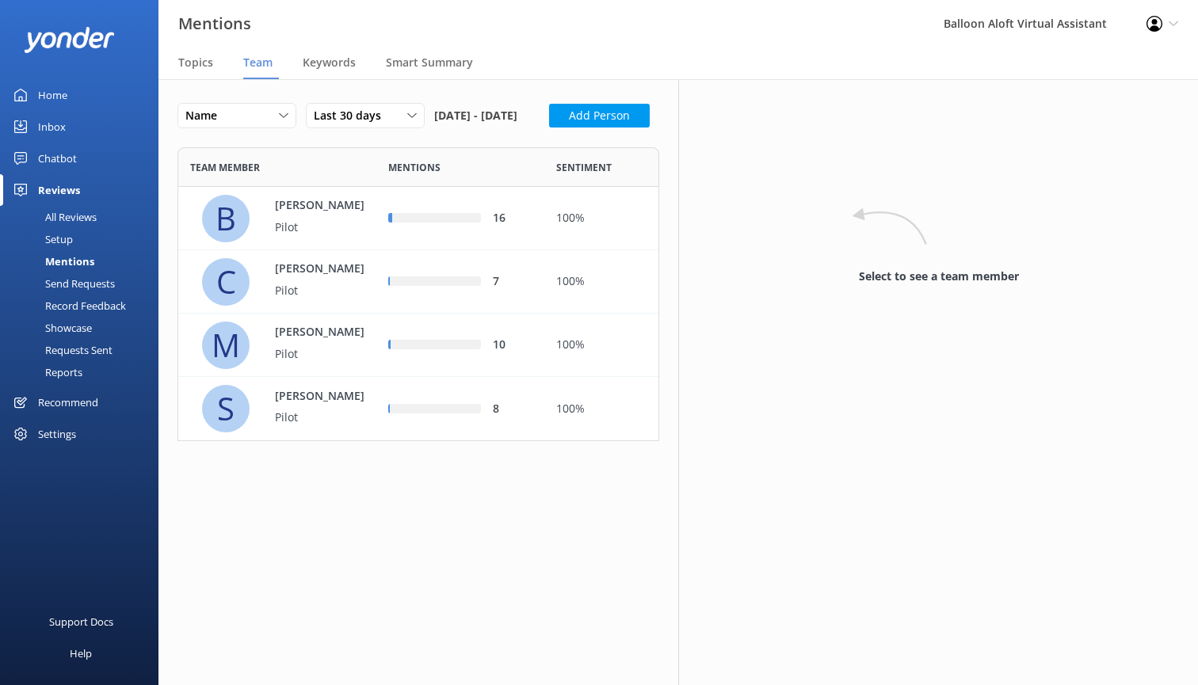
scroll to position [294, 482]
click at [549, 128] on button "Add Person" at bounding box center [599, 116] width 101 height 24
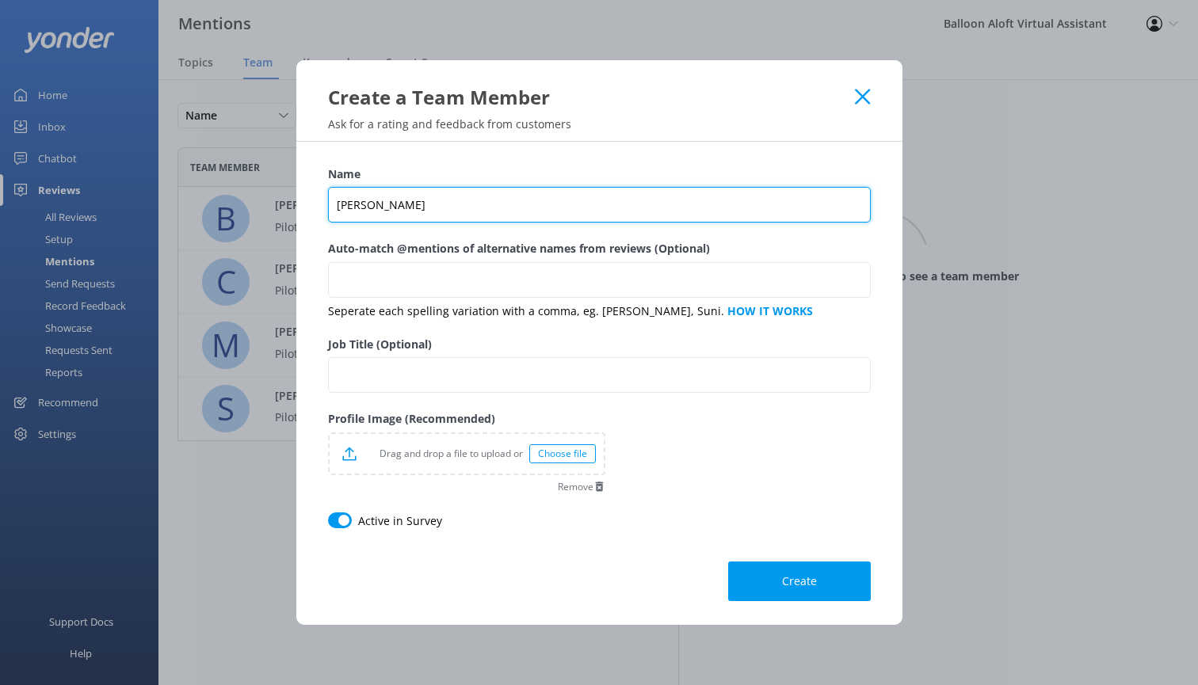
type input "[PERSON_NAME]"
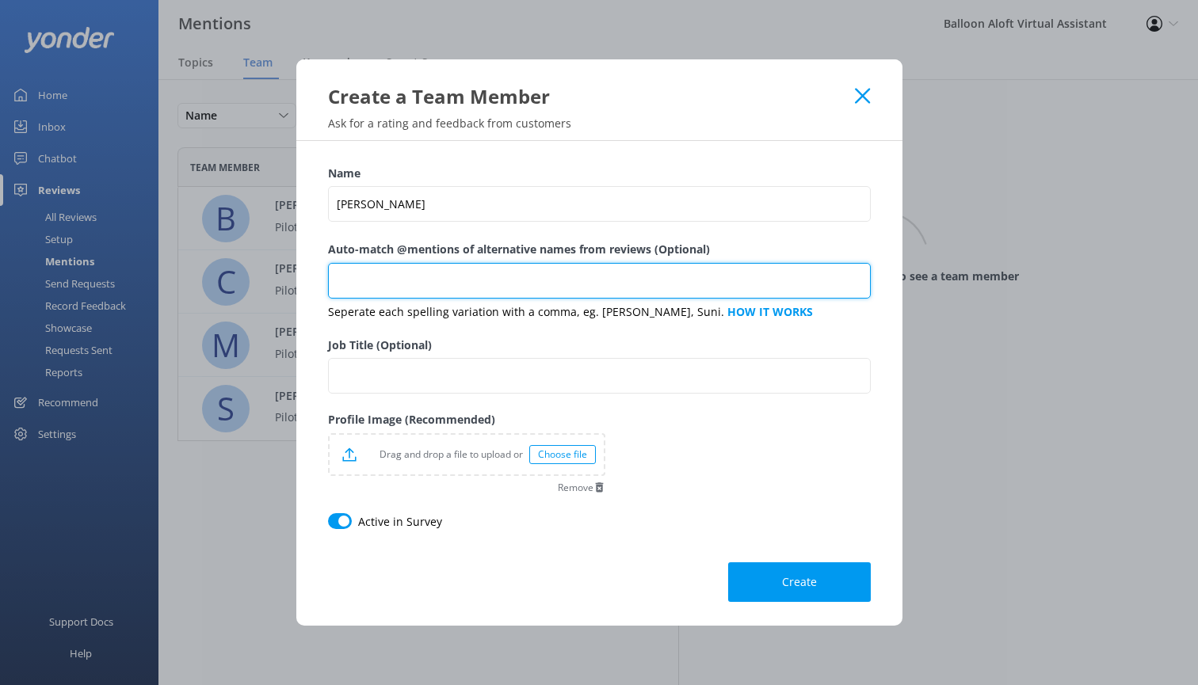
click at [420, 264] on input "Auto-match @mentions of alternative names from reviews (Optional)" at bounding box center [599, 281] width 543 height 36
type input "[PERSON_NAME]"
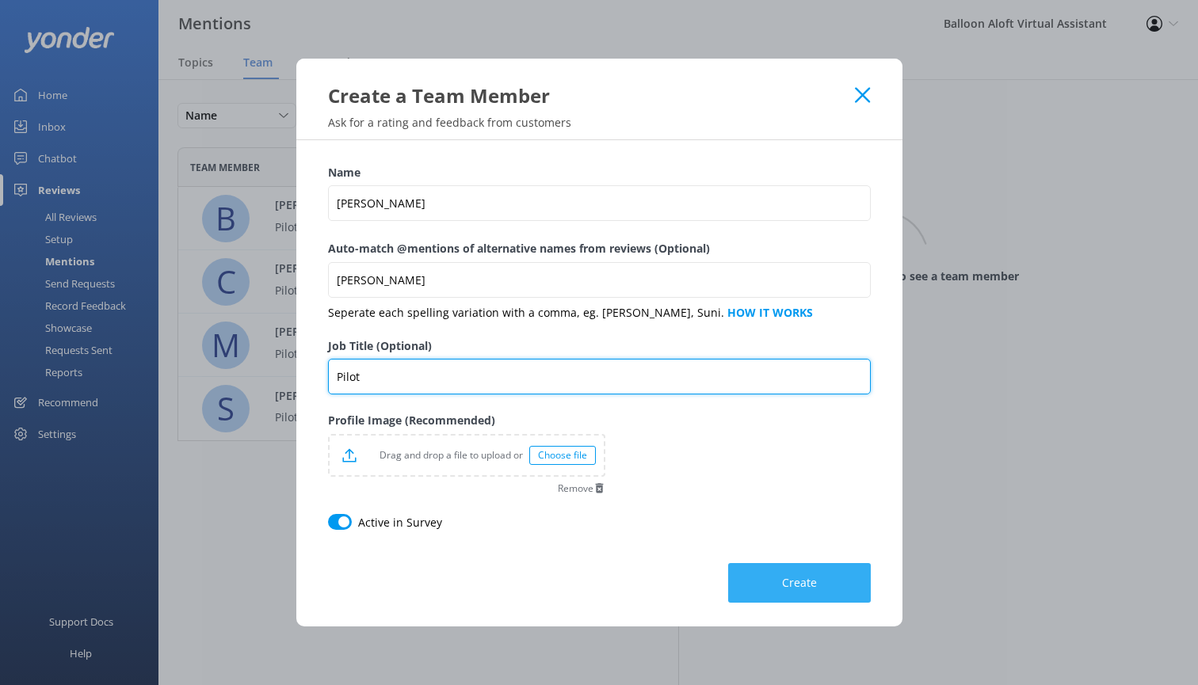
type input "Pilot"
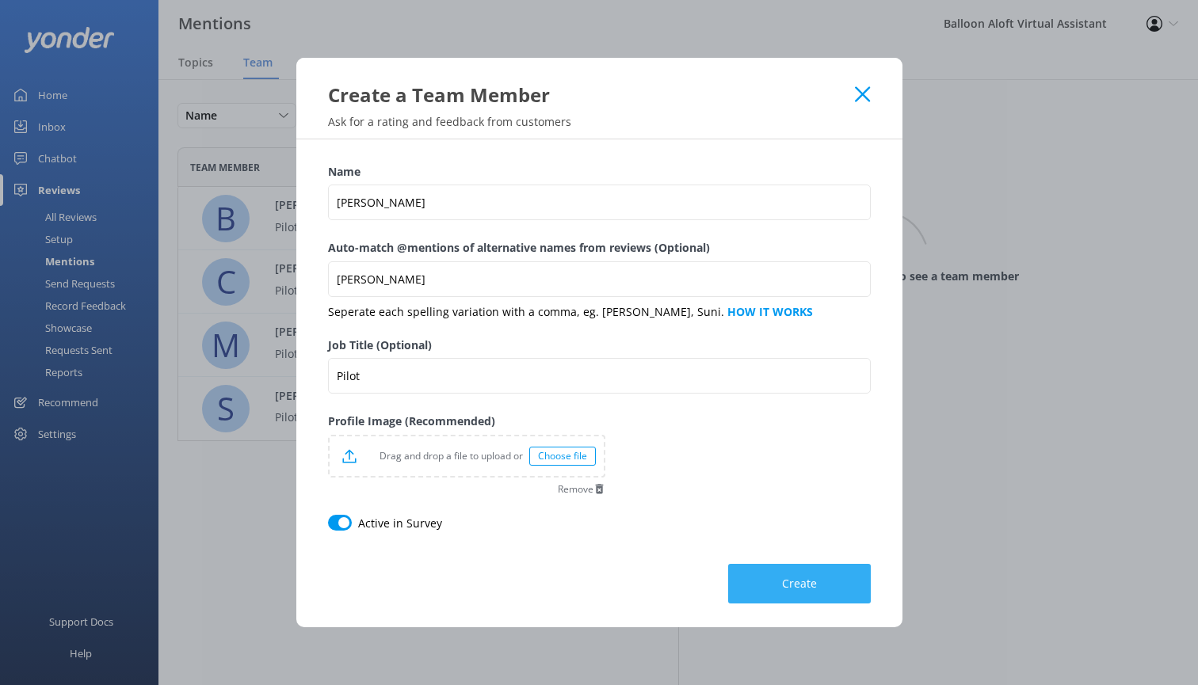
click at [757, 574] on button "Create" at bounding box center [799, 584] width 143 height 40
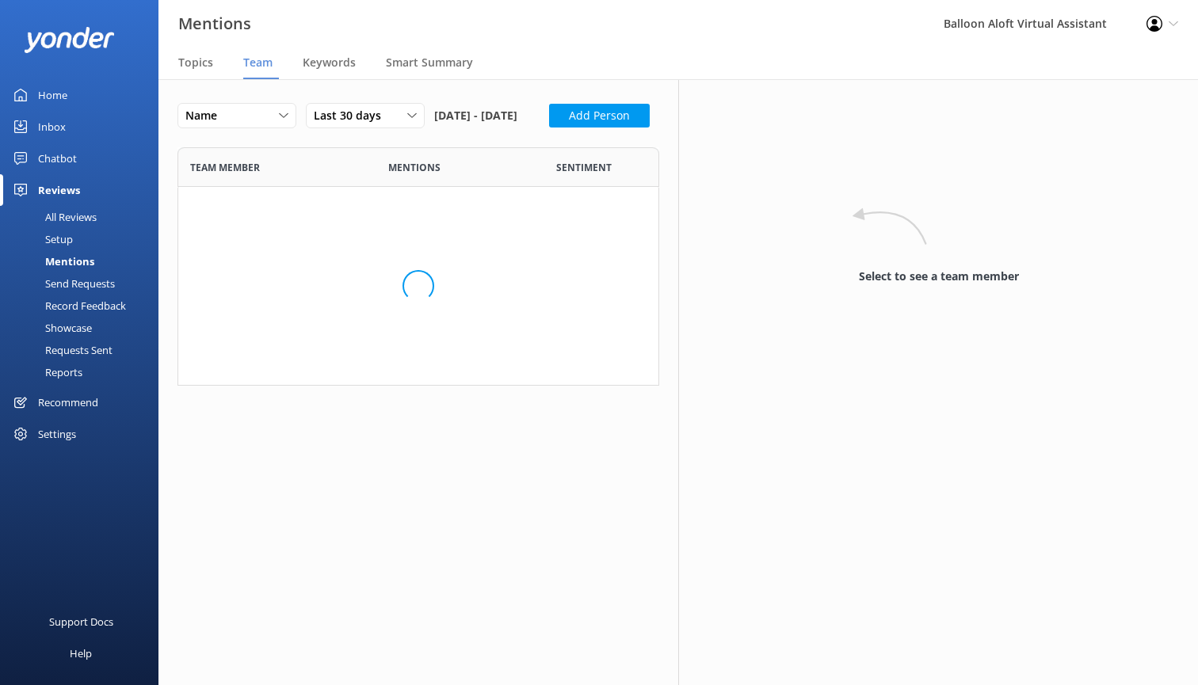
scroll to position [357, 482]
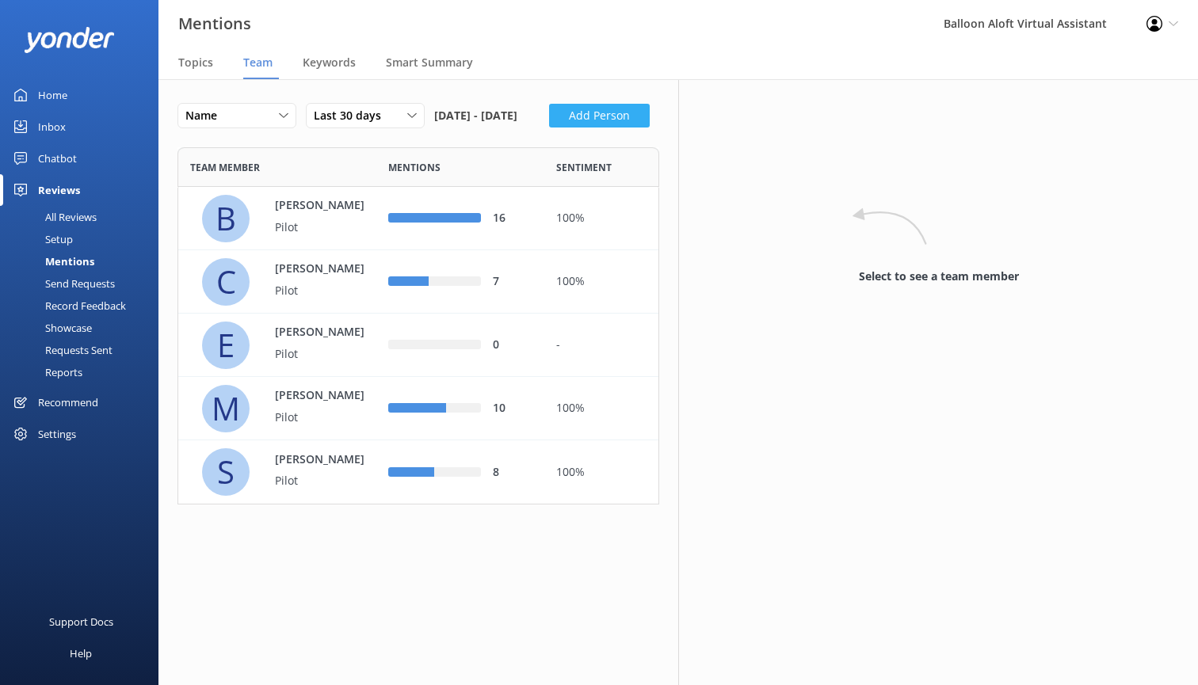
click at [549, 128] on button "Add Person" at bounding box center [599, 116] width 101 height 24
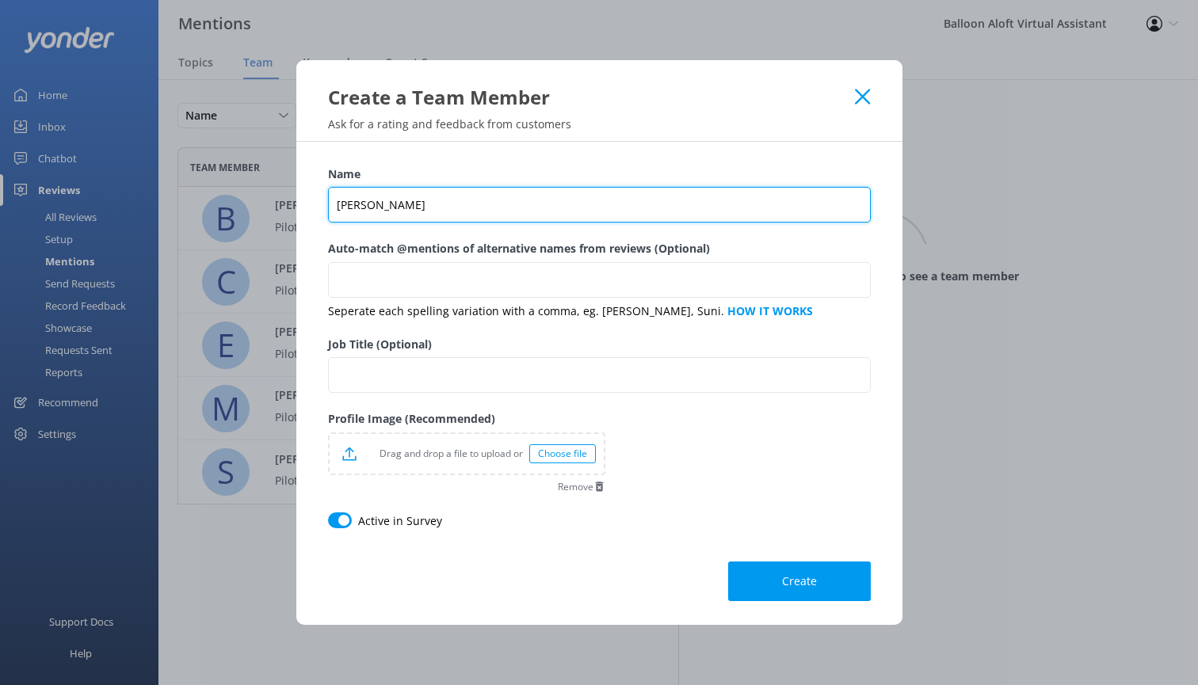
type input "[PERSON_NAME]"
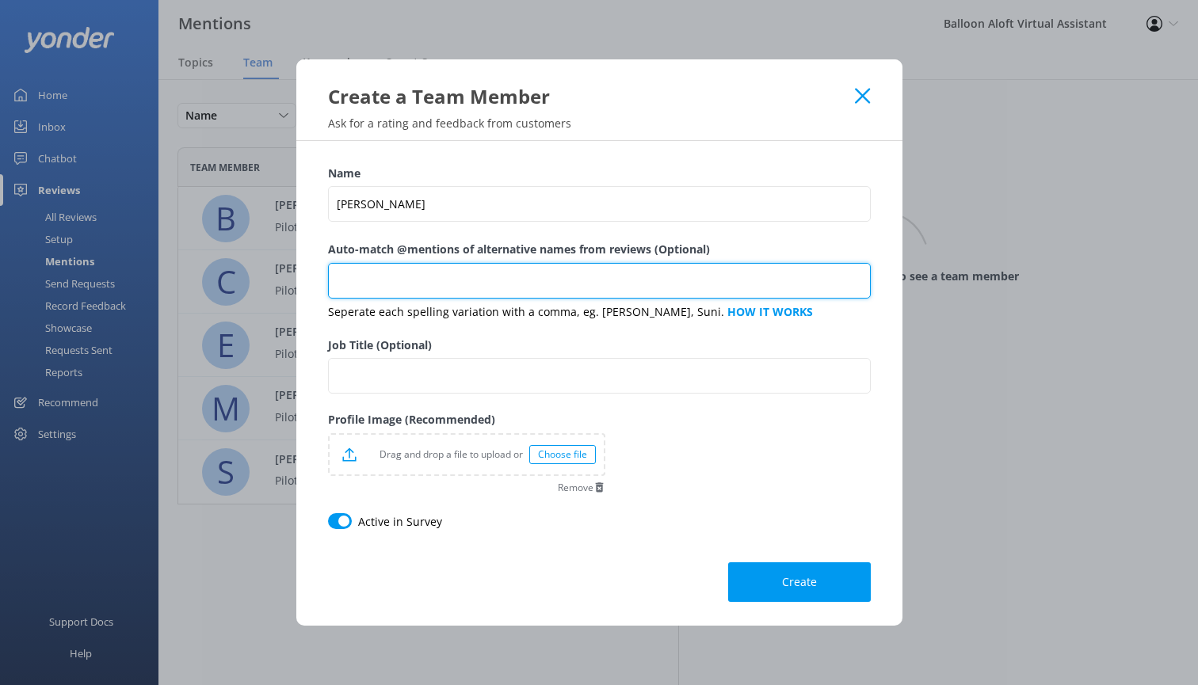
click at [388, 269] on input "Auto-match @mentions of alternative names from reviews (Optional)" at bounding box center [599, 281] width 543 height 36
type input "[PERSON_NAME]"
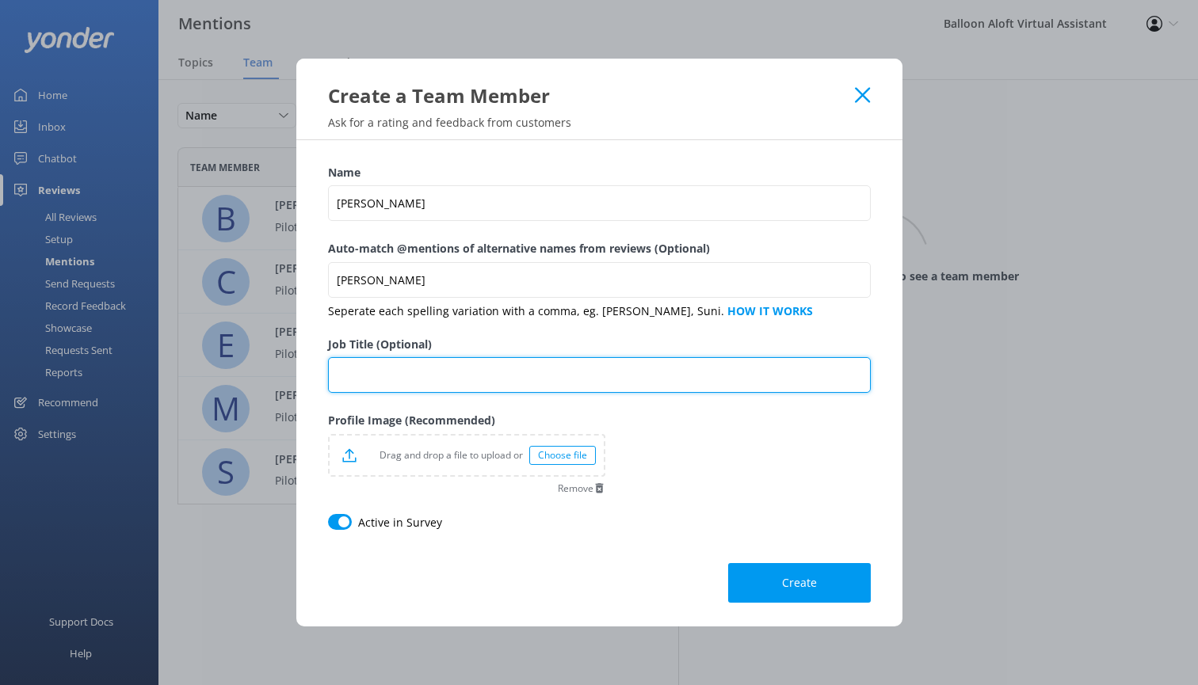
click at [483, 387] on input "Job Title (Optional)" at bounding box center [599, 375] width 543 height 36
type input "Pilot"
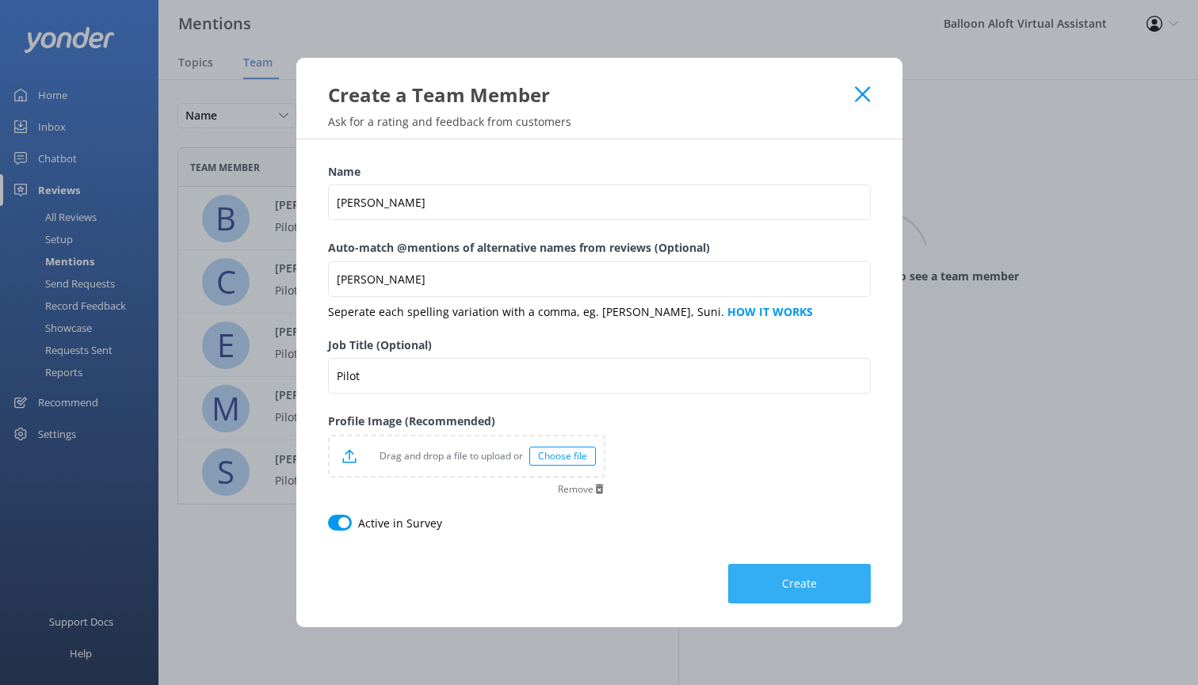
click at [757, 576] on button "Create" at bounding box center [799, 584] width 143 height 40
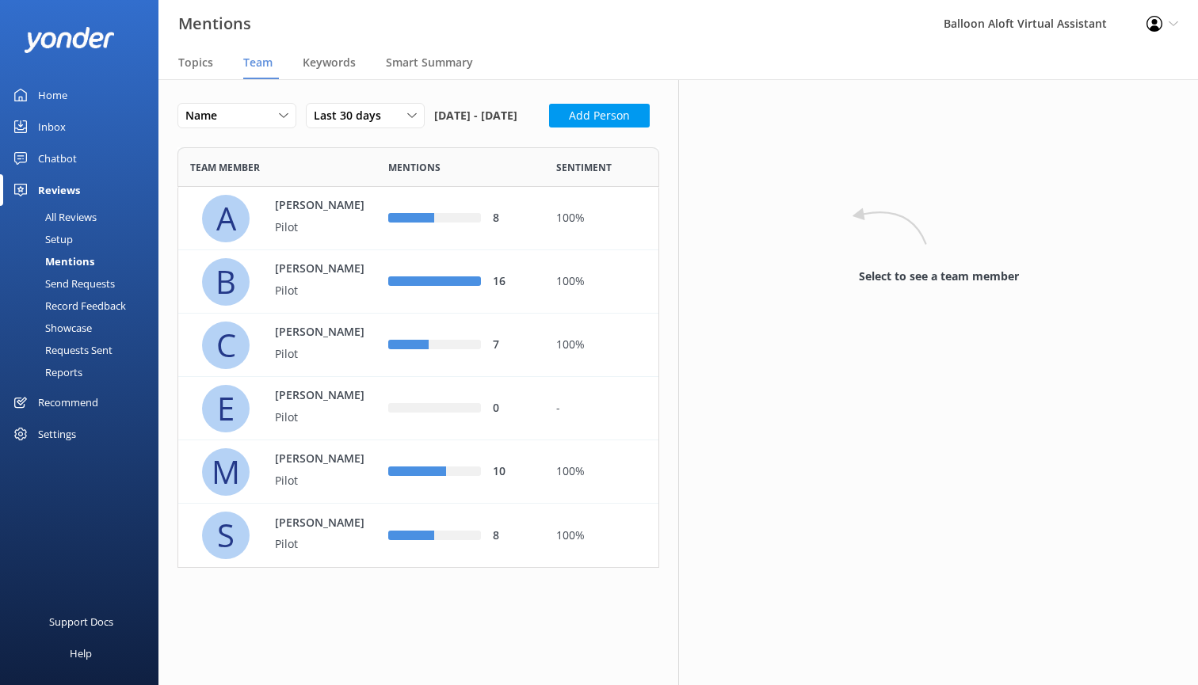
scroll to position [0, 0]
